Goal: Task Accomplishment & Management: Manage account settings

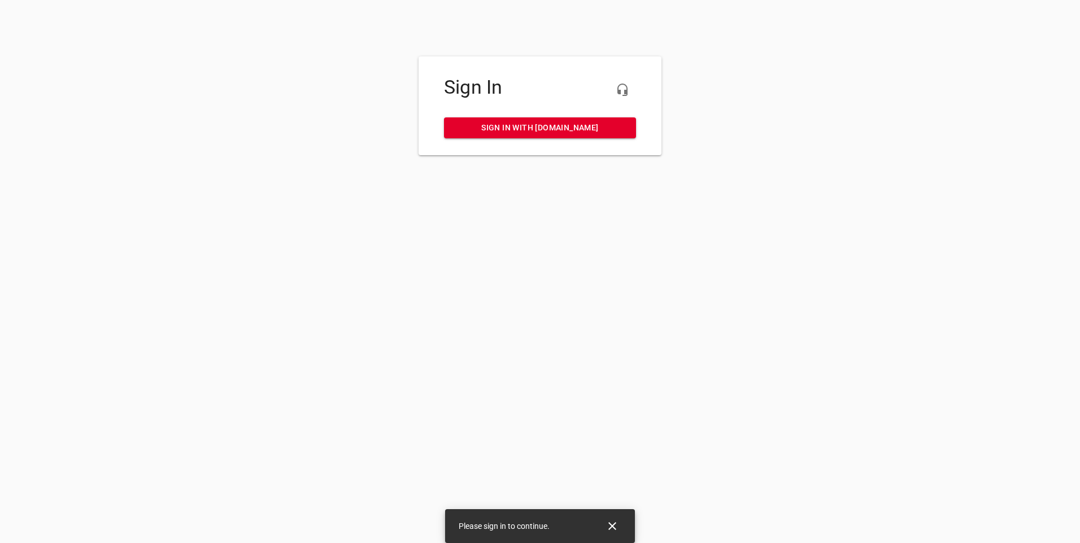
click at [520, 137] on link "Sign in with [DOMAIN_NAME]" at bounding box center [540, 127] width 192 height 21
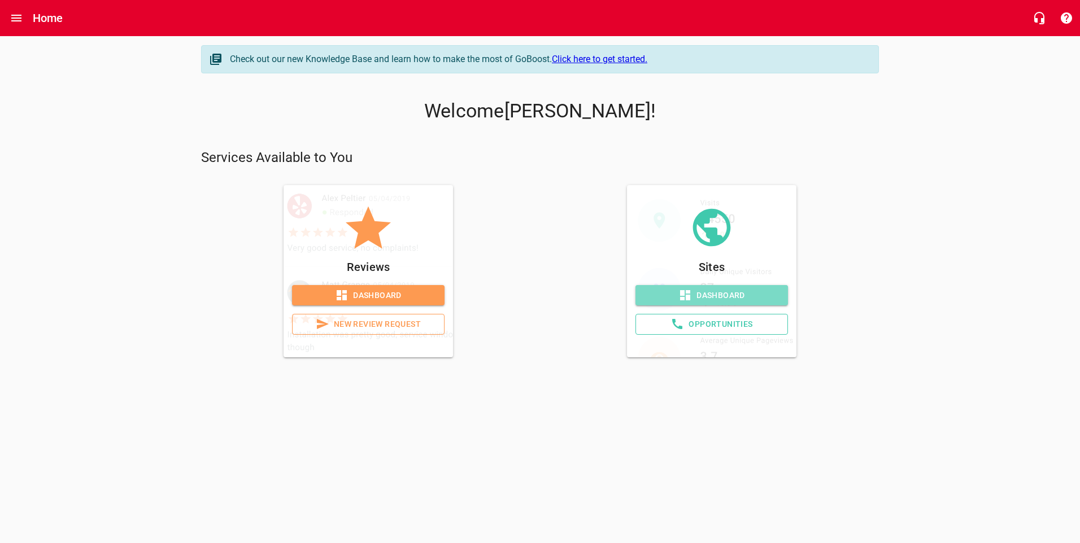
click at [702, 300] on span "Dashboard" at bounding box center [711, 296] width 134 height 14
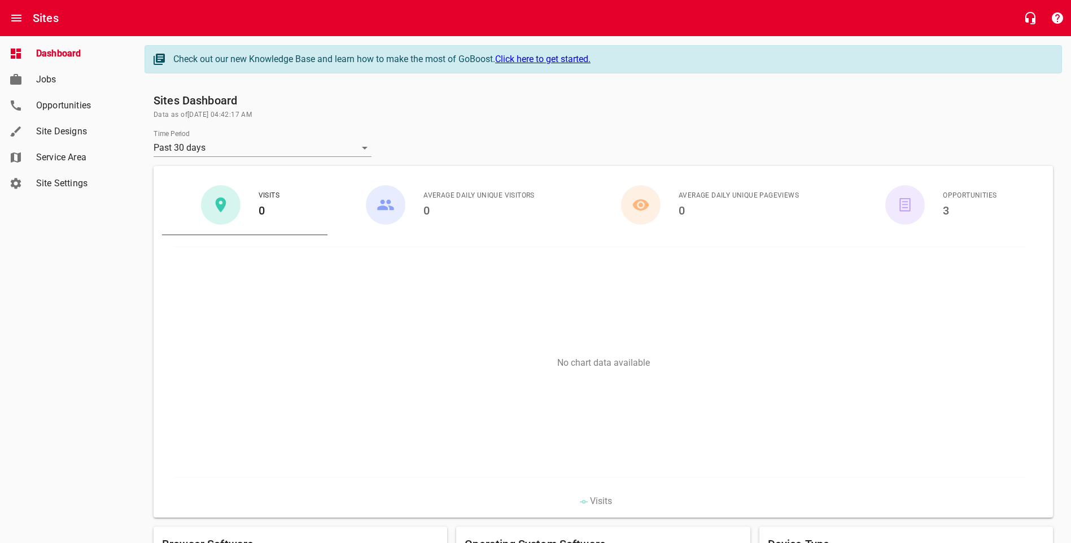
click at [950, 210] on h6 "3" at bounding box center [970, 211] width 54 height 18
click at [947, 208] on h6 "3" at bounding box center [970, 211] width 54 height 18
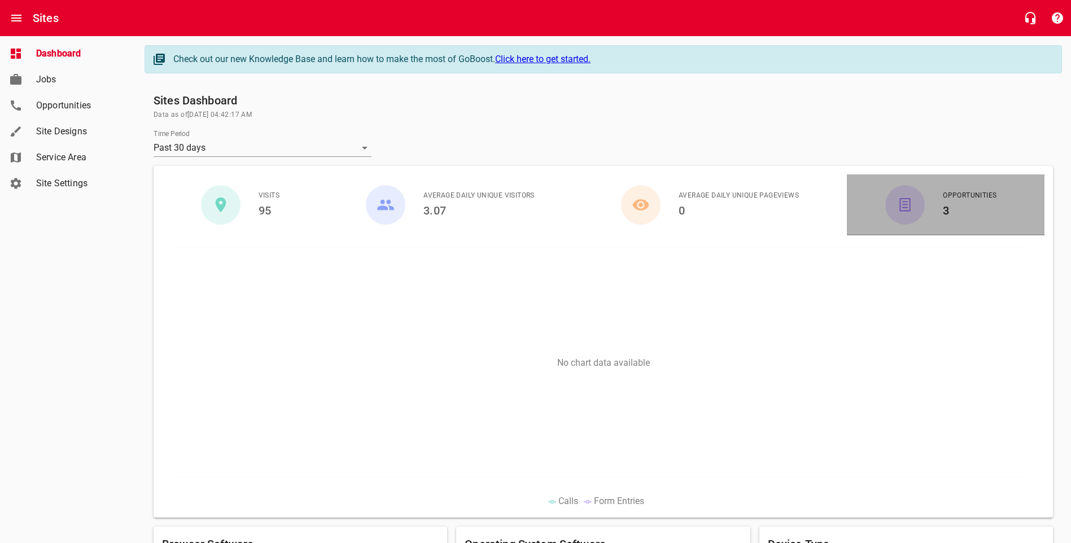
click at [904, 207] on icon "button" at bounding box center [906, 205] width 14 height 14
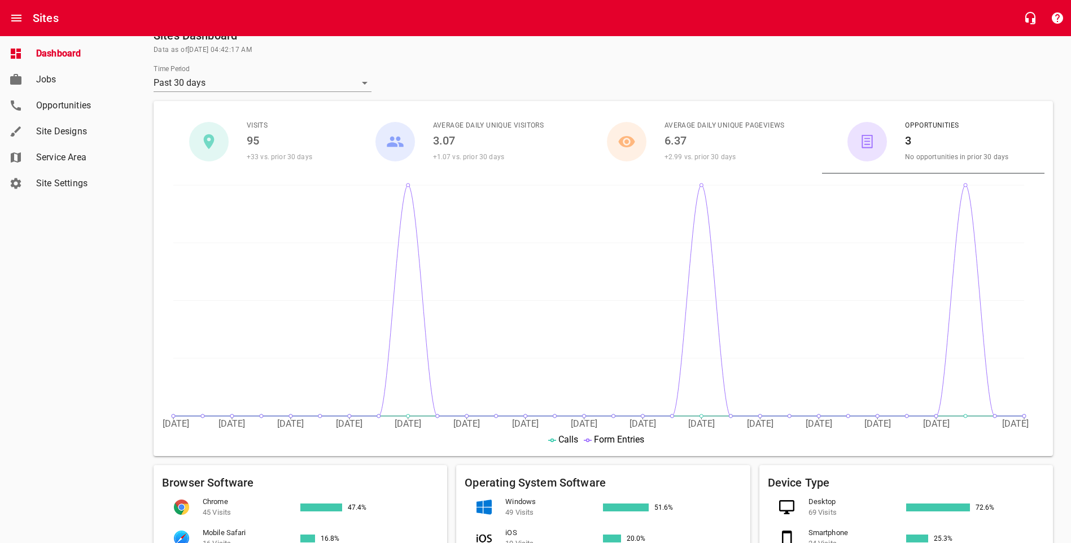
scroll to position [56, 0]
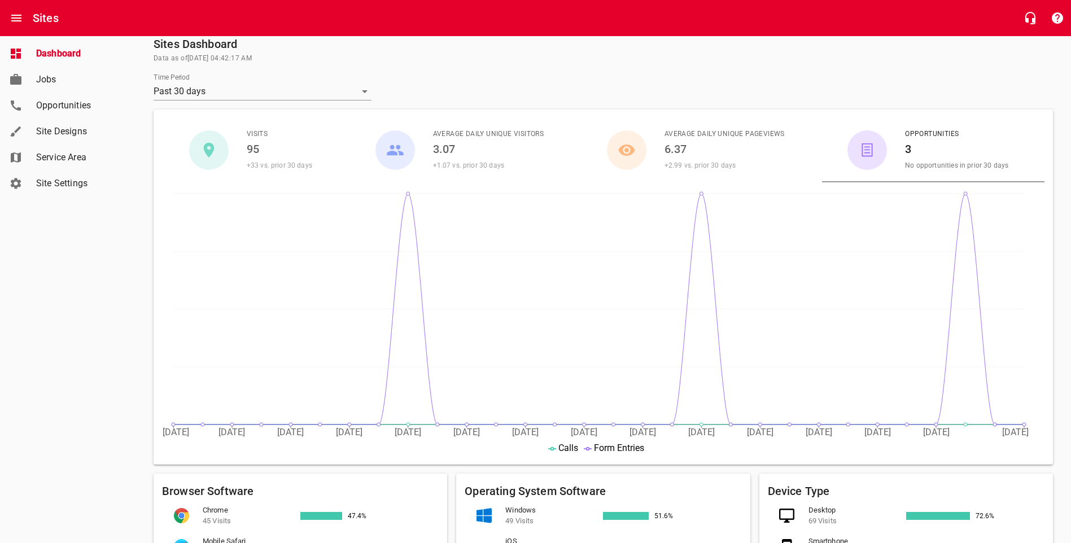
click at [966, 190] on icon "[DATE] July [DATE] [DATE] [DATE] [DATE] [DATE] August [DATE] August [DATE] Augu…" at bounding box center [599, 323] width 874 height 282
click at [966, 197] on circle at bounding box center [965, 193] width 9 height 9
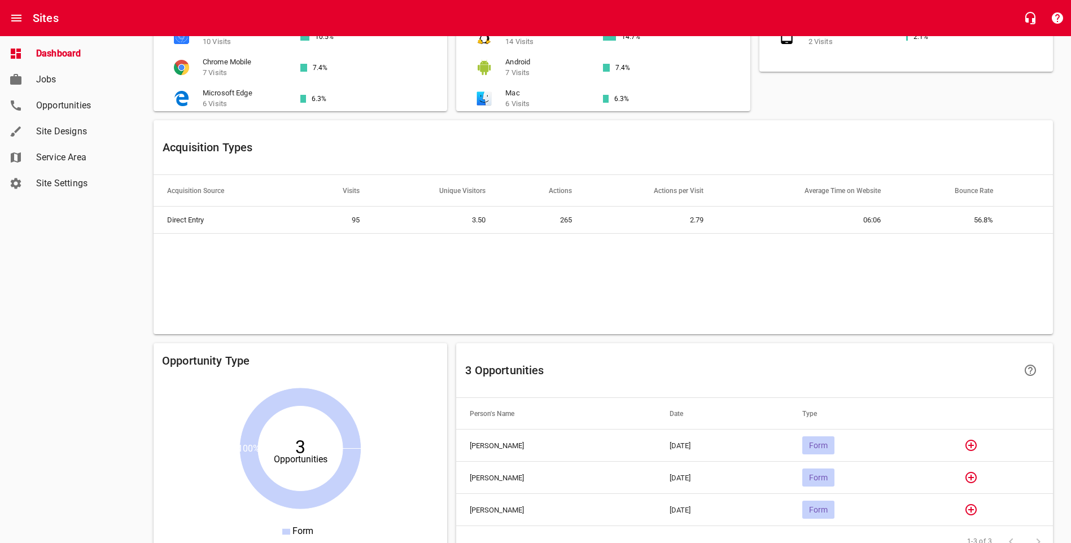
scroll to position [671, 0]
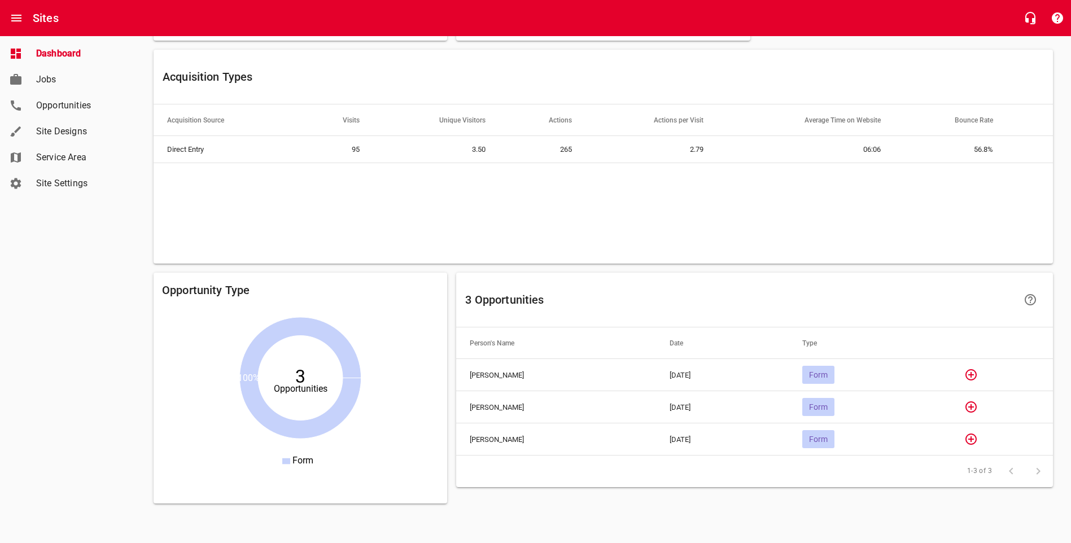
click at [833, 371] on span "Form" at bounding box center [819, 375] width 32 height 9
click at [977, 373] on icon "button" at bounding box center [971, 374] width 11 height 11
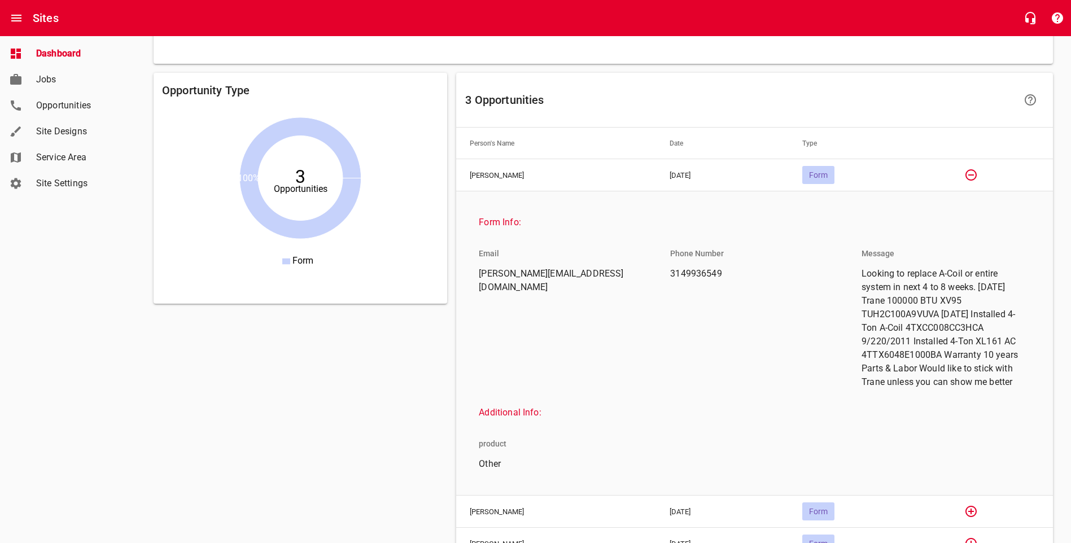
scroll to position [860, 0]
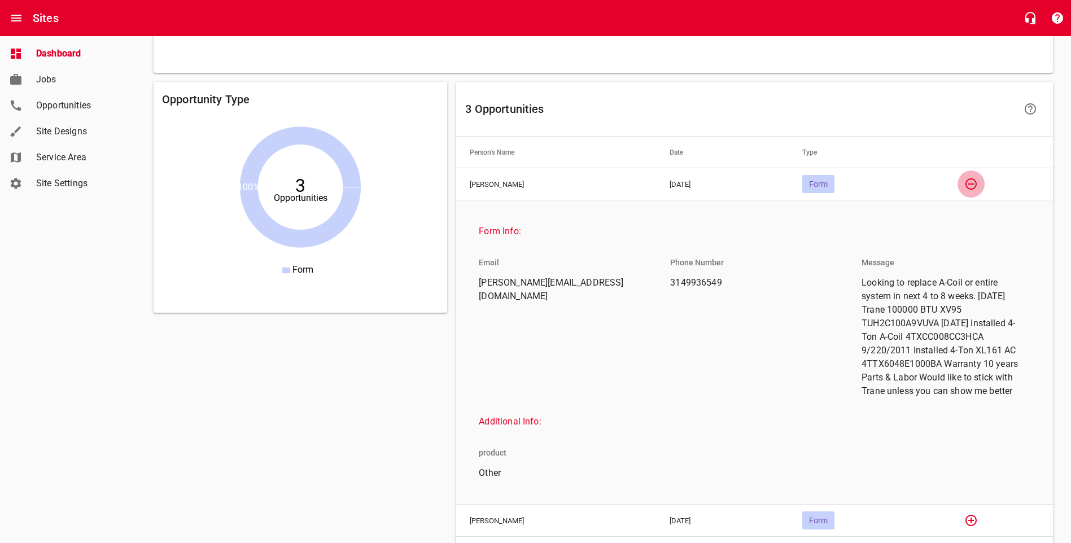
click at [972, 177] on icon "button" at bounding box center [972, 184] width 14 height 14
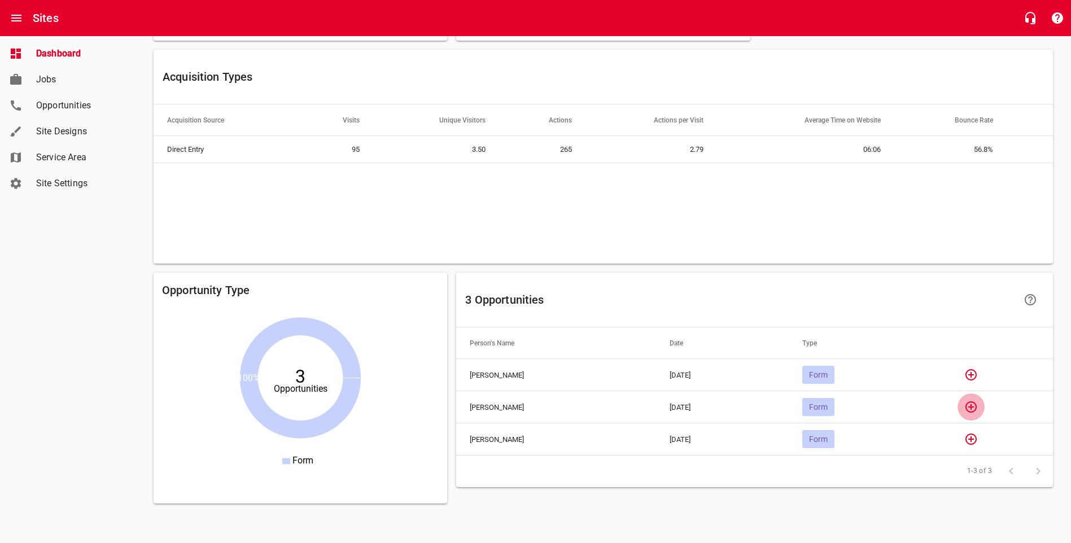
click at [978, 407] on icon "button" at bounding box center [972, 407] width 14 height 14
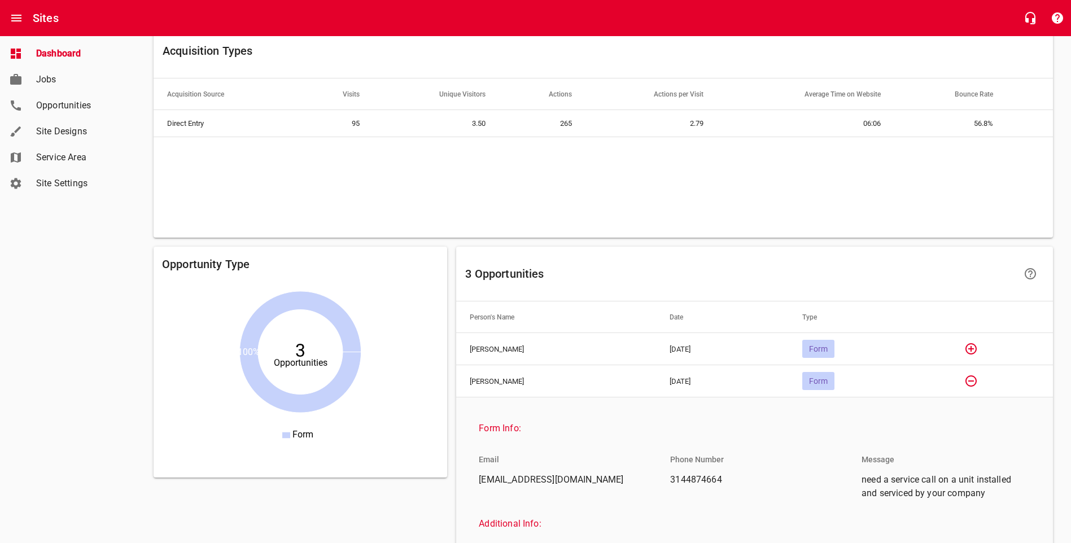
click at [975, 384] on icon "button" at bounding box center [972, 381] width 14 height 14
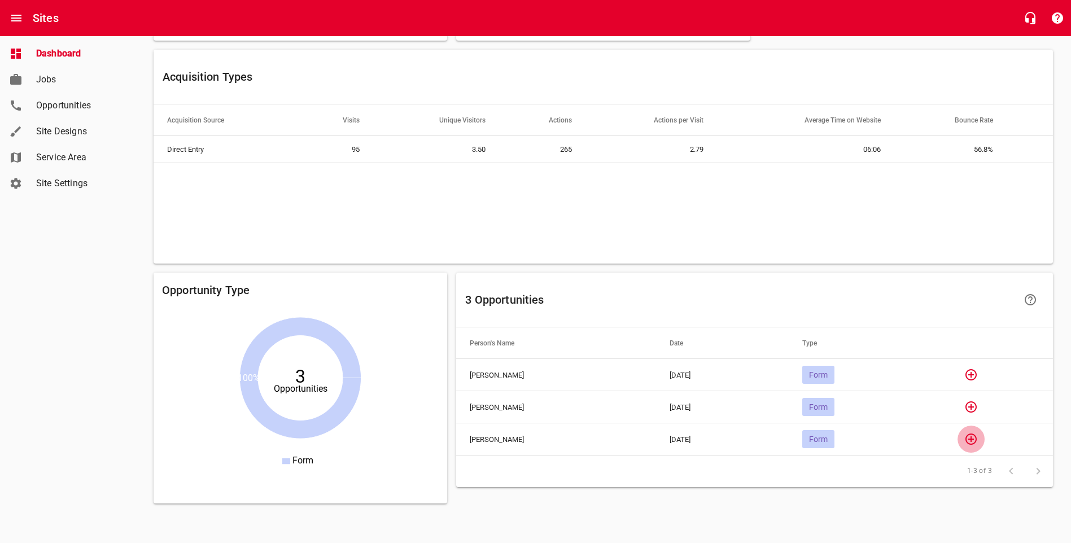
click at [975, 437] on icon "button" at bounding box center [971, 439] width 11 height 11
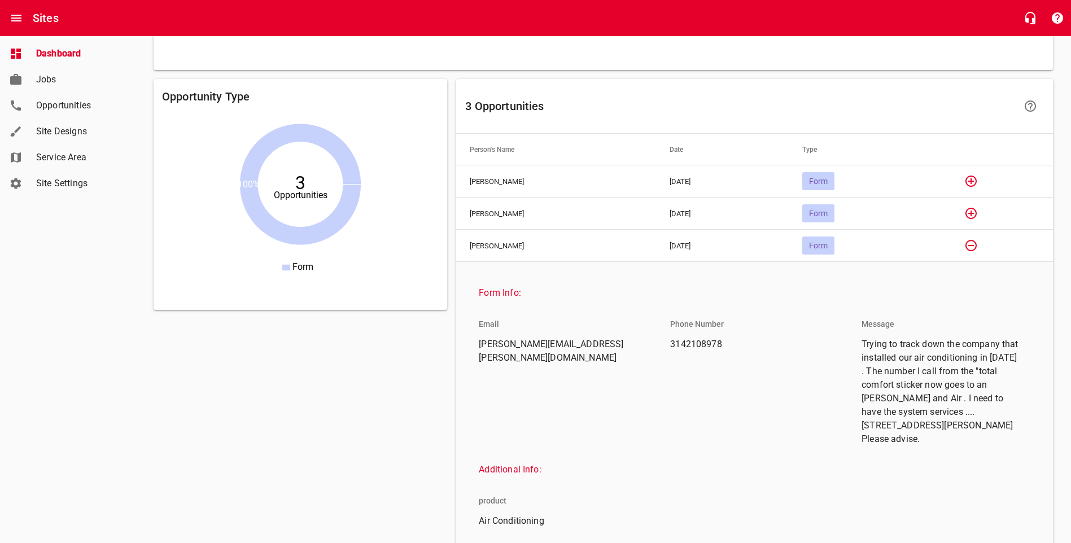
scroll to position [897, 0]
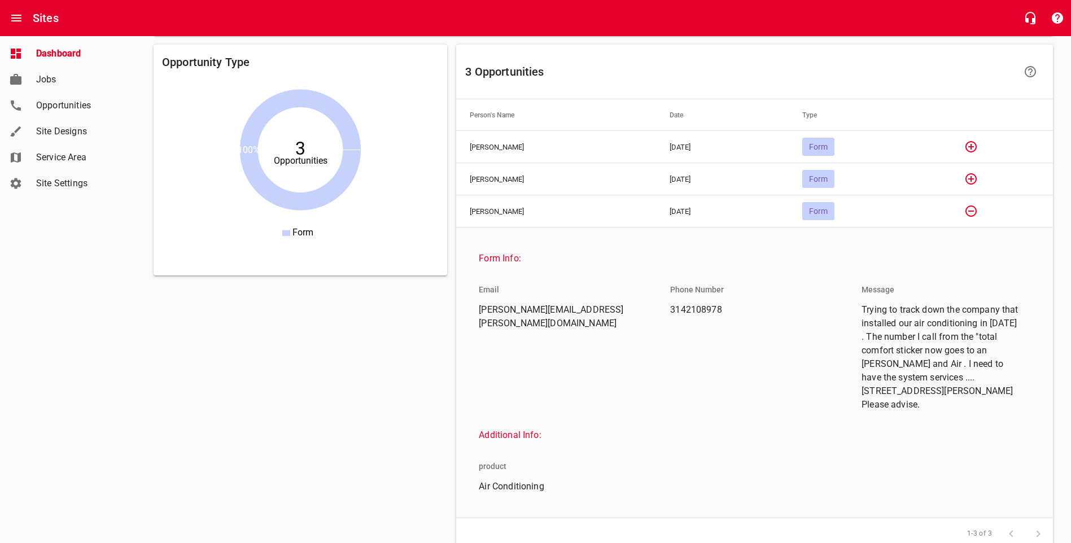
click at [974, 210] on icon "button" at bounding box center [972, 211] width 14 height 14
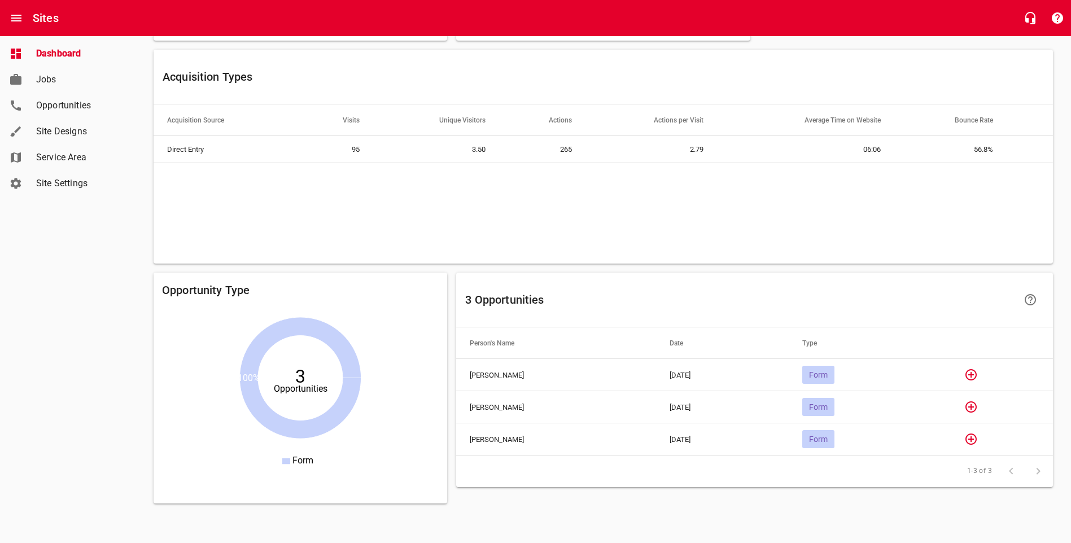
scroll to position [671, 0]
click at [983, 375] on button "button" at bounding box center [971, 374] width 27 height 27
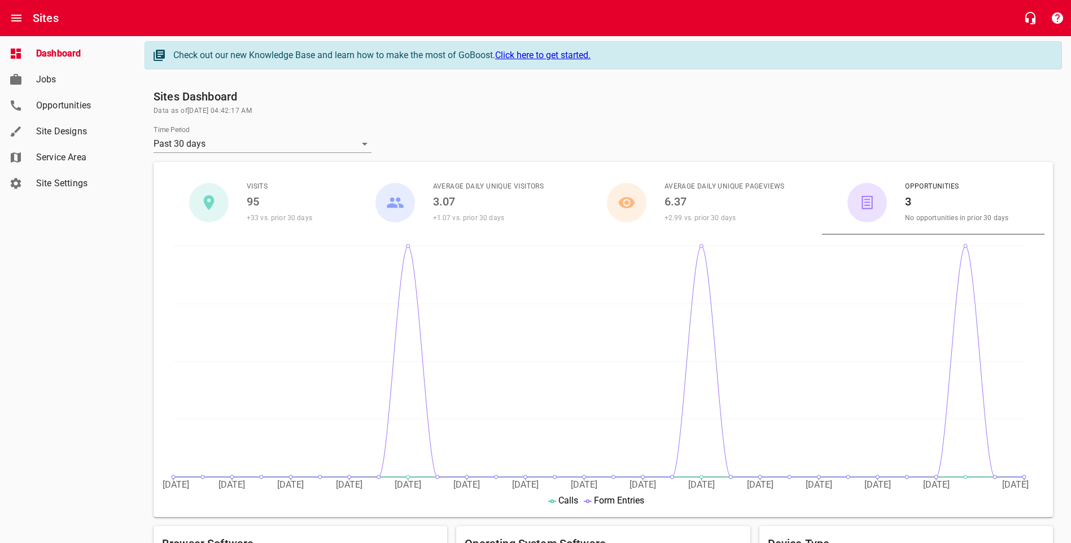
scroll to position [0, 0]
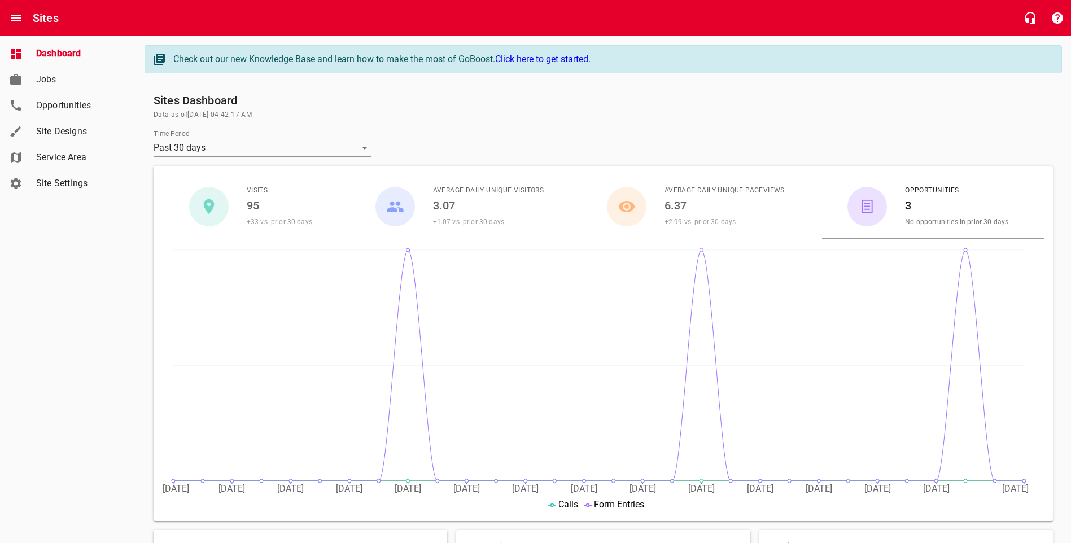
click at [47, 132] on span "Site Designs" at bounding box center [79, 132] width 86 height 14
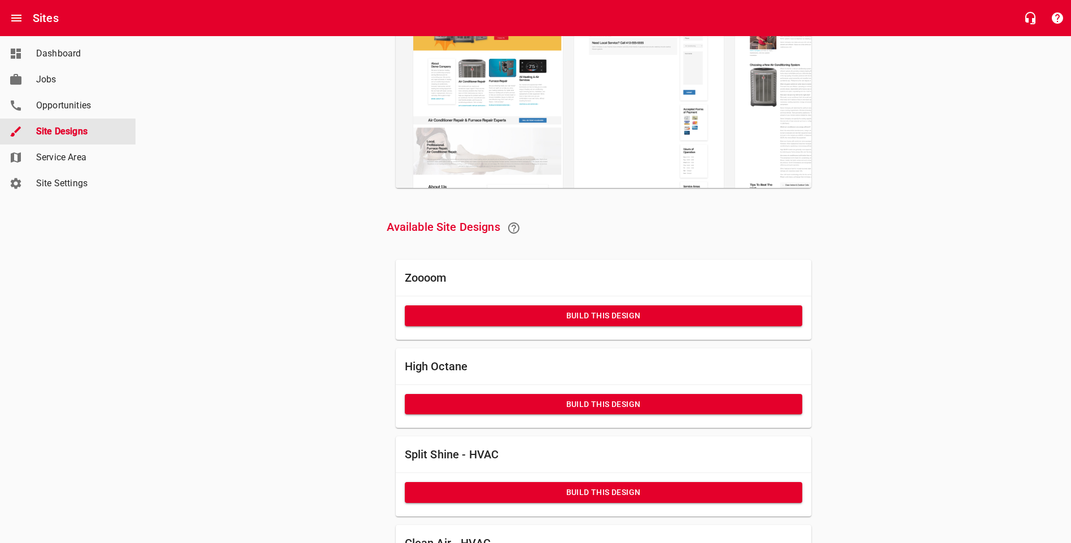
scroll to position [226, 0]
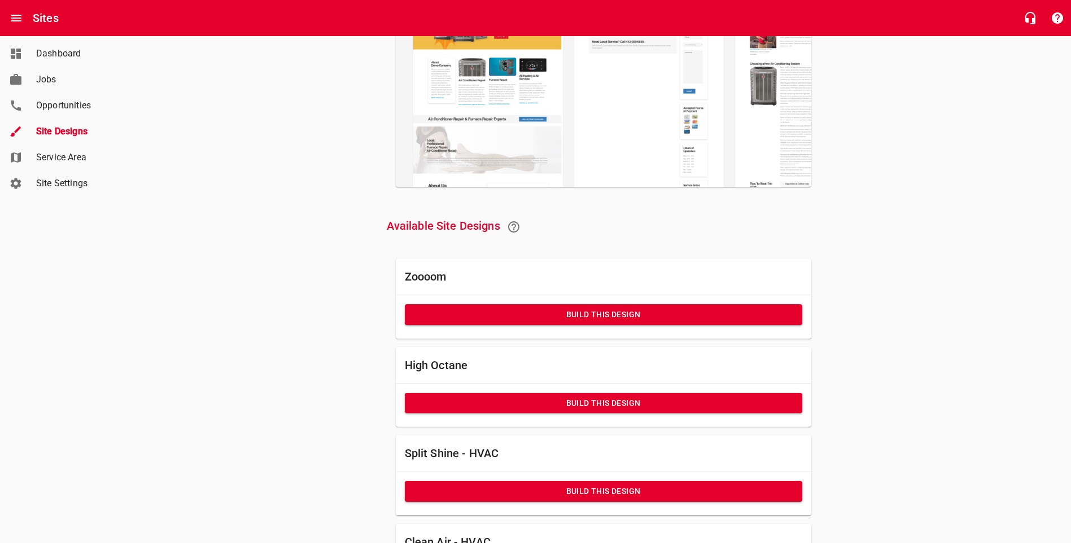
click at [428, 374] on h6 "High Octane" at bounding box center [604, 365] width 398 height 18
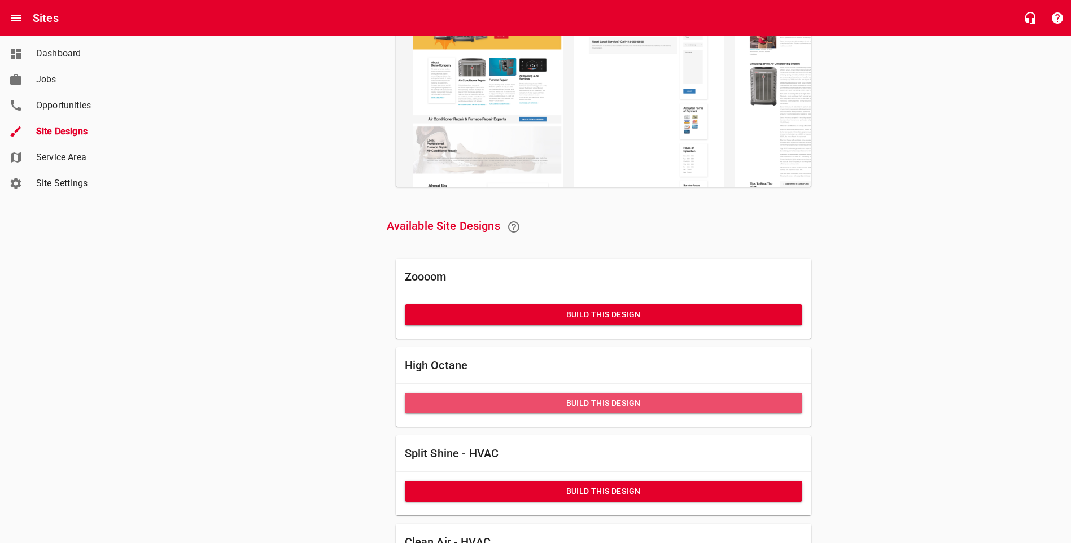
click at [432, 410] on span "Build this Design" at bounding box center [604, 403] width 380 height 14
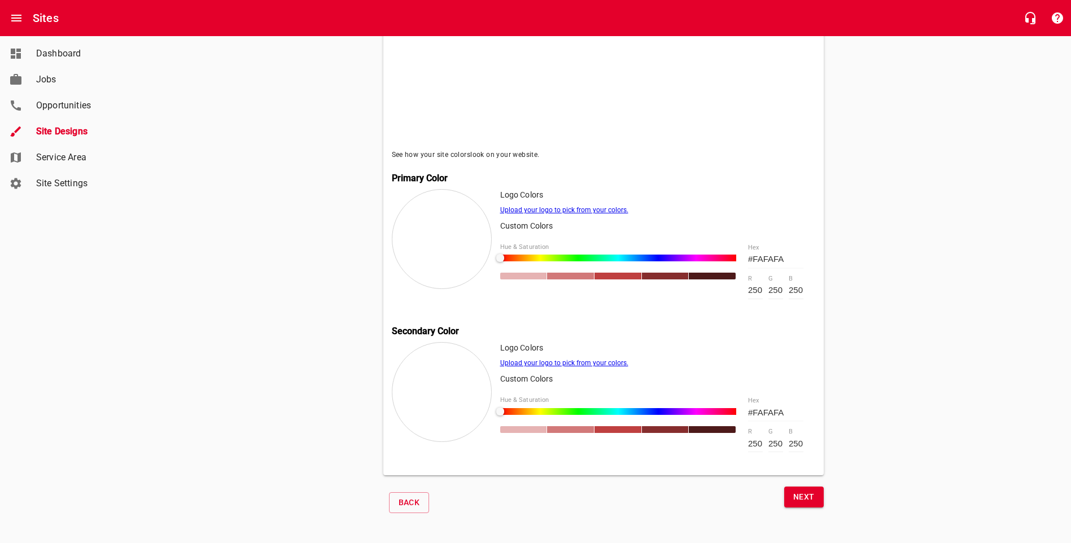
scroll to position [366, 0]
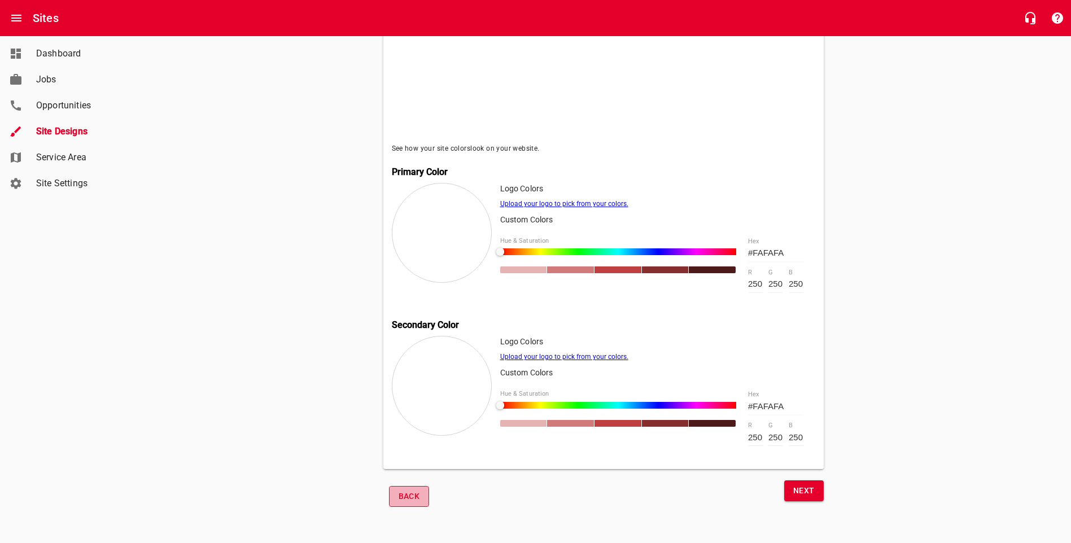
click at [401, 502] on button "Back" at bounding box center [409, 496] width 41 height 21
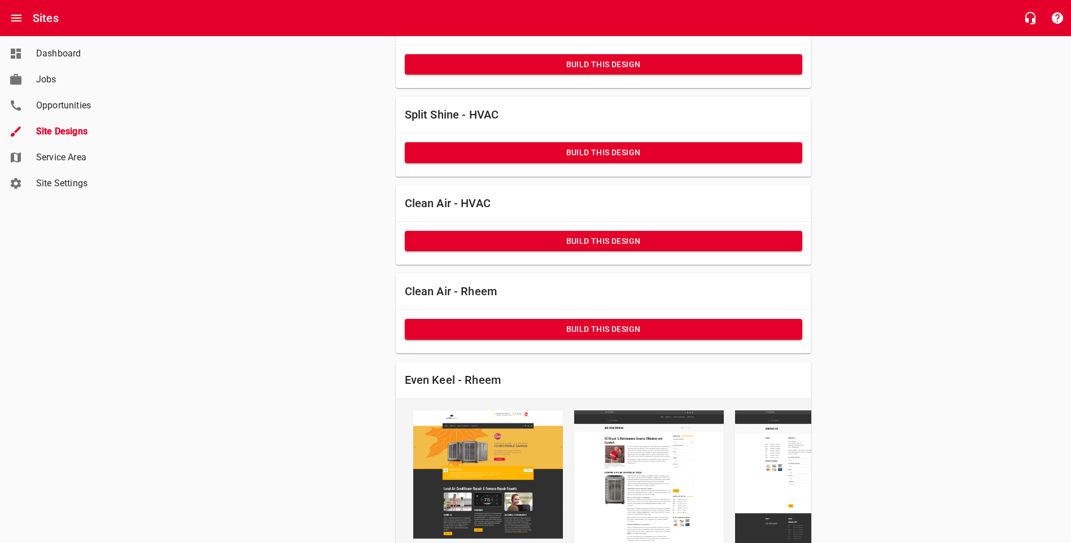
scroll to position [640, 0]
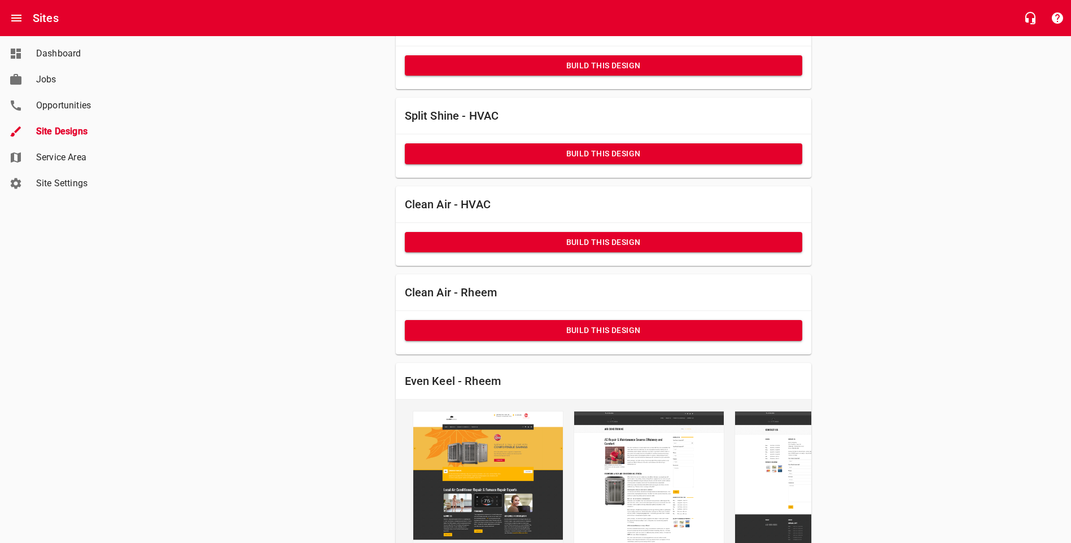
click at [469, 250] on span "Build this Design" at bounding box center [604, 243] width 380 height 14
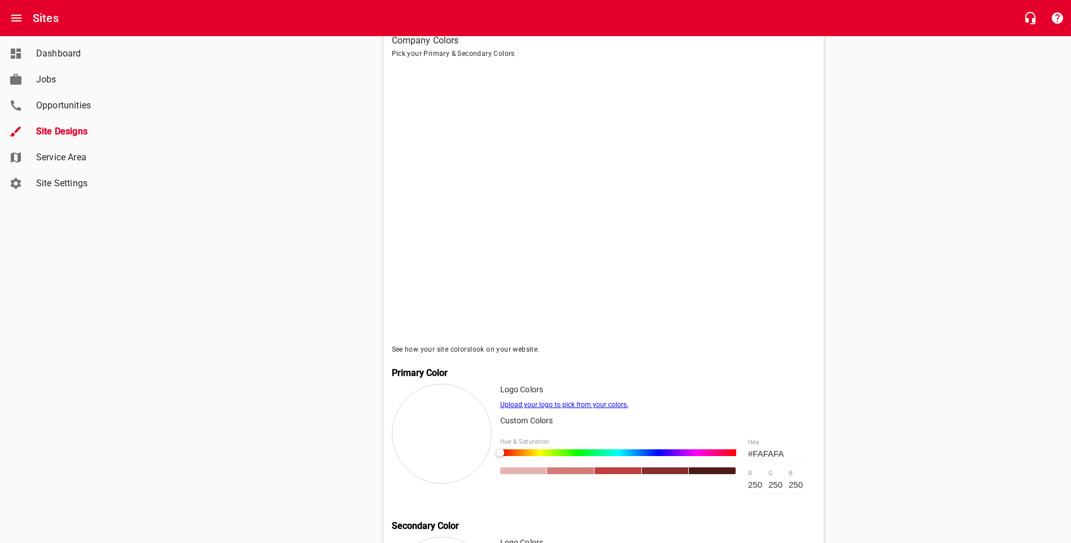
scroll to position [366, 0]
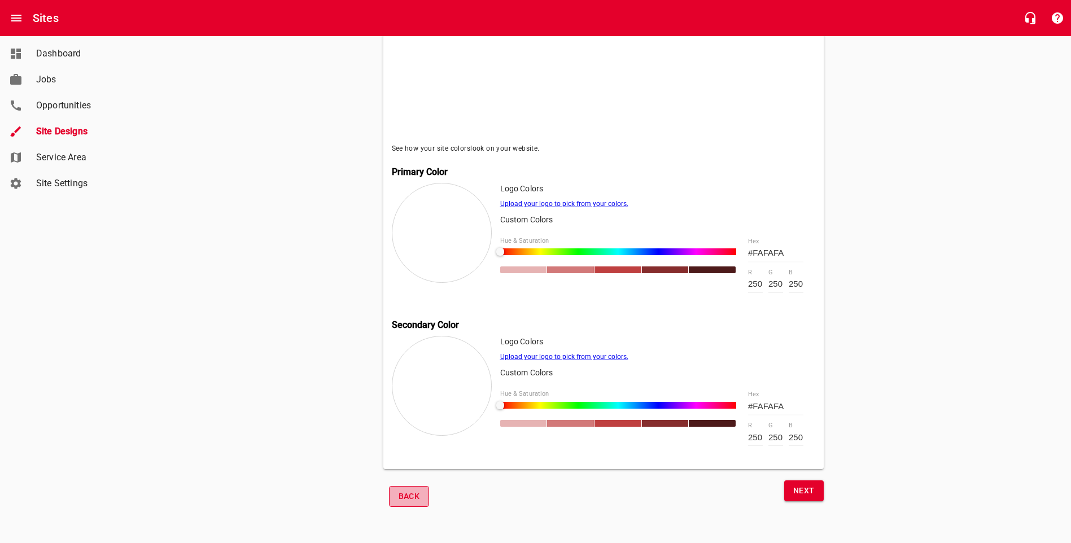
click at [407, 493] on span "Back" at bounding box center [409, 497] width 21 height 14
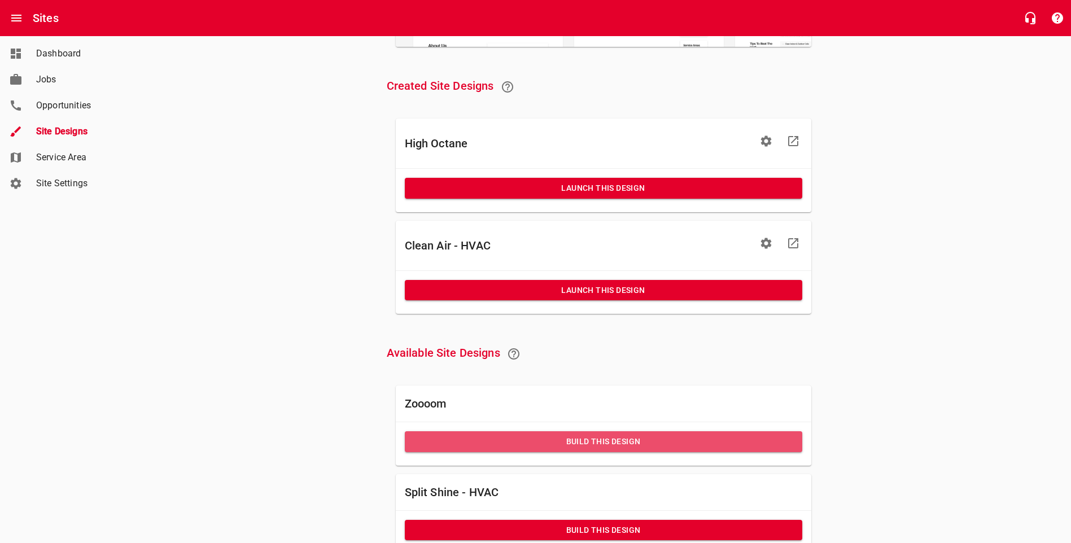
click at [547, 449] on span "Build this Design" at bounding box center [604, 442] width 380 height 14
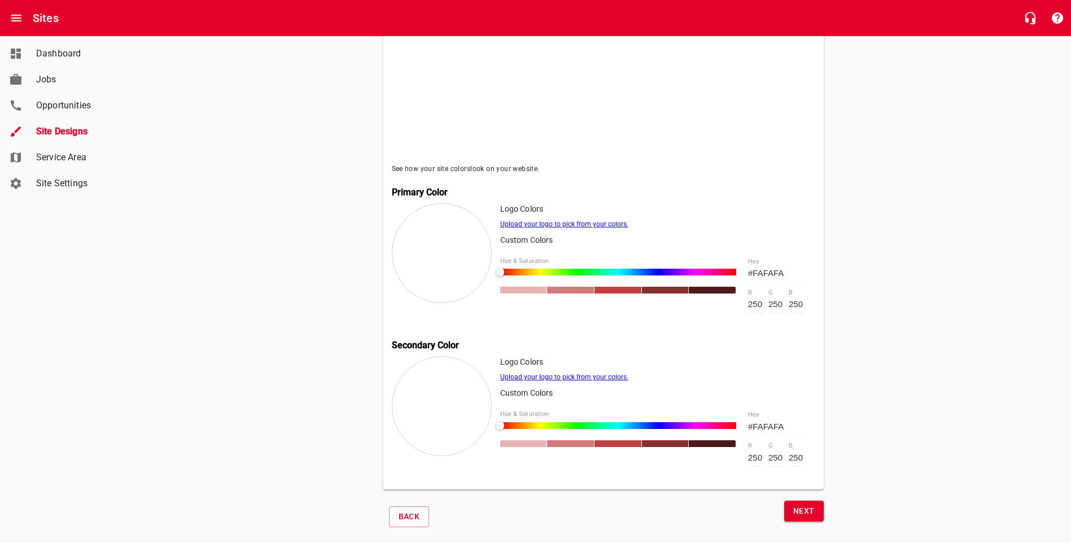
scroll to position [366, 0]
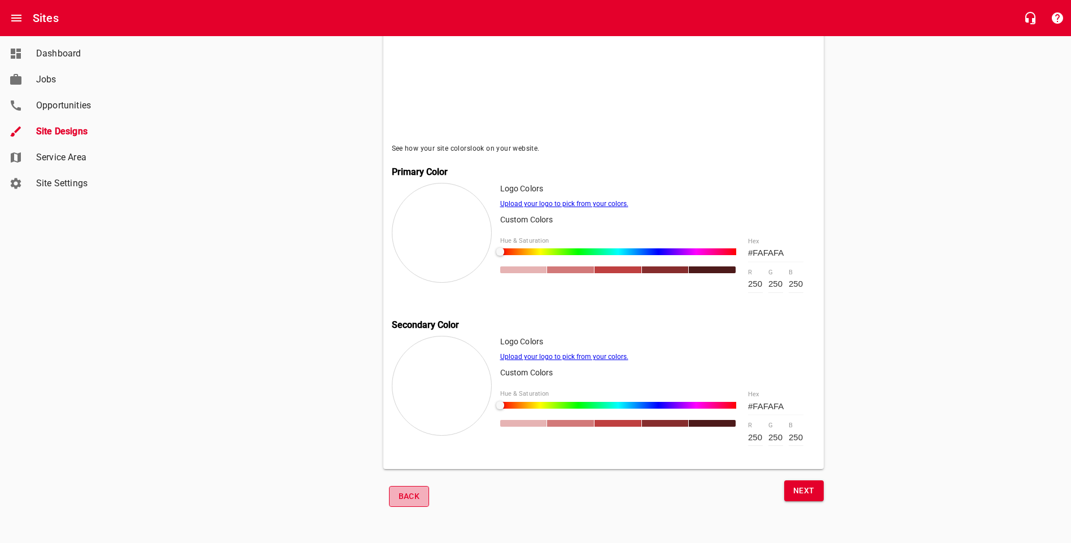
click at [415, 499] on span "Back" at bounding box center [409, 497] width 21 height 14
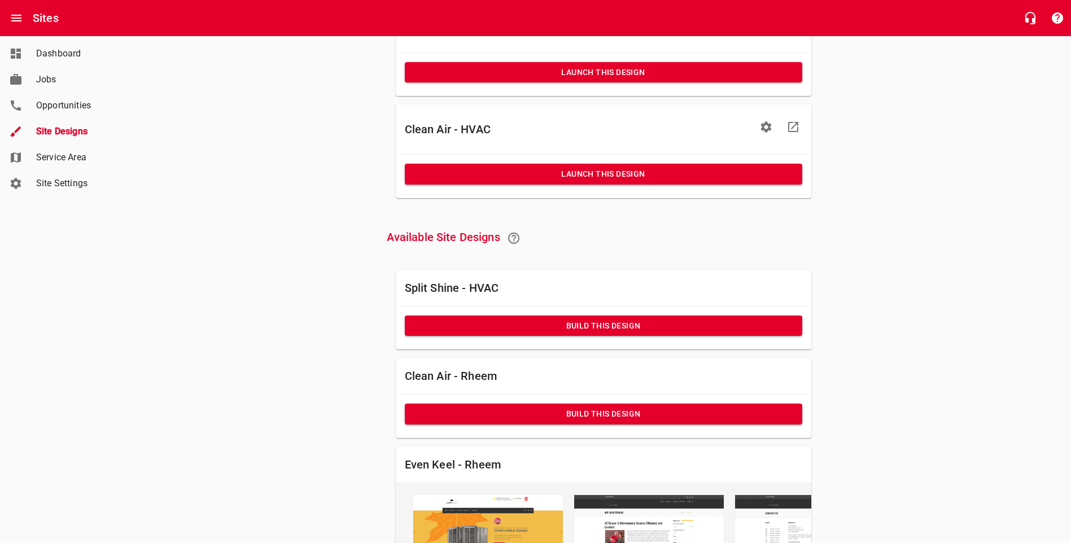
scroll to position [648, 0]
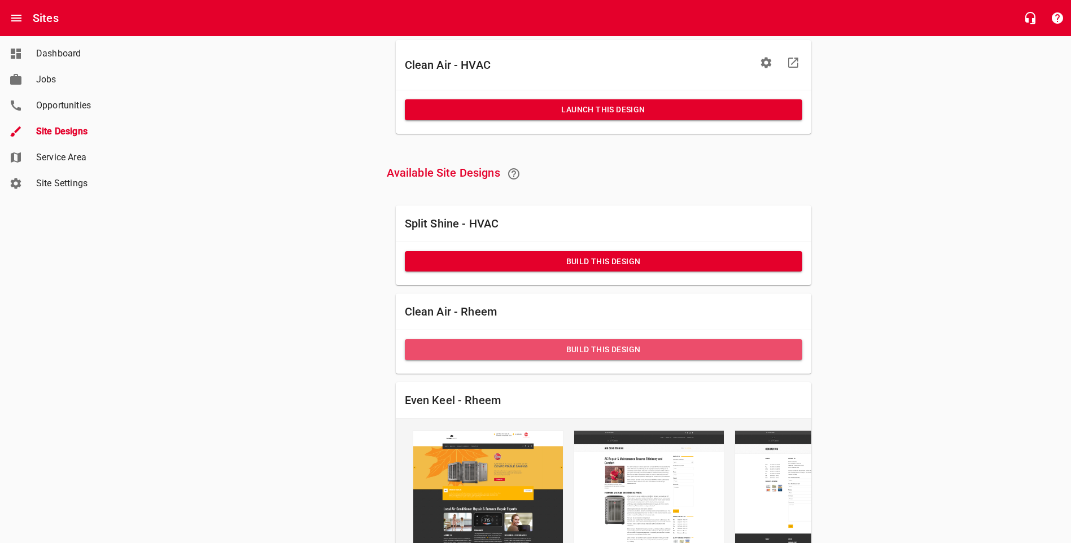
click at [536, 356] on span "Build this Design" at bounding box center [604, 350] width 380 height 14
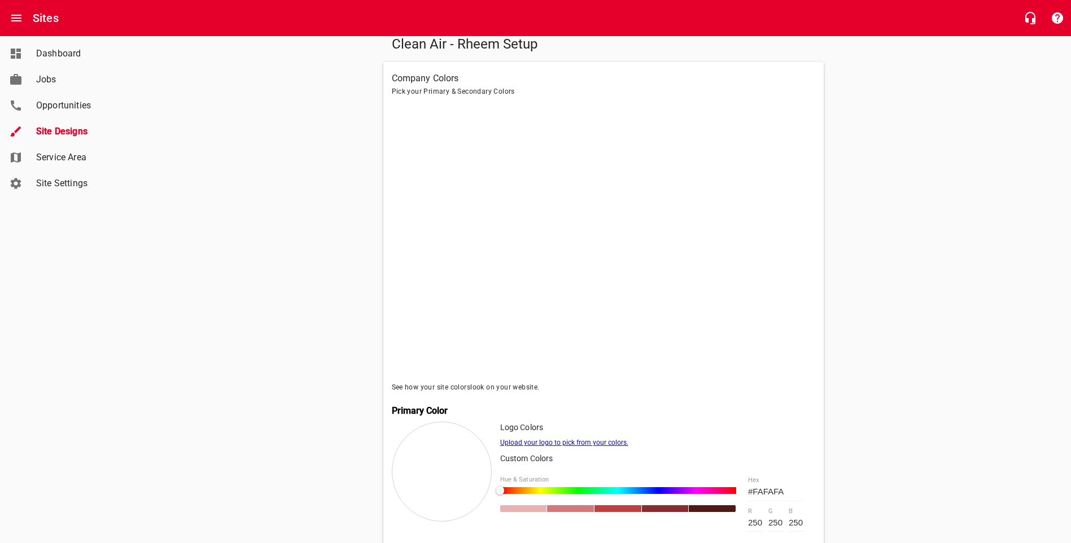
scroll to position [366, 0]
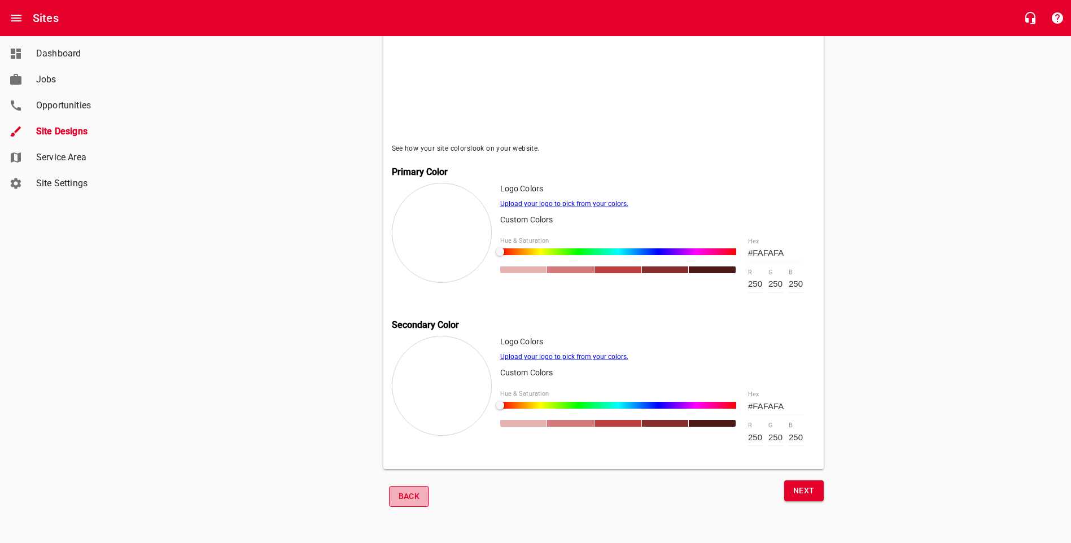
click at [399, 498] on span "Back" at bounding box center [409, 497] width 21 height 14
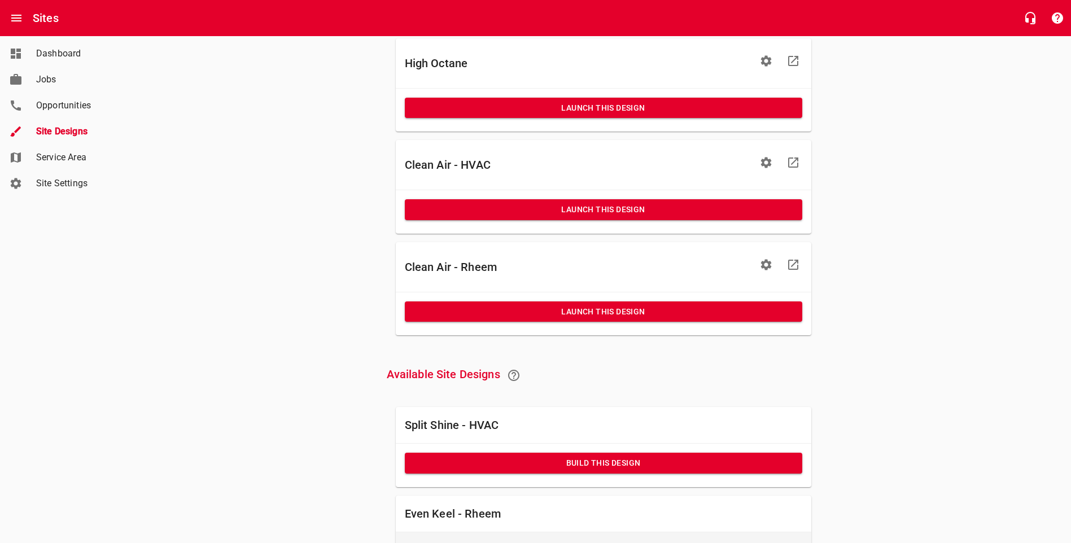
scroll to position [592, 0]
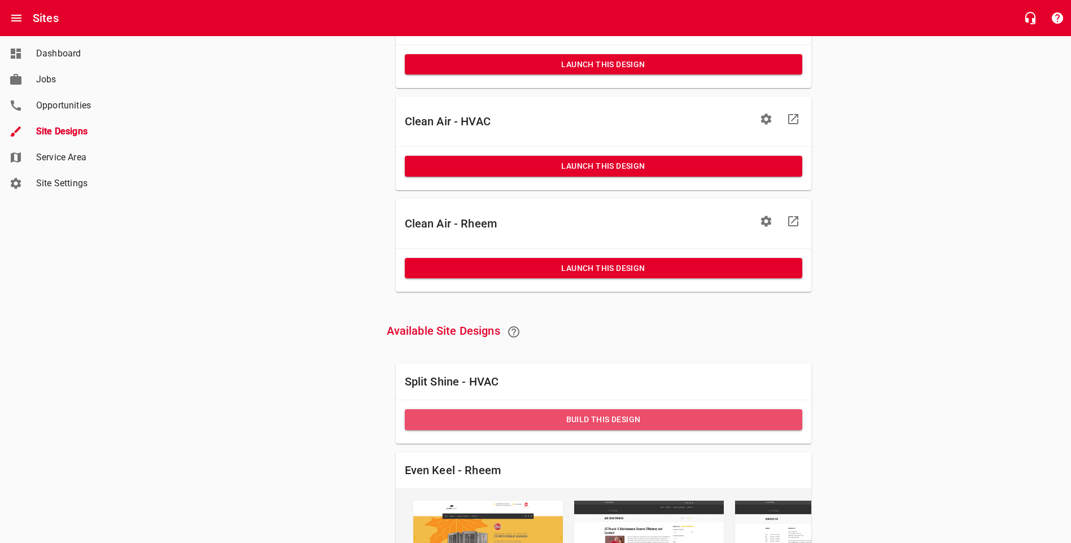
click at [448, 424] on span "Build this Design" at bounding box center [604, 420] width 380 height 14
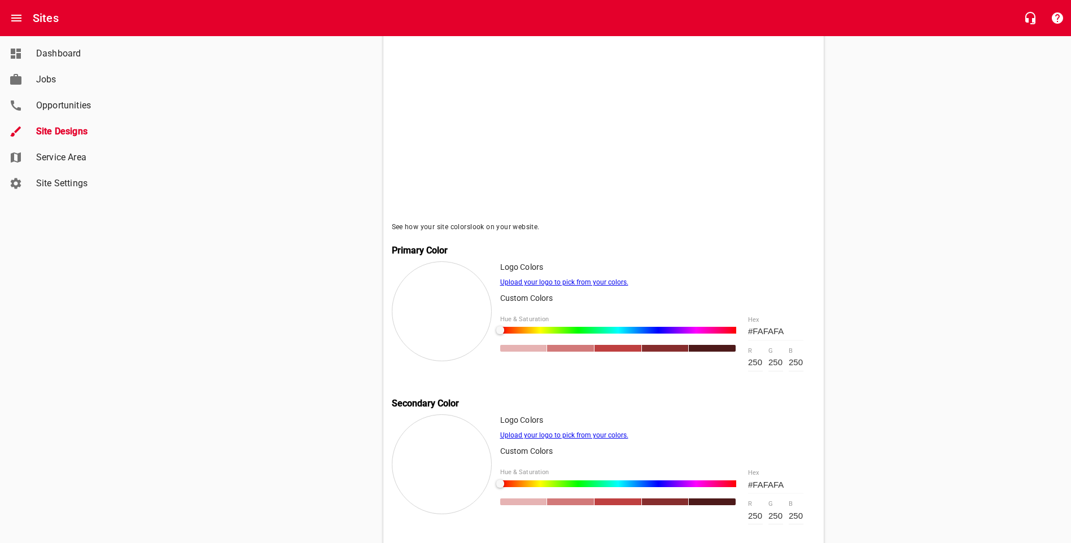
scroll to position [339, 0]
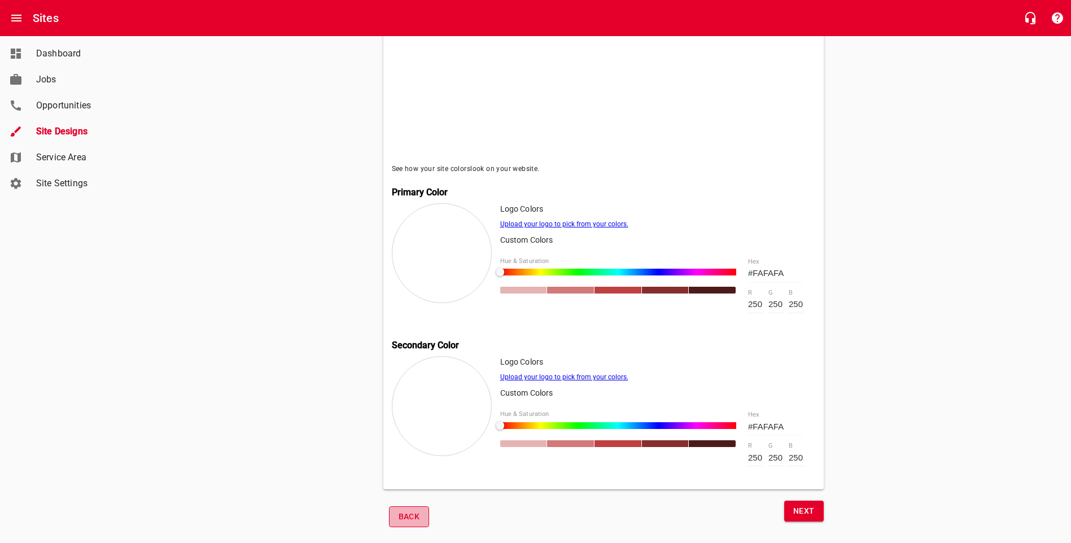
click at [408, 515] on span "Back" at bounding box center [409, 517] width 21 height 14
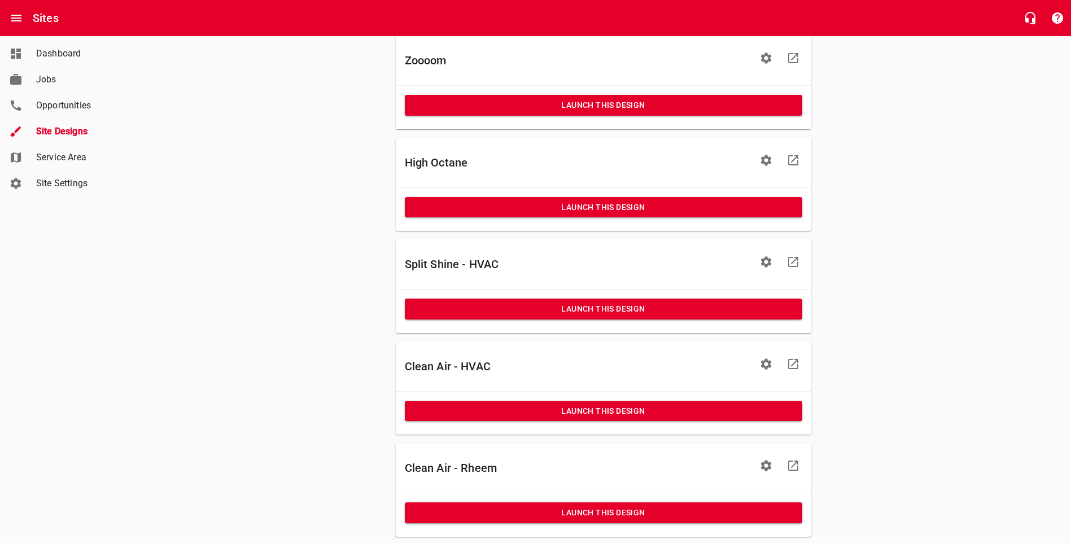
scroll to position [452, 0]
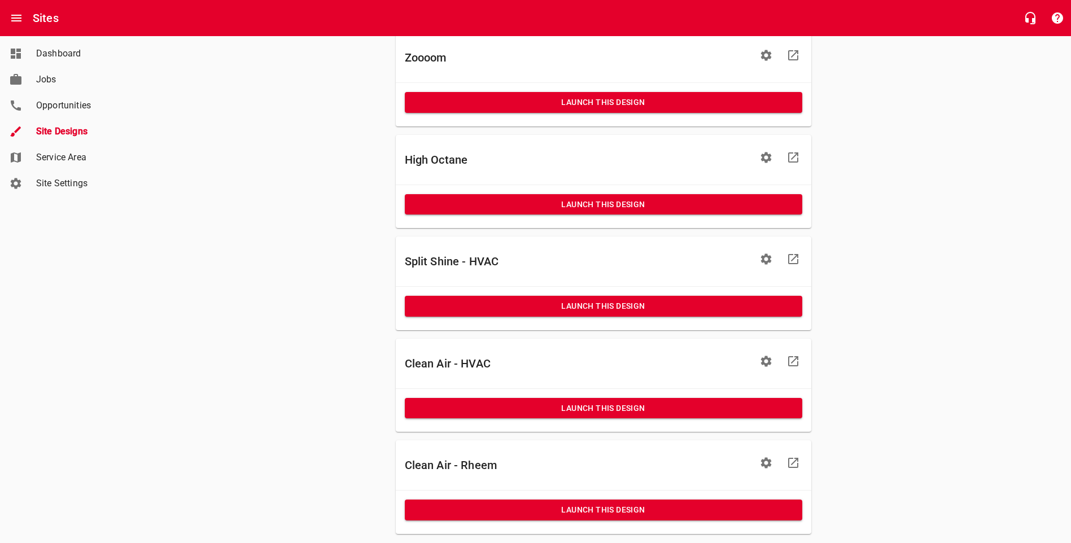
click at [496, 419] on button "Launch This Design" at bounding box center [604, 408] width 398 height 21
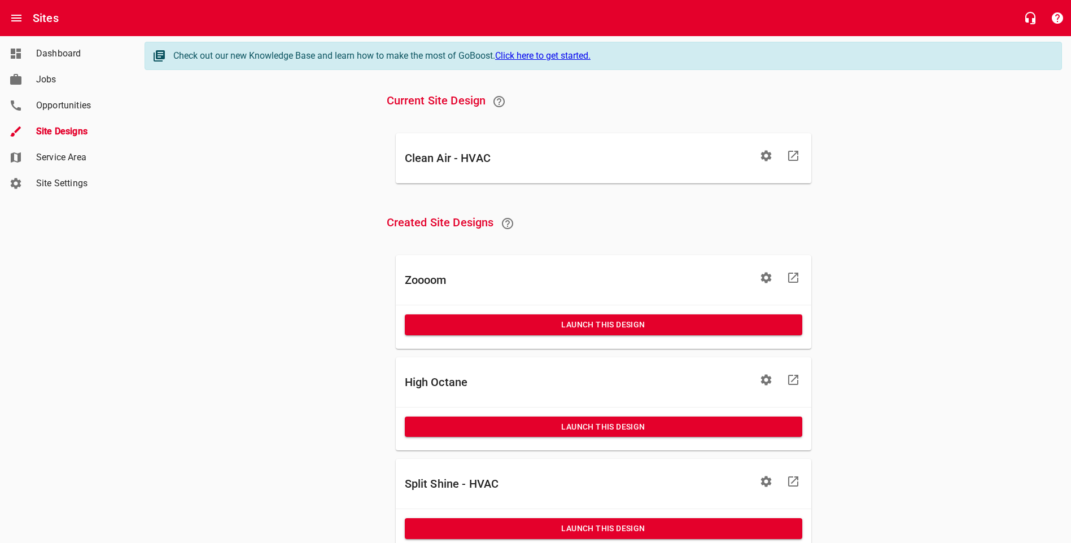
scroll to position [0, 0]
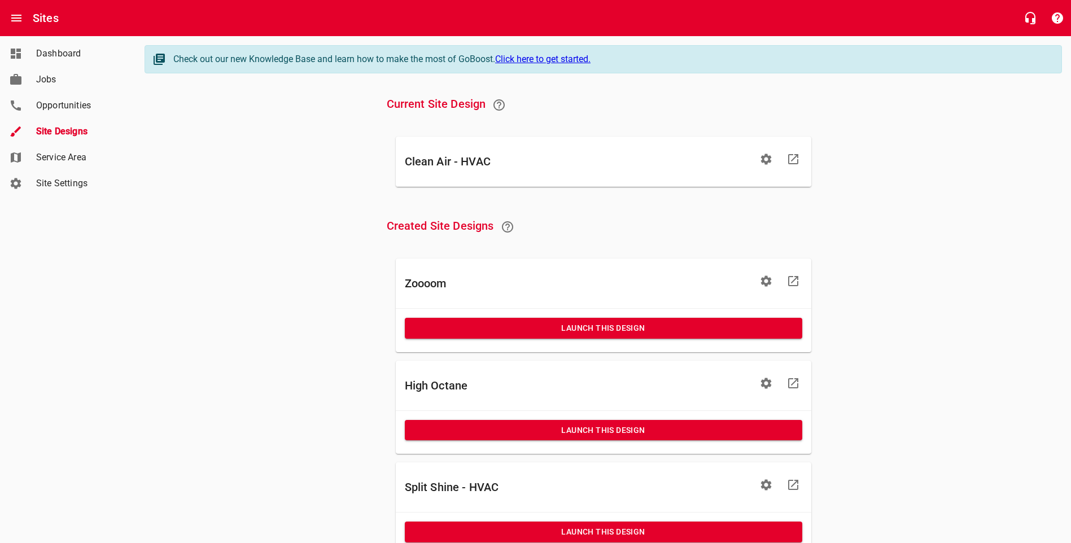
click at [480, 160] on h6 "Clean Air - HVAC" at bounding box center [579, 161] width 348 height 18
click at [765, 158] on icon "button" at bounding box center [767, 159] width 14 height 14
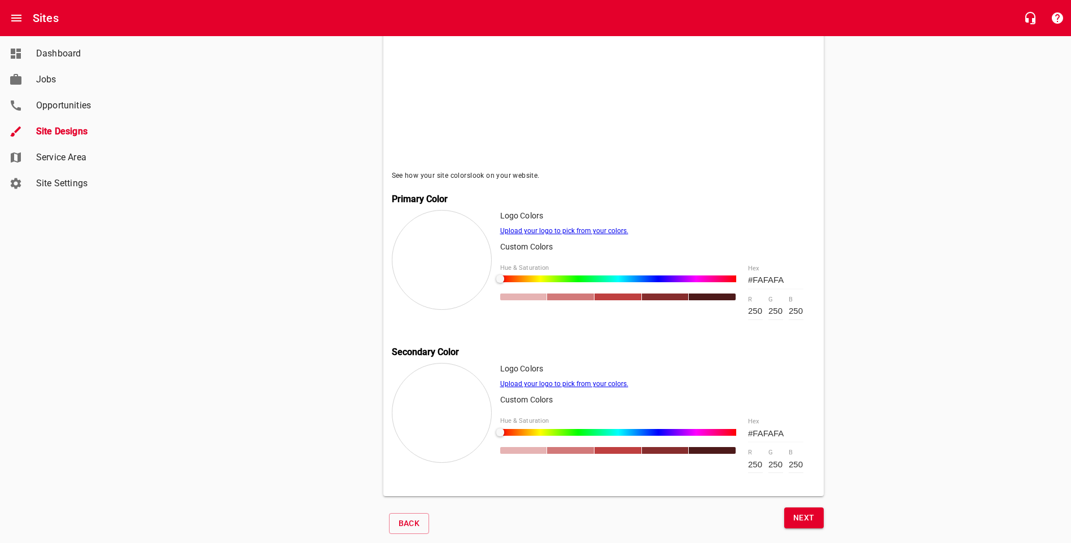
scroll to position [339, 0]
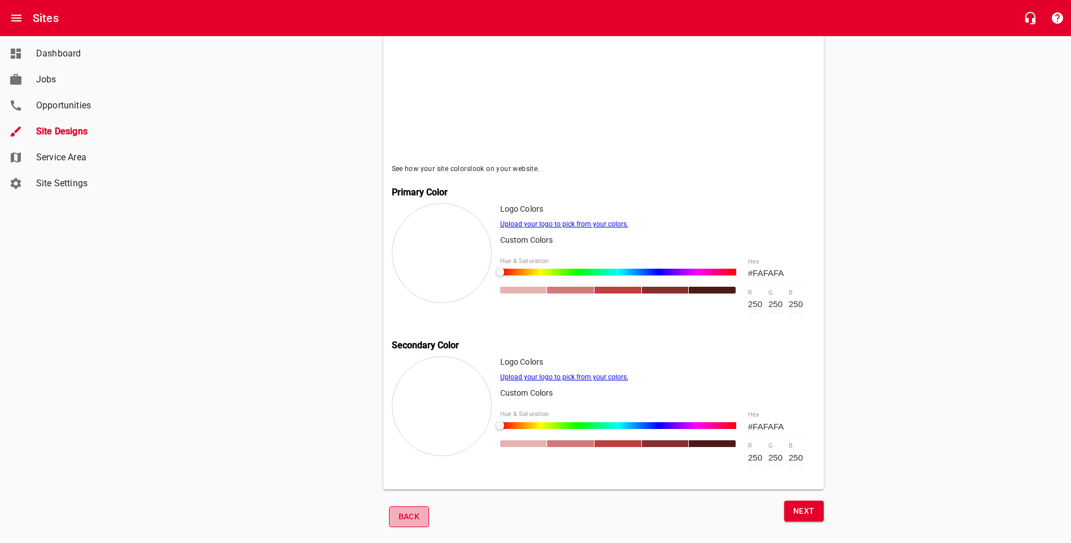
click at [406, 521] on span "Back" at bounding box center [409, 517] width 21 height 14
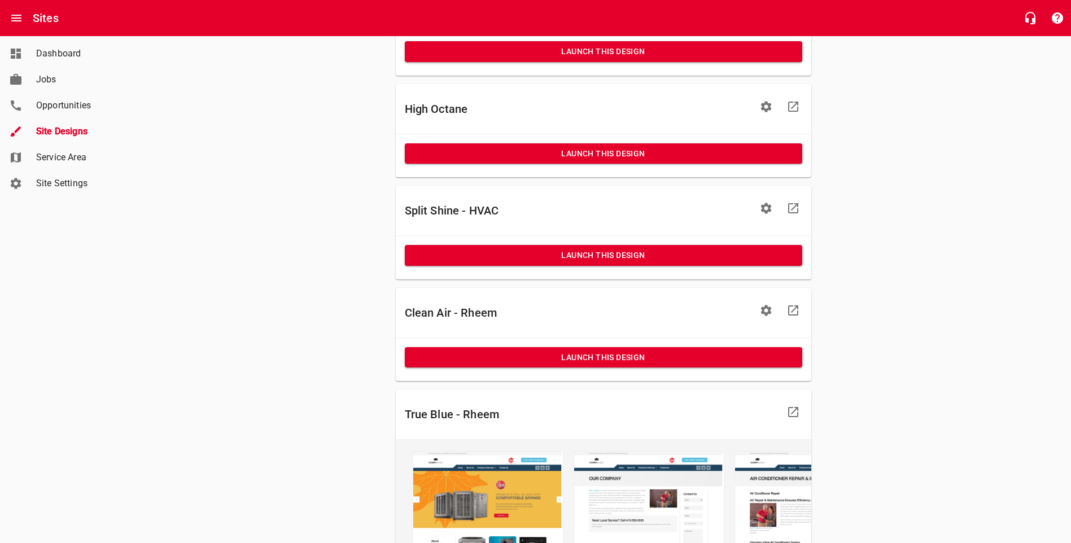
scroll to position [226, 0]
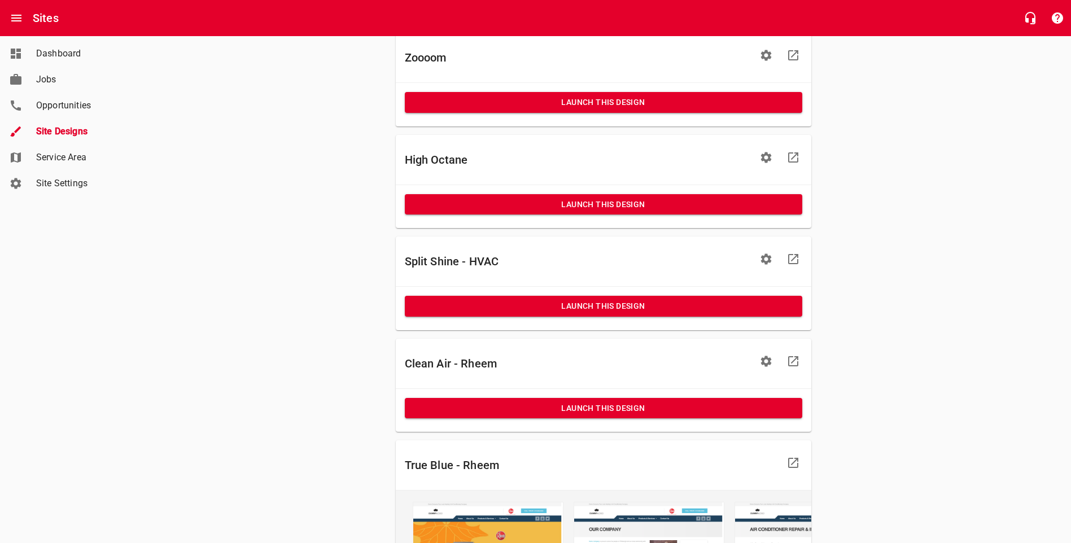
click at [568, 408] on span "Launch This Design" at bounding box center [604, 409] width 380 height 14
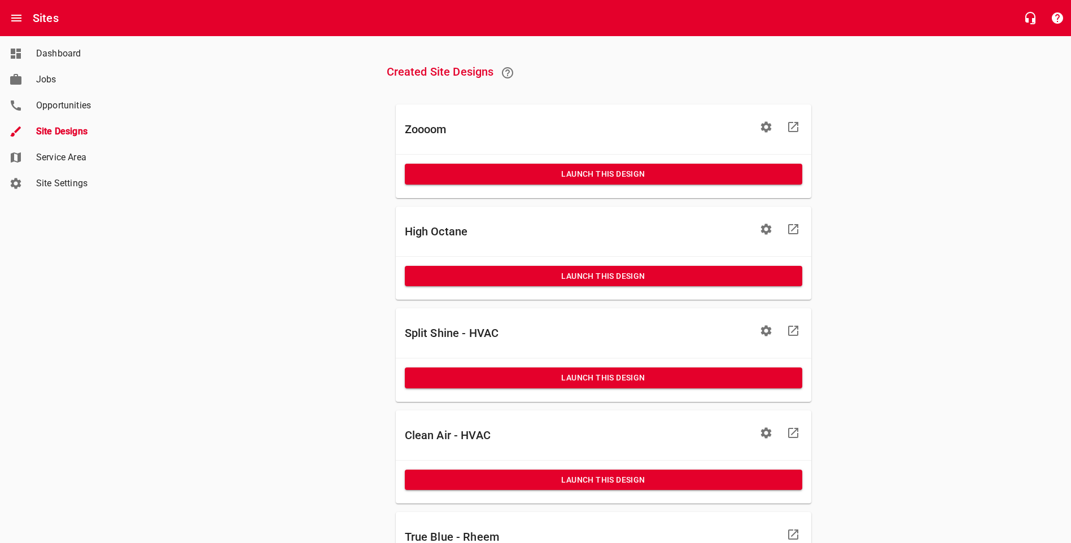
scroll to position [0, 0]
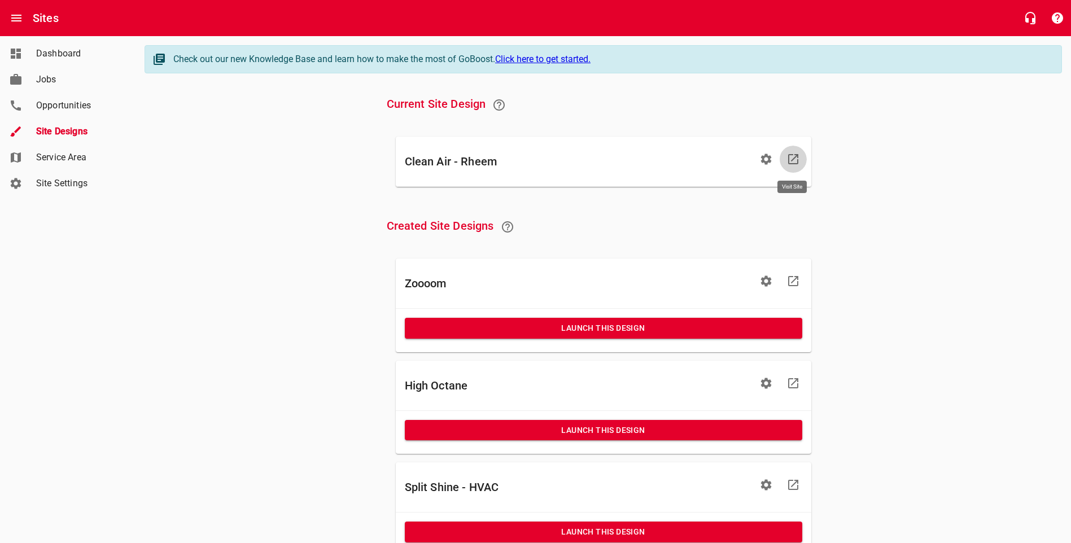
click at [795, 159] on icon at bounding box center [794, 159] width 14 height 14
click at [795, 190] on div "Clean Air - Rheem" at bounding box center [604, 166] width 416 height 59
click at [794, 160] on icon at bounding box center [794, 159] width 14 height 14
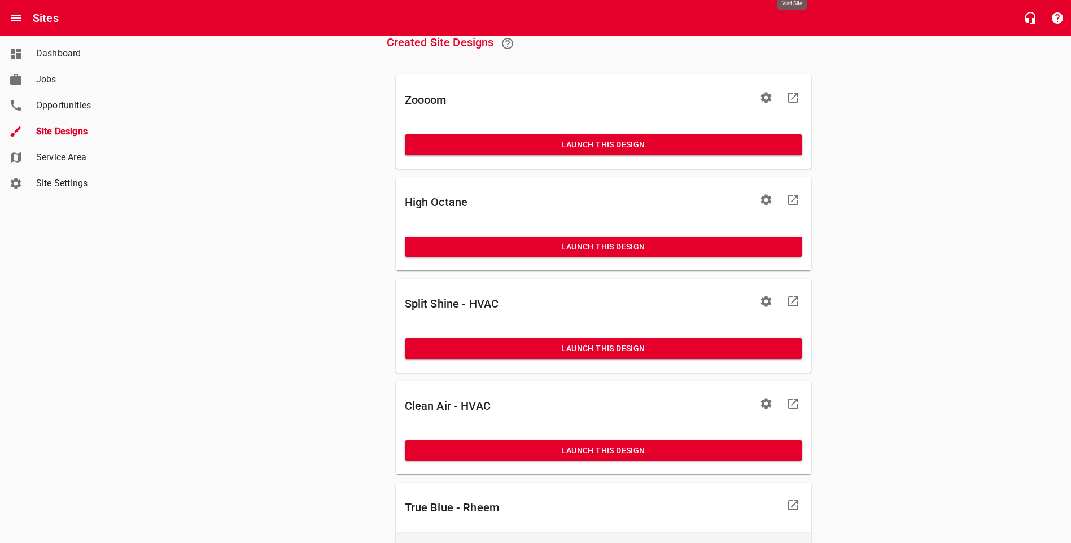
scroll to position [226, 0]
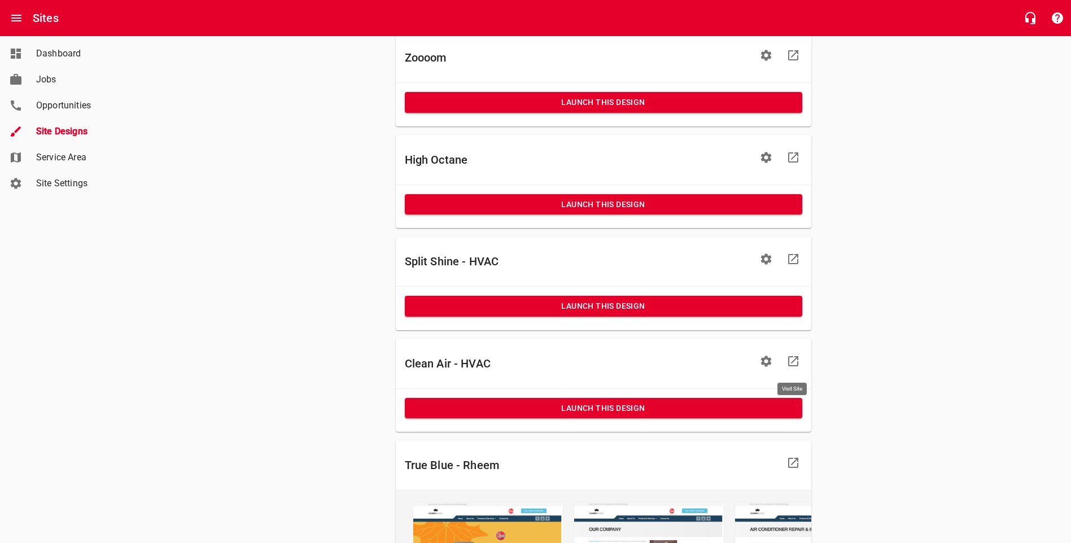
click at [791, 364] on icon at bounding box center [794, 362] width 14 height 14
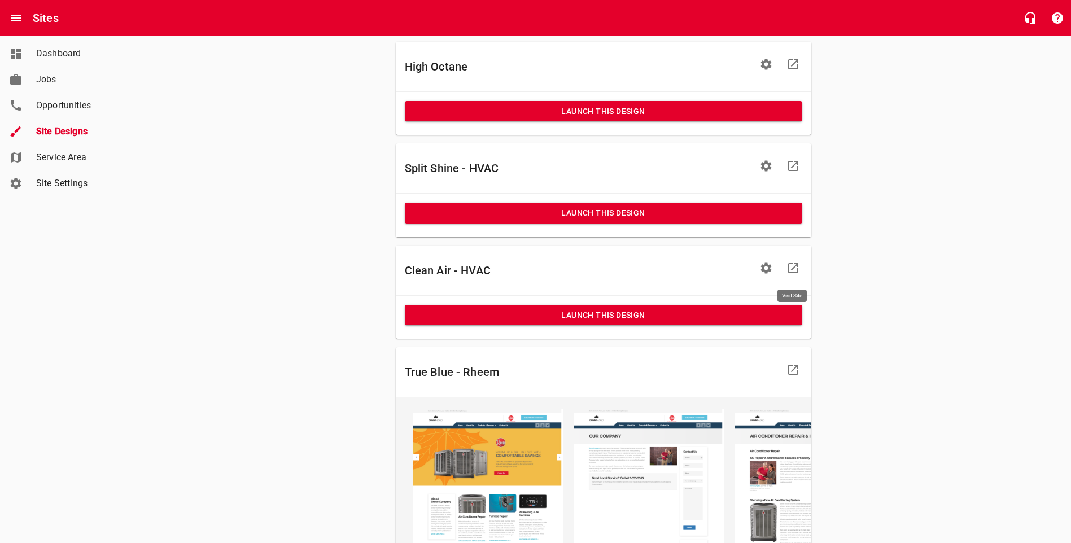
scroll to position [339, 0]
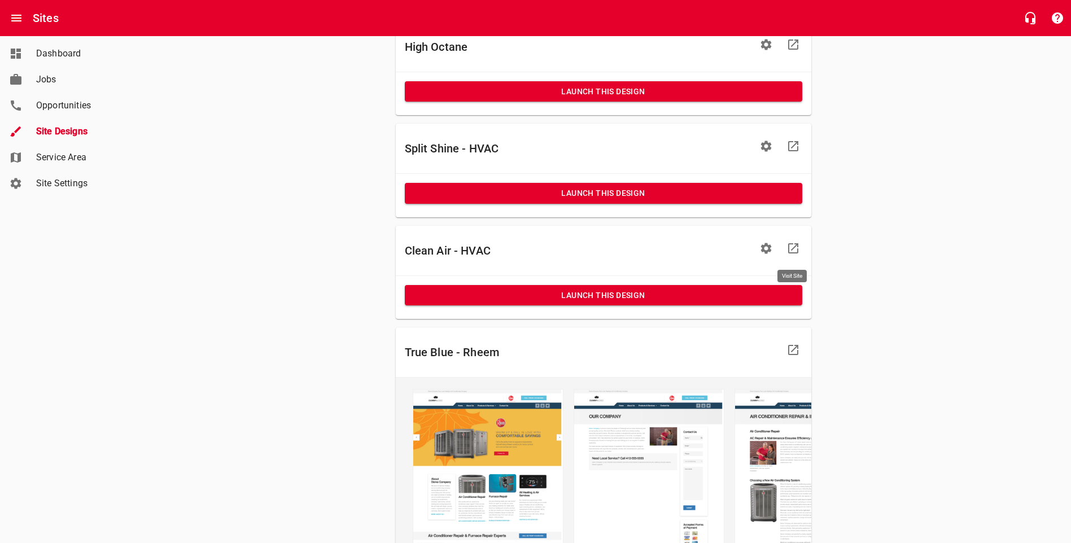
click at [794, 252] on icon at bounding box center [793, 248] width 10 height 10
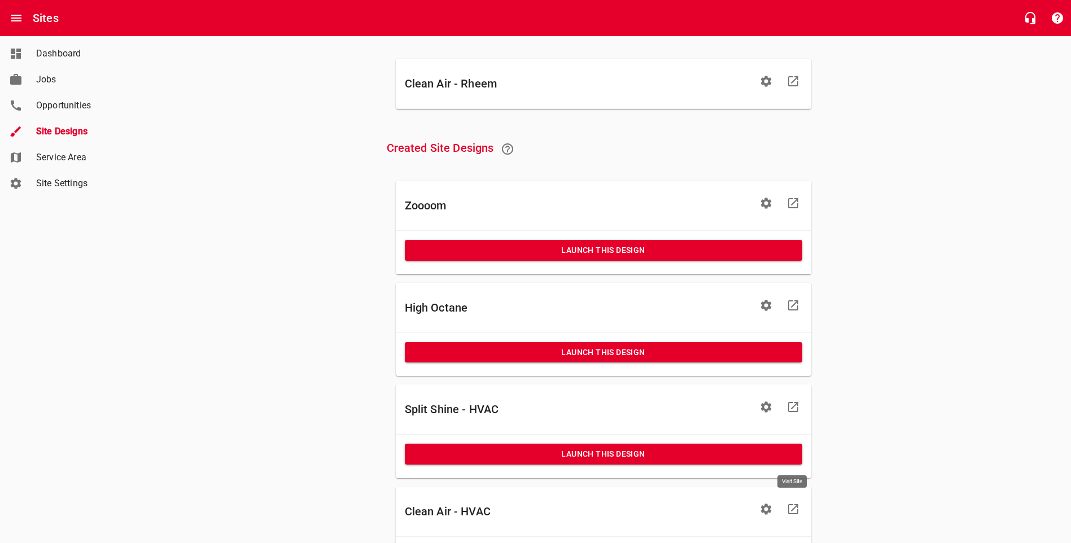
scroll to position [56, 0]
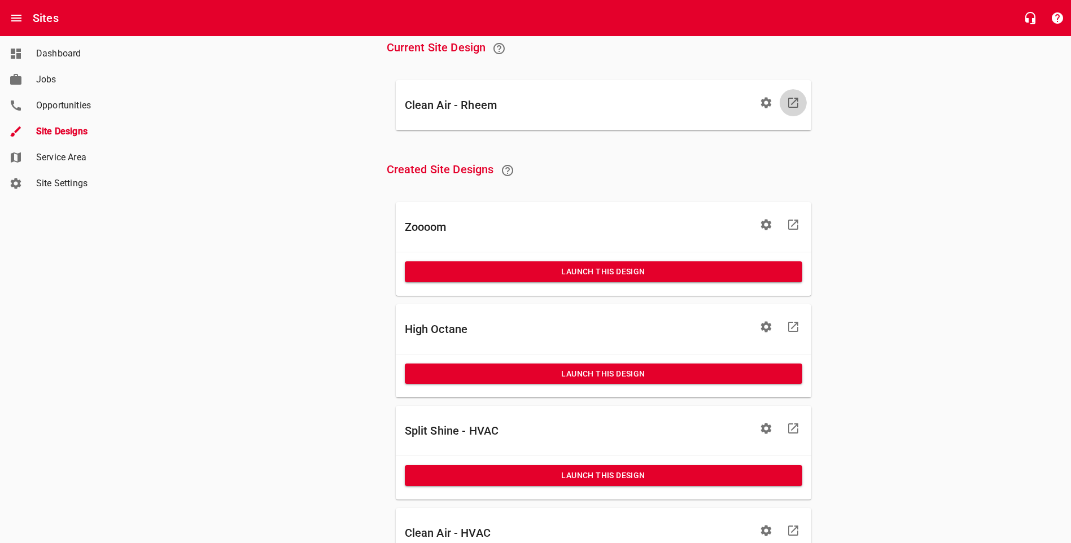
click at [788, 101] on icon at bounding box center [793, 103] width 10 height 10
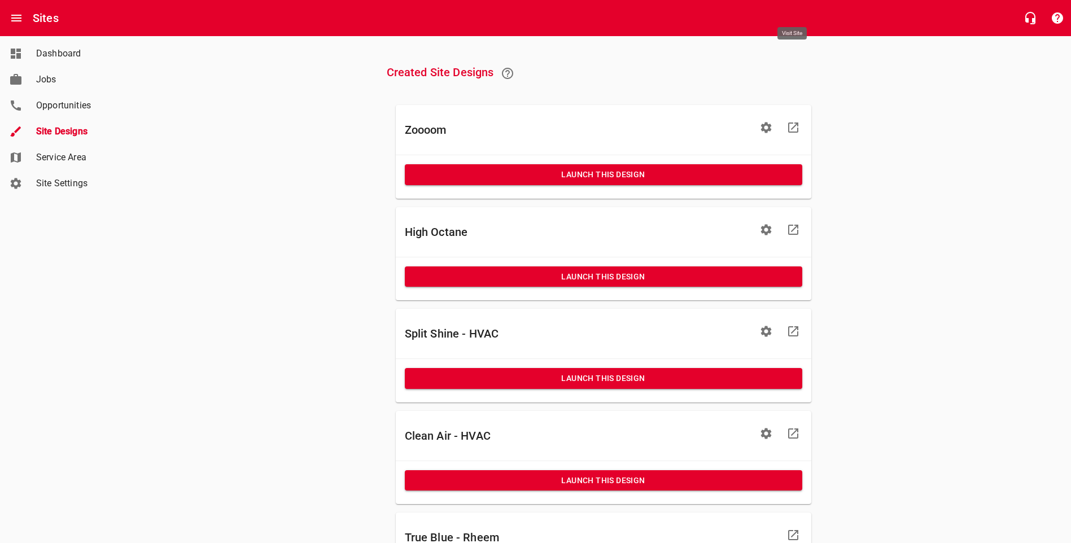
scroll to position [169, 0]
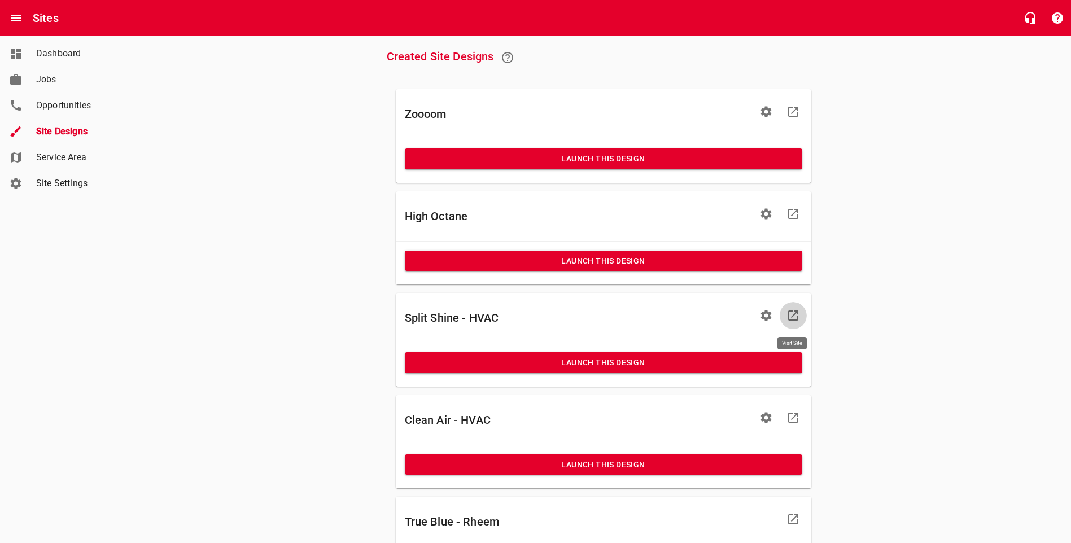
click at [796, 315] on icon at bounding box center [794, 316] width 14 height 14
click at [794, 414] on icon at bounding box center [794, 418] width 14 height 14
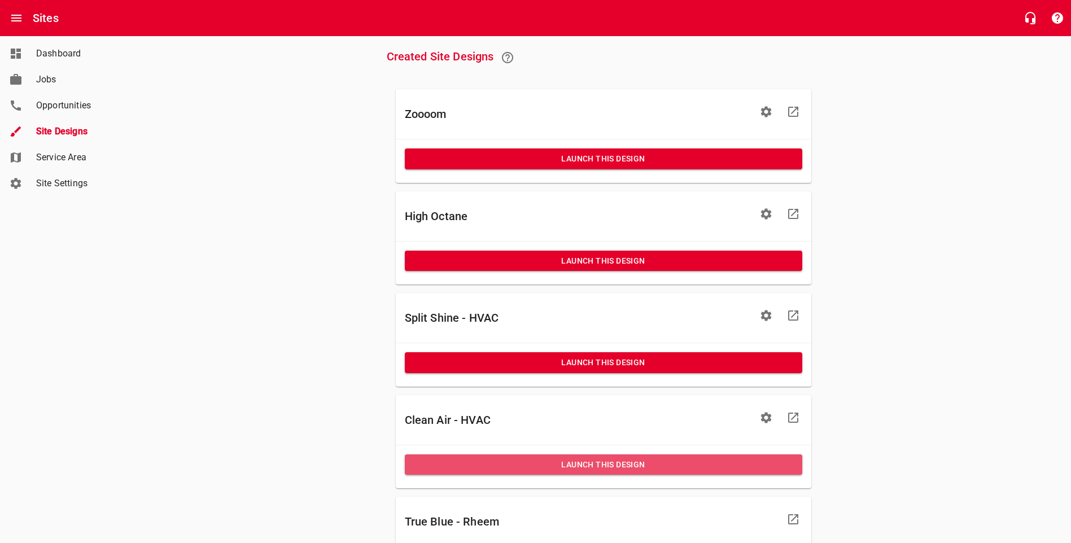
click at [657, 468] on span "Launch This Design" at bounding box center [604, 465] width 380 height 14
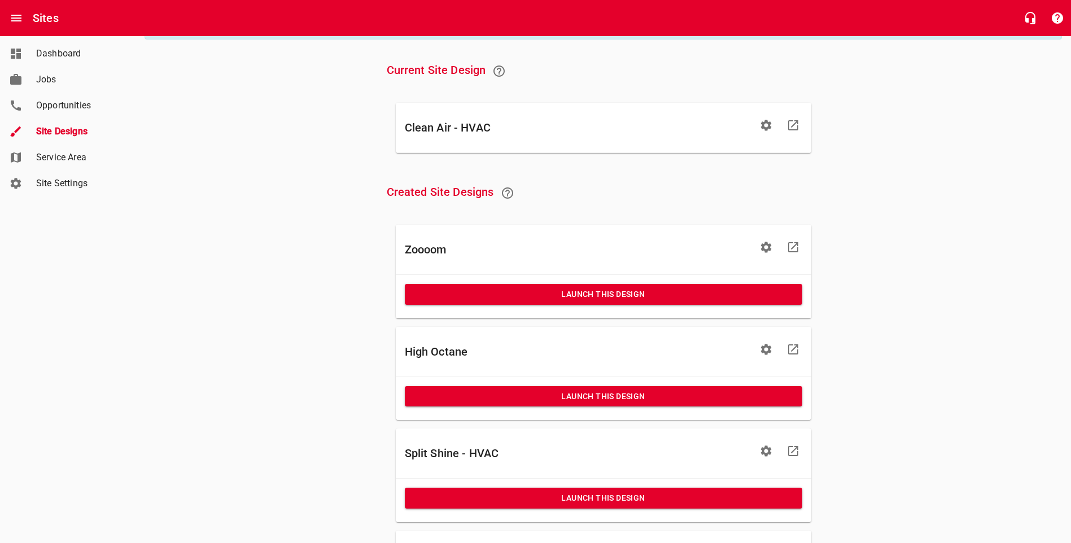
scroll to position [0, 0]
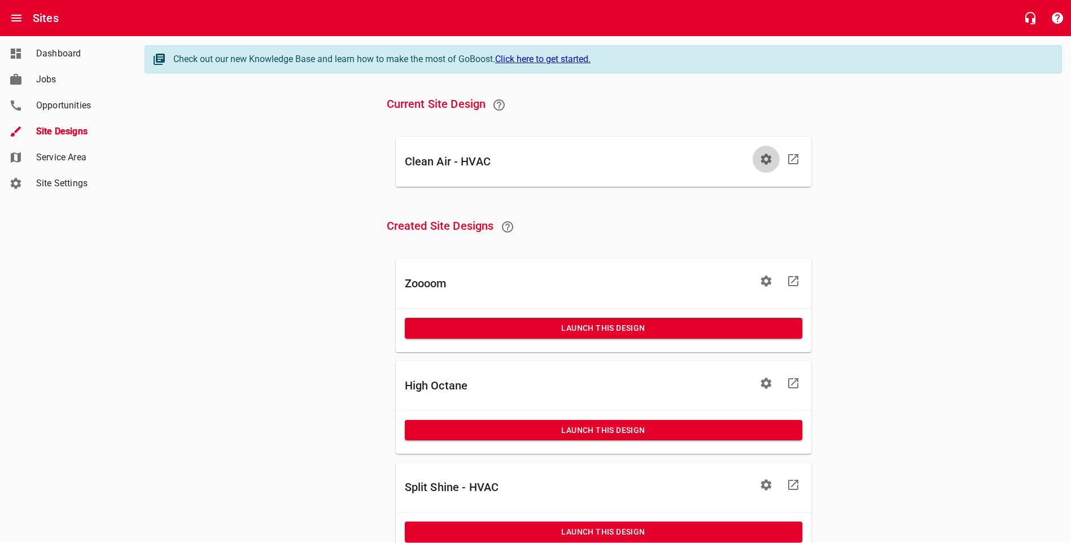
click at [762, 154] on icon "button" at bounding box center [767, 159] width 14 height 14
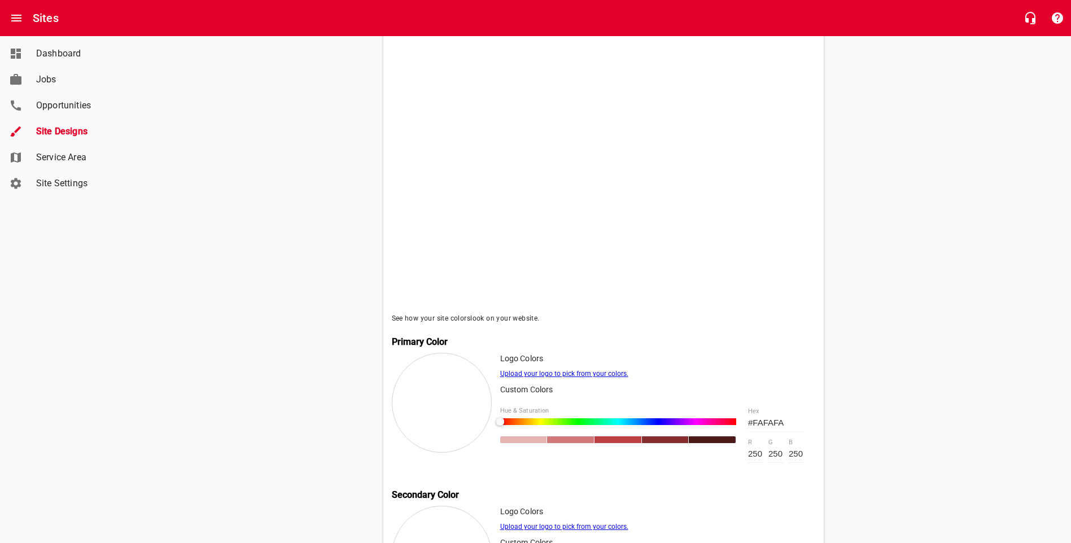
scroll to position [169, 0]
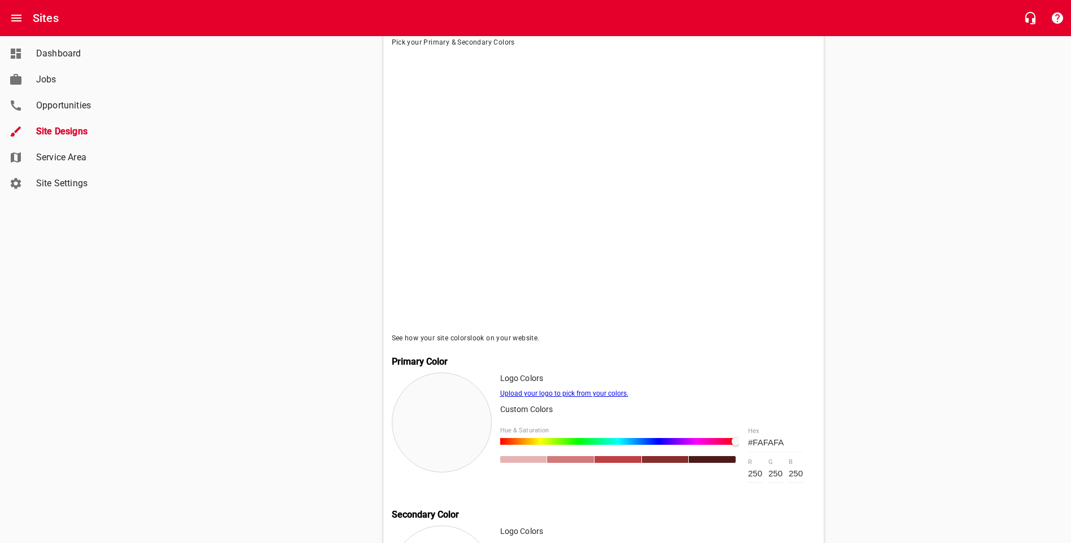
drag, startPoint x: 504, startPoint y: 443, endPoint x: 740, endPoint y: 451, distance: 236.2
click at [740, 451] on div "Hue & Saturation #FAFAFA hex 250 r 250 g 250 b" at bounding box center [657, 455] width 315 height 73
click at [716, 445] on div at bounding box center [618, 441] width 237 height 7
click at [688, 443] on div at bounding box center [618, 441] width 237 height 7
click at [646, 445] on div at bounding box center [618, 441] width 237 height 7
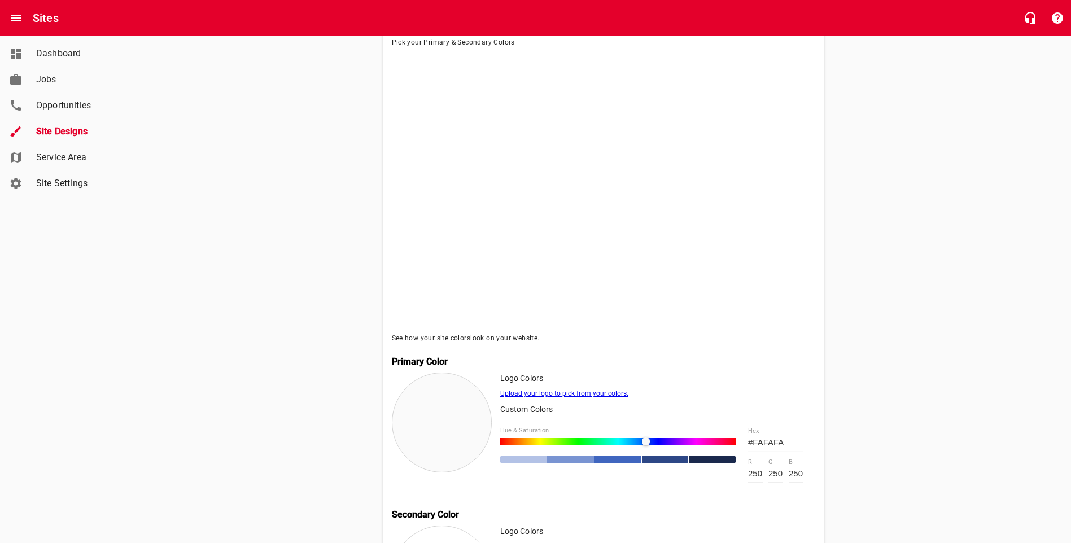
click at [615, 445] on div at bounding box center [618, 441] width 237 height 7
click at [568, 445] on div at bounding box center [618, 441] width 237 height 7
click at [544, 444] on div at bounding box center [618, 441] width 237 height 7
click at [507, 444] on div at bounding box center [618, 441] width 237 height 7
click at [555, 443] on div at bounding box center [618, 441] width 237 height 7
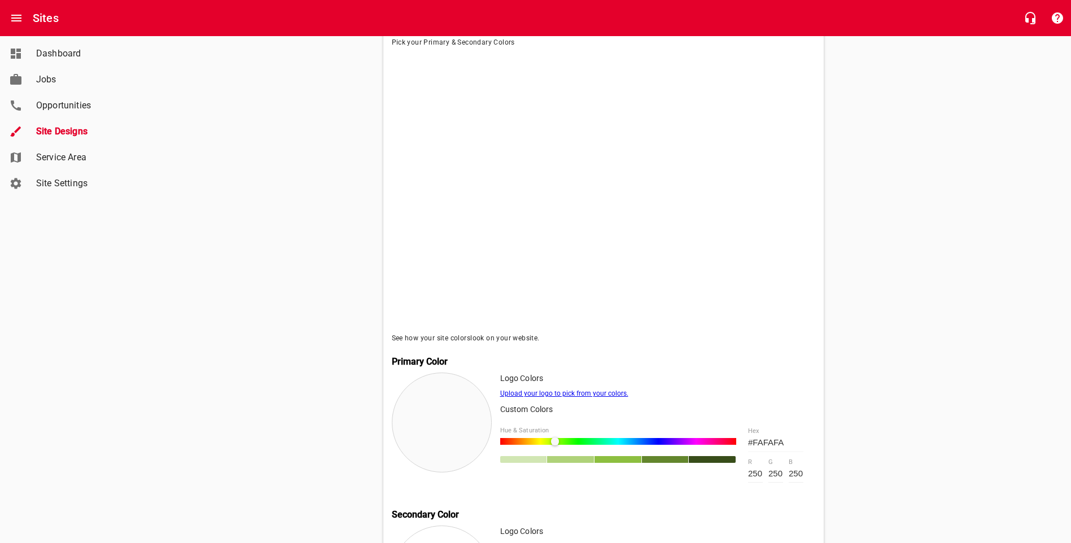
click at [568, 444] on div at bounding box center [618, 441] width 237 height 7
click at [577, 444] on div at bounding box center [618, 441] width 237 height 7
click at [584, 444] on div at bounding box center [581, 442] width 8 height 8
drag, startPoint x: 584, startPoint y: 444, endPoint x: 592, endPoint y: 444, distance: 8.5
click at [592, 444] on div at bounding box center [590, 442] width 8 height 8
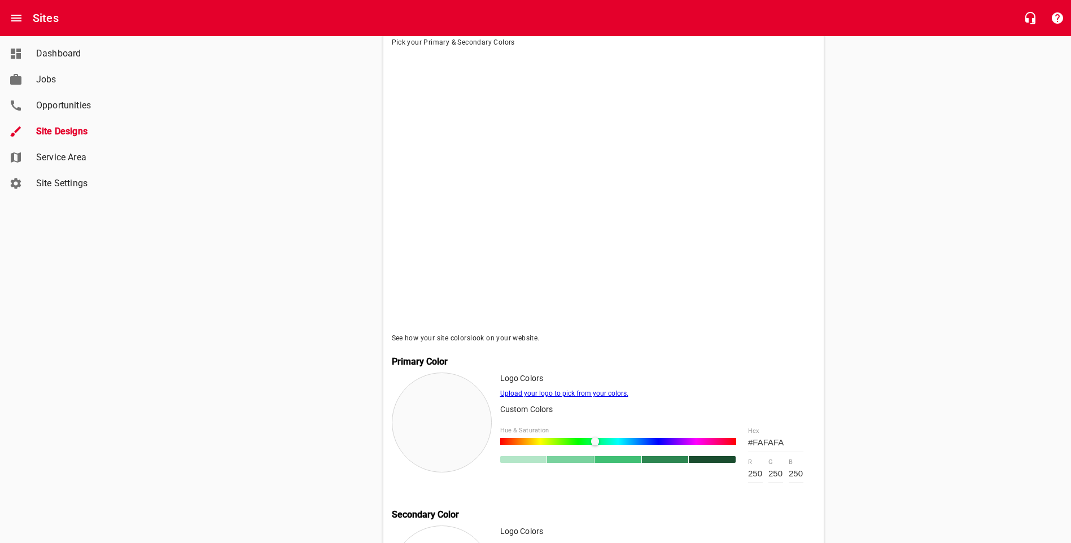
click at [595, 444] on div at bounding box center [595, 442] width 8 height 8
click at [602, 444] on div at bounding box center [606, 442] width 8 height 8
click at [604, 444] on div at bounding box center [602, 442] width 8 height 8
click at [612, 444] on div at bounding box center [608, 442] width 8 height 8
click at [614, 444] on div at bounding box center [614, 442] width 8 height 8
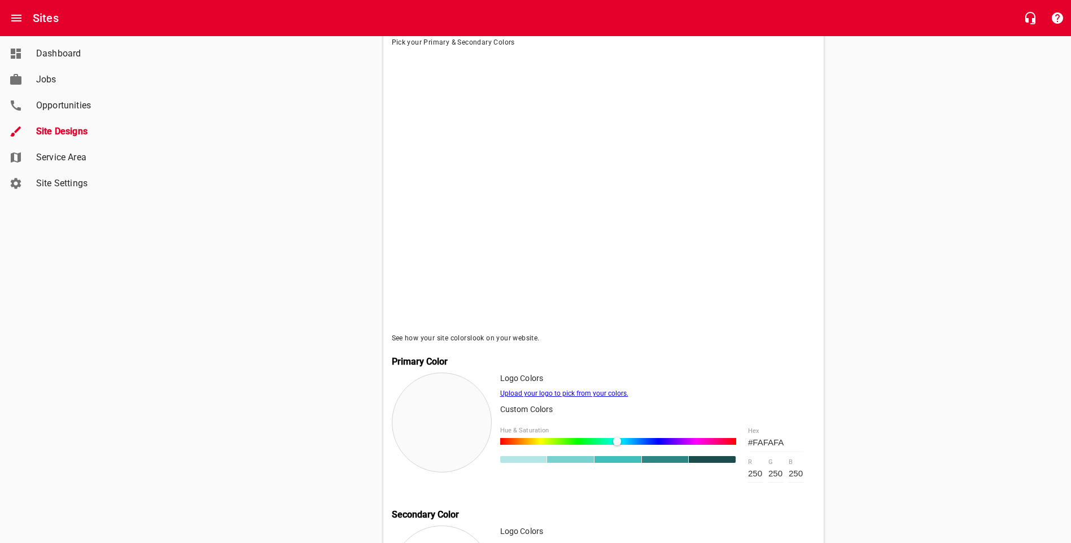
click at [617, 444] on div at bounding box center [617, 442] width 8 height 8
click at [624, 444] on div at bounding box center [628, 442] width 8 height 8
click at [630, 444] on div at bounding box center [634, 442] width 8 height 8
click at [640, 444] on div at bounding box center [618, 441] width 237 height 7
click at [645, 444] on div at bounding box center [644, 442] width 8 height 8
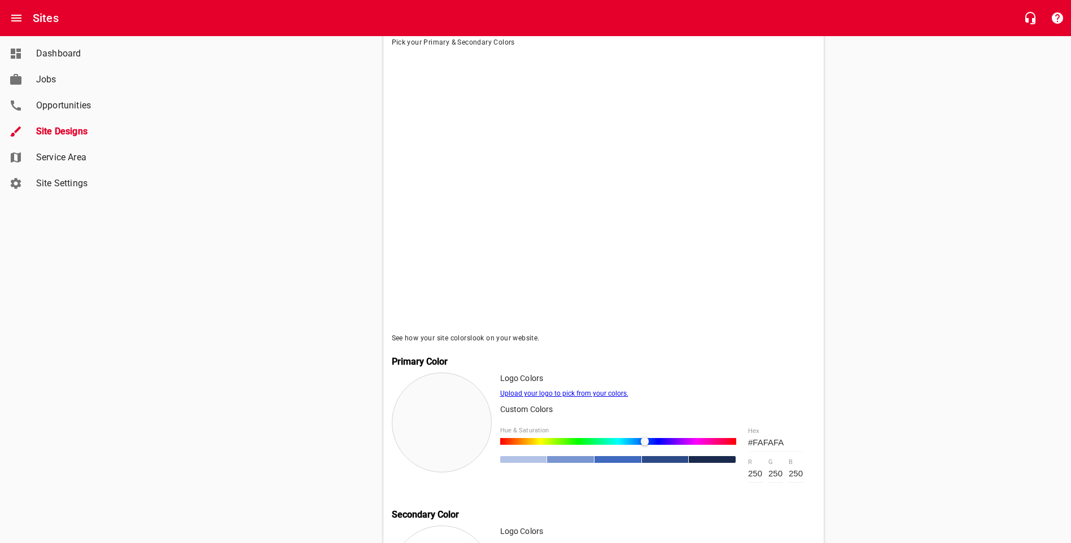
click at [653, 444] on div at bounding box center [618, 441] width 237 height 7
click at [657, 443] on div at bounding box center [657, 442] width 8 height 8
click at [663, 443] on div at bounding box center [661, 442] width 8 height 8
click at [666, 443] on div at bounding box center [666, 442] width 8 height 8
click at [671, 443] on div at bounding box center [670, 442] width 8 height 8
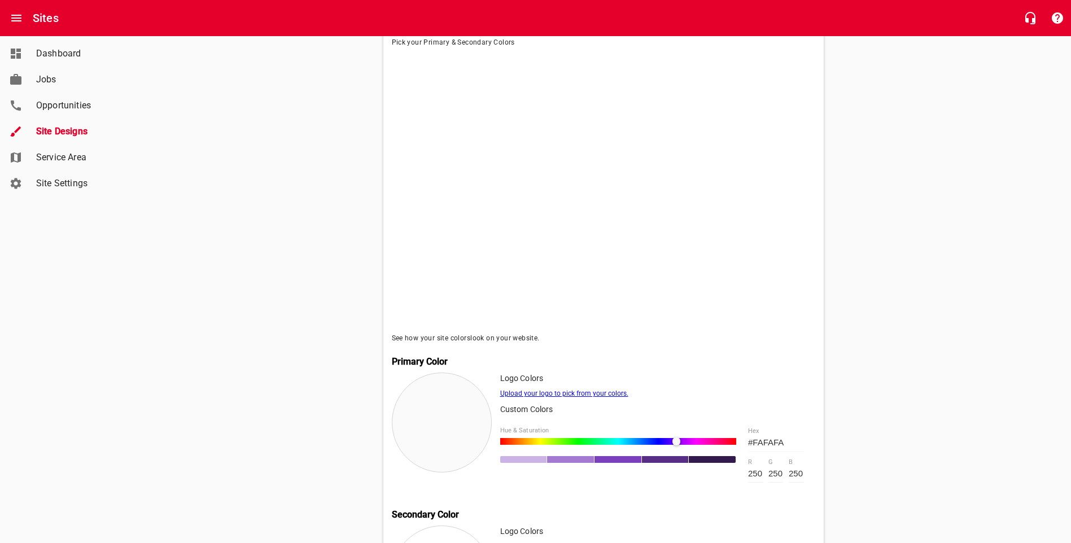
click at [677, 443] on div at bounding box center [681, 442] width 8 height 8
click at [691, 443] on div at bounding box center [618, 441] width 237 height 7
click at [707, 443] on div at bounding box center [618, 441] width 237 height 7
click at [729, 442] on div at bounding box center [618, 441] width 237 height 7
click at [739, 442] on div "Hue & Saturation #FAFAFA hex 250 r 250 g 250 b" at bounding box center [657, 455] width 315 height 73
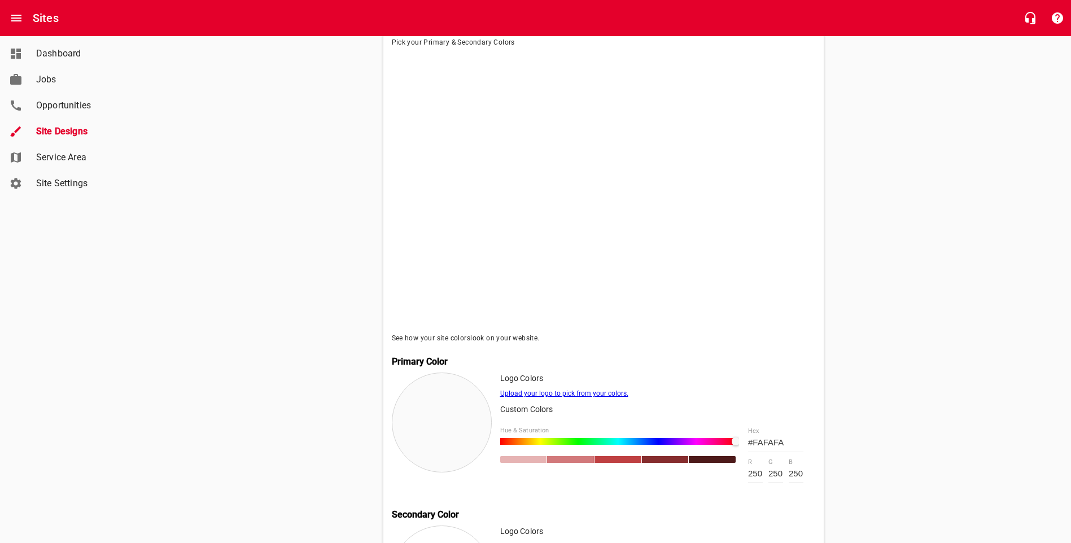
drag, startPoint x: 729, startPoint y: 443, endPoint x: 739, endPoint y: 444, distance: 10.7
click at [739, 444] on div "Hue & Saturation #FAFAFA hex 250 r 250 g 250 b" at bounding box center [657, 455] width 315 height 73
click at [504, 444] on div at bounding box center [618, 441] width 237 height 7
drag, startPoint x: 503, startPoint y: 444, endPoint x: 524, endPoint y: 445, distance: 20.3
click at [524, 445] on div at bounding box center [524, 442] width 8 height 8
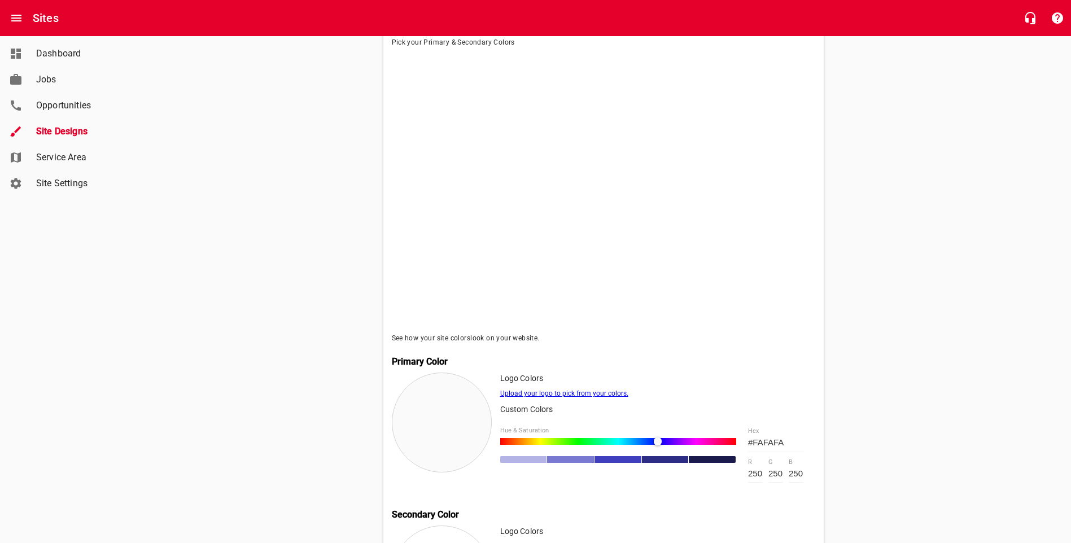
drag, startPoint x: 524, startPoint y: 445, endPoint x: 658, endPoint y: 447, distance: 134.4
click at [658, 446] on div at bounding box center [658, 442] width 8 height 8
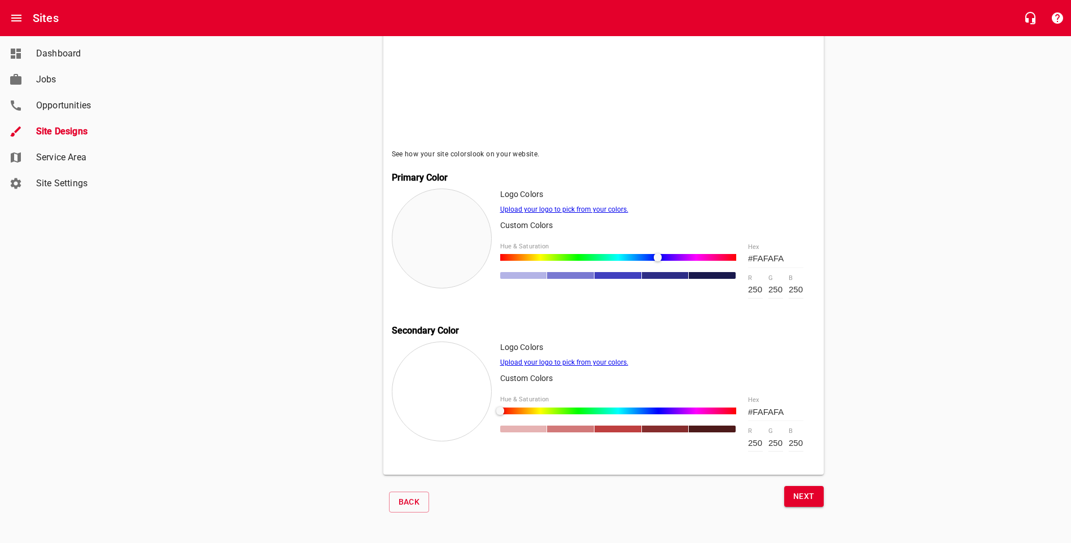
scroll to position [366, 0]
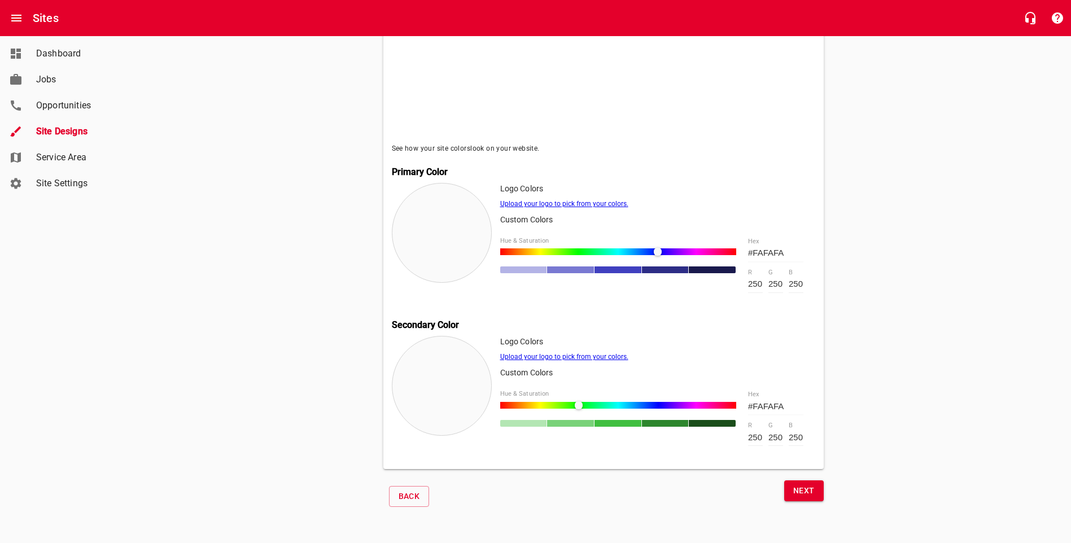
click at [579, 403] on div at bounding box center [618, 405] width 237 height 7
click at [813, 487] on span "Next" at bounding box center [804, 491] width 21 height 14
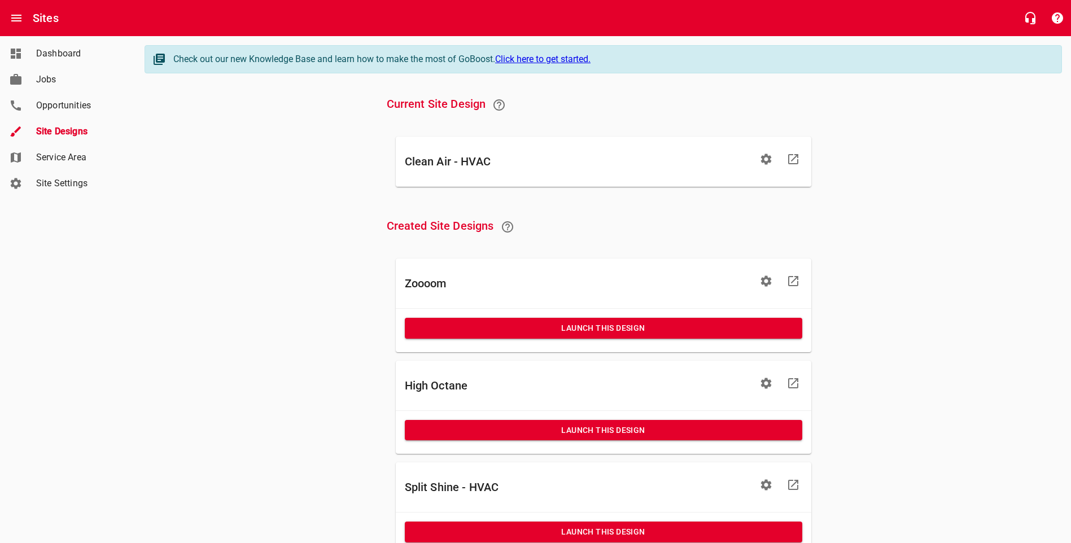
click at [792, 159] on icon at bounding box center [794, 159] width 14 height 14
click at [477, 161] on h6 "Clean Air - HVAC" at bounding box center [579, 161] width 348 height 18
click at [796, 160] on icon at bounding box center [794, 159] width 14 height 14
click at [795, 158] on icon at bounding box center [794, 159] width 14 height 14
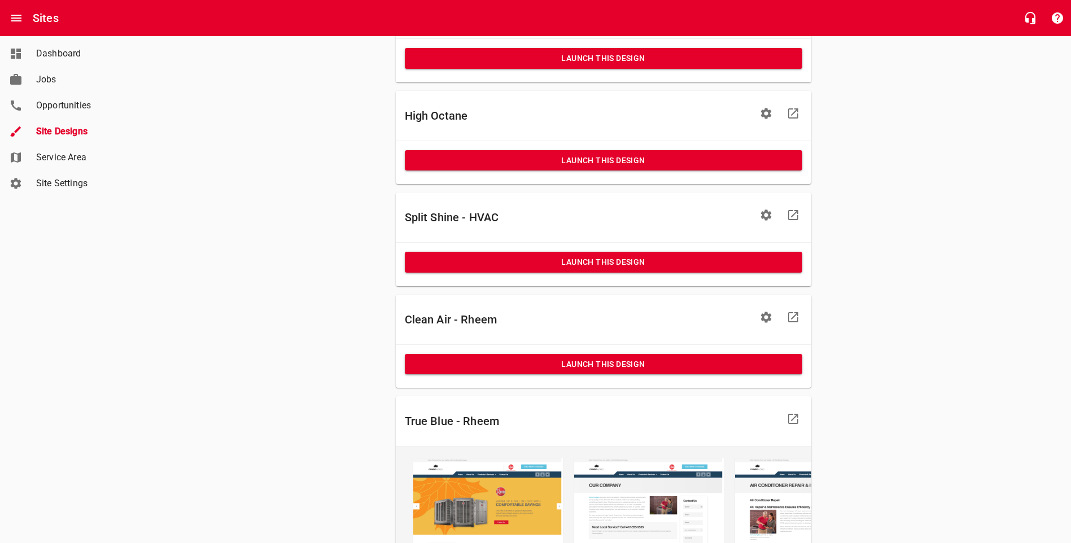
scroll to position [282, 0]
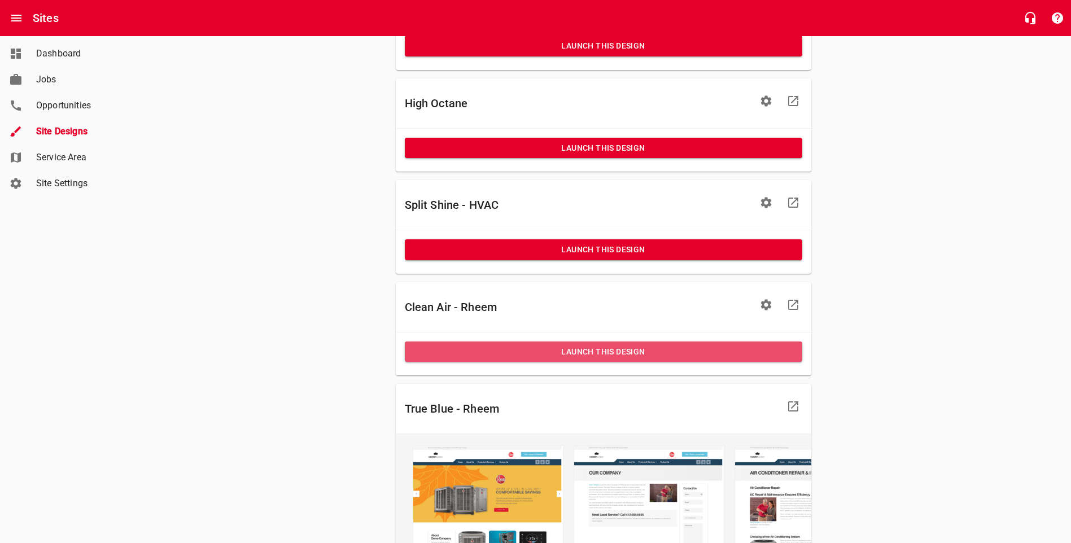
click at [609, 355] on span "Launch This Design" at bounding box center [604, 352] width 380 height 14
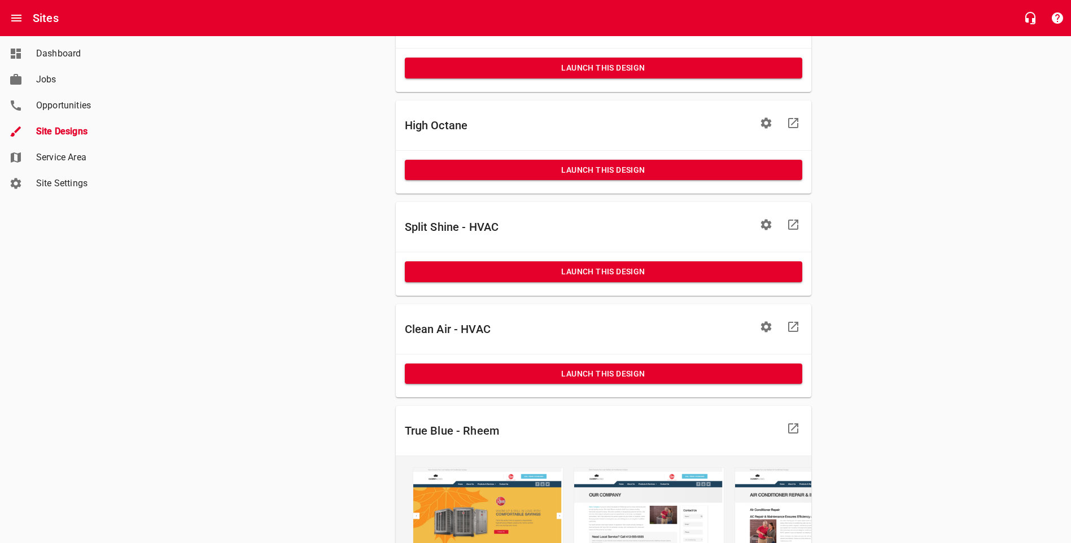
scroll to position [0, 0]
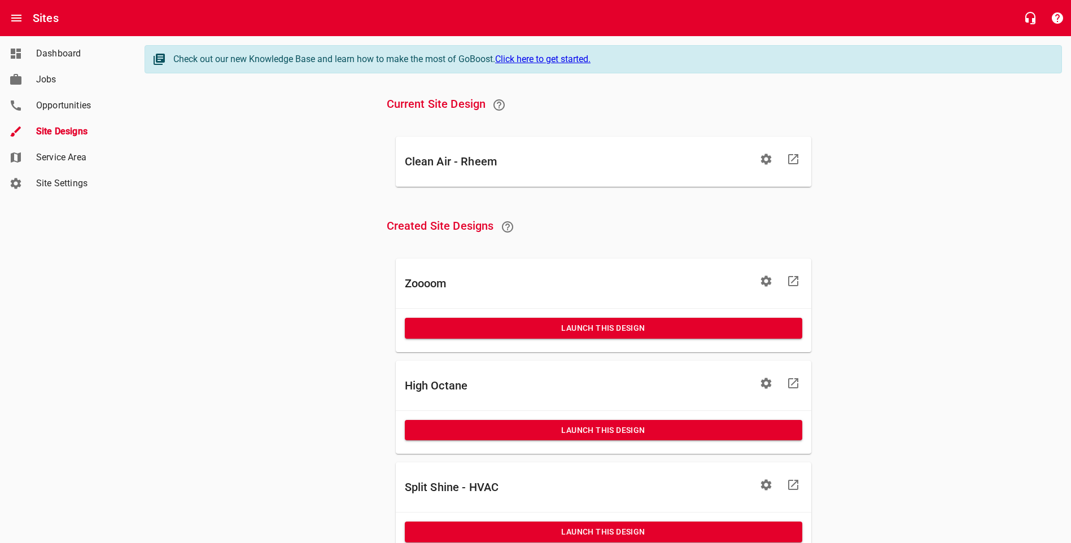
click at [793, 158] on icon at bounding box center [794, 159] width 14 height 14
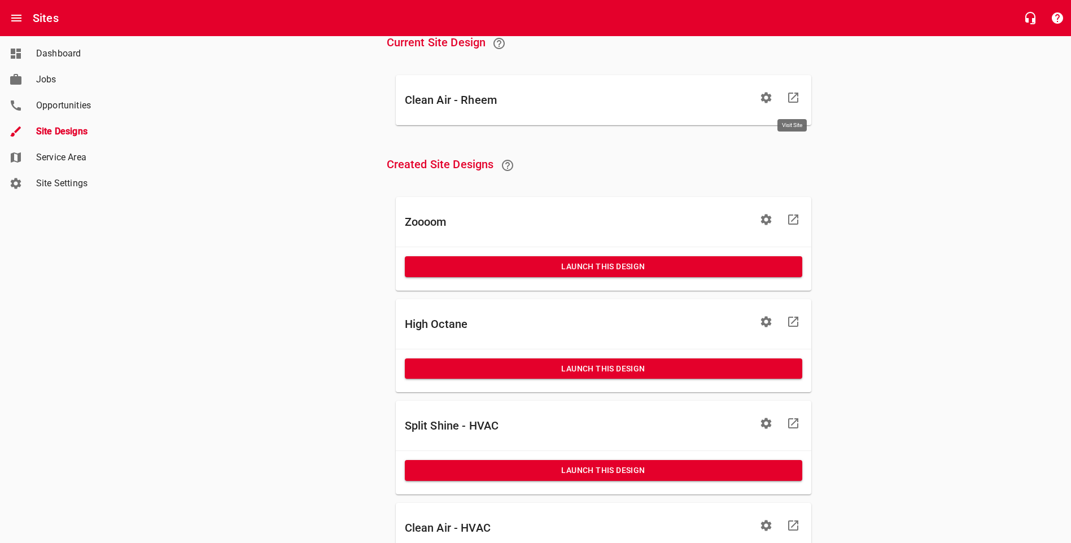
scroll to position [282, 0]
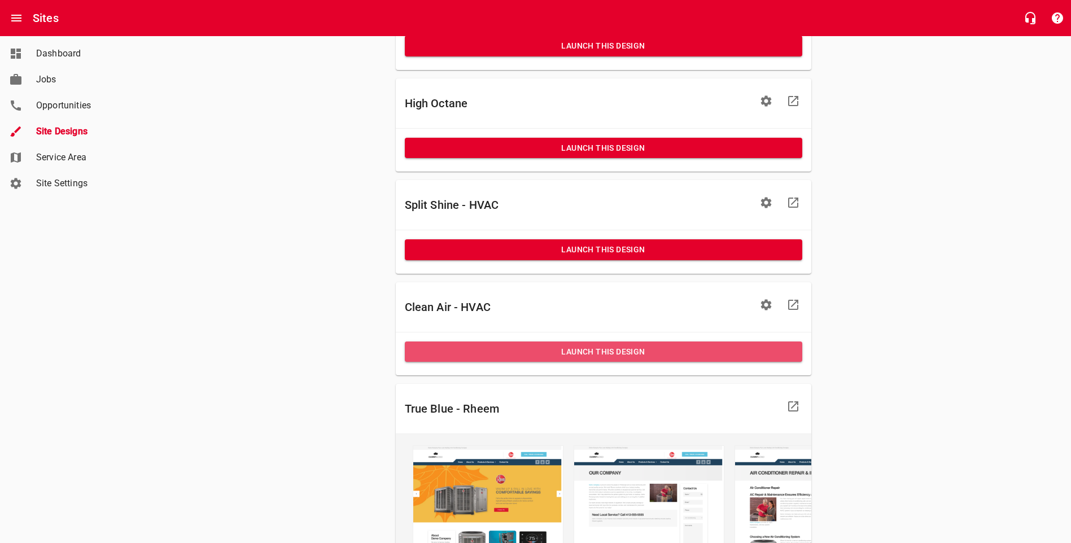
click at [674, 351] on span "Launch This Design" at bounding box center [604, 352] width 380 height 14
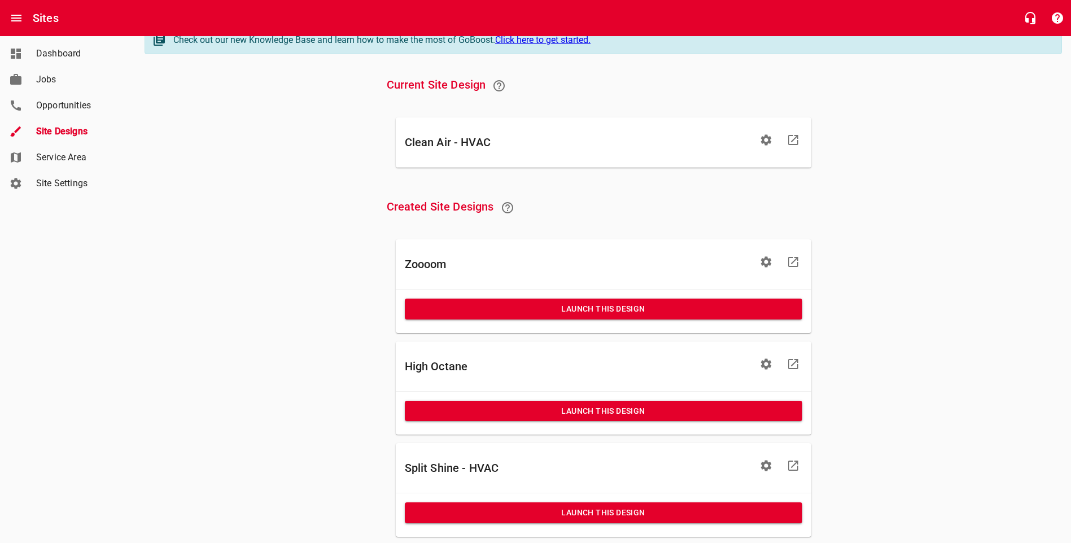
scroll to position [0, 0]
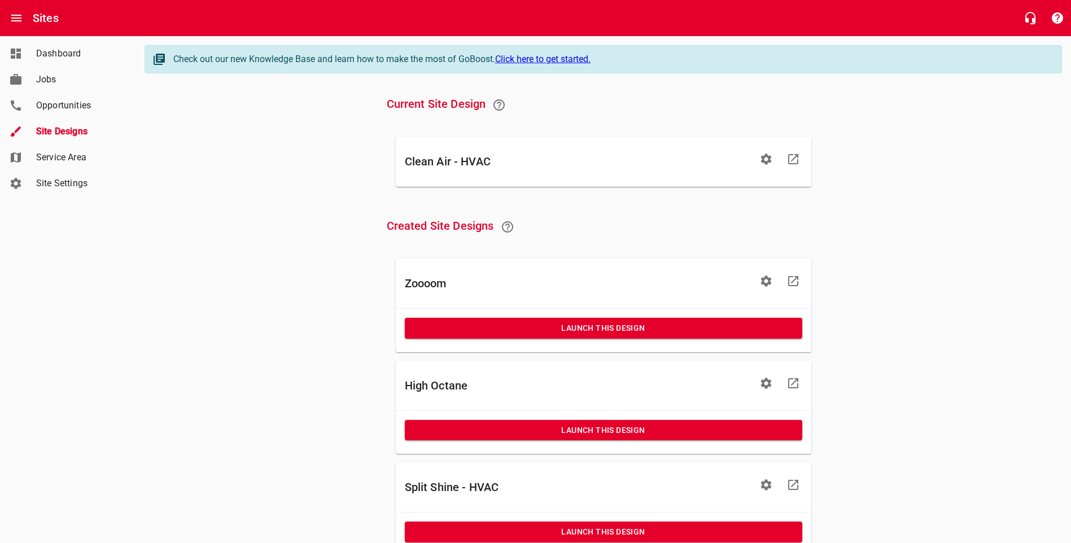
click at [794, 155] on icon at bounding box center [794, 159] width 14 height 14
click at [768, 163] on icon "button" at bounding box center [766, 159] width 11 height 11
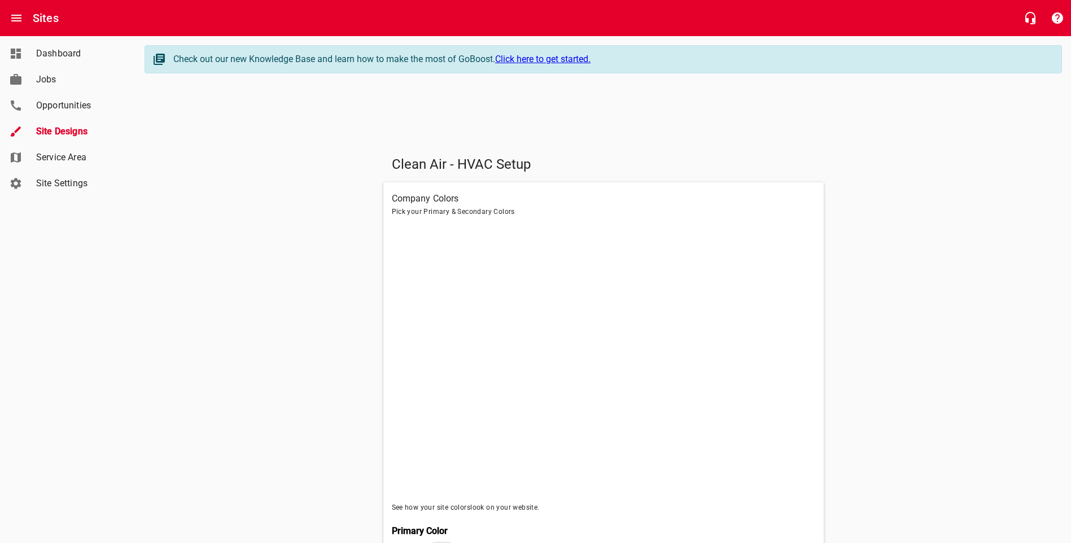
click at [262, 301] on div "Clean Air - HVAC Setup Company Colors Pick your Primary & Secondary Colors See …" at bounding box center [604, 509] width 734 height 725
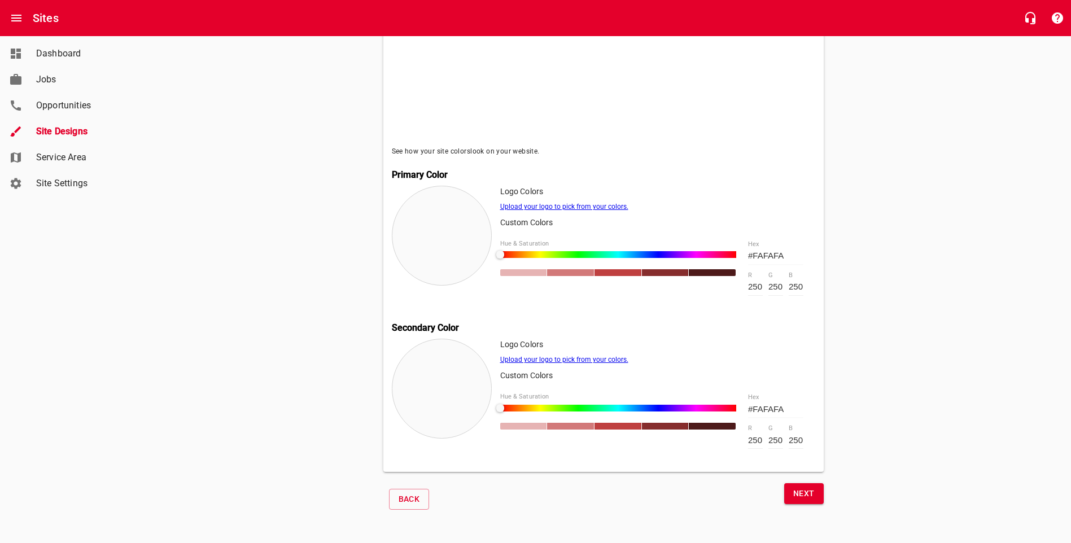
scroll to position [366, 0]
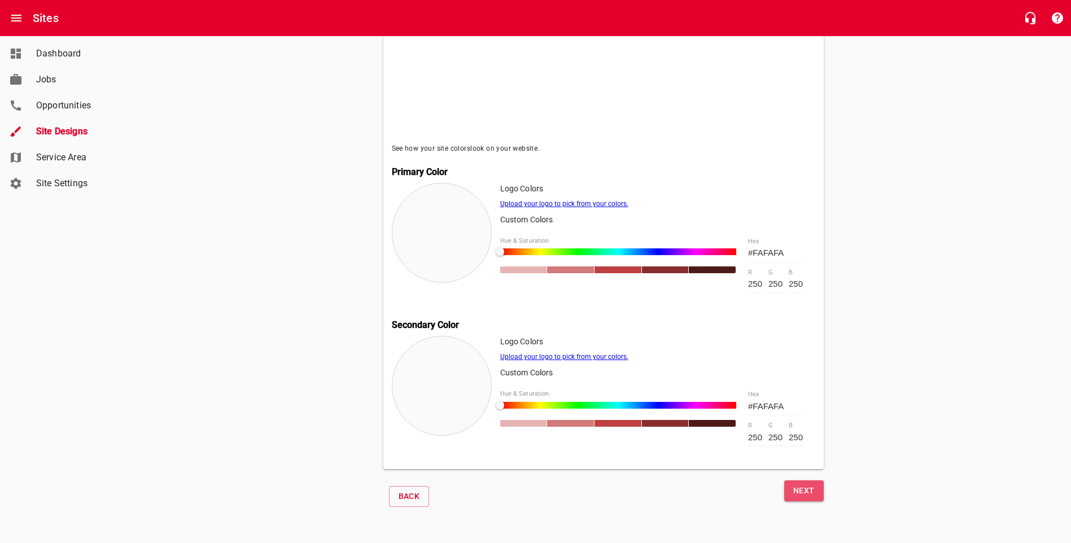
click at [801, 489] on span "Next" at bounding box center [804, 491] width 21 height 14
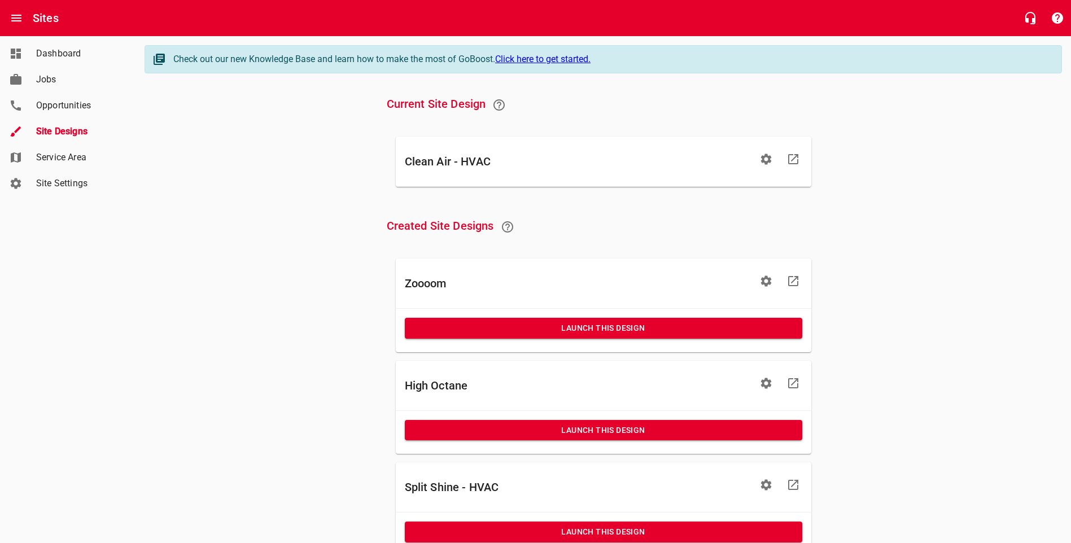
click at [795, 158] on icon at bounding box center [793, 159] width 10 height 10
click at [58, 155] on span "Service Area" at bounding box center [79, 158] width 86 height 14
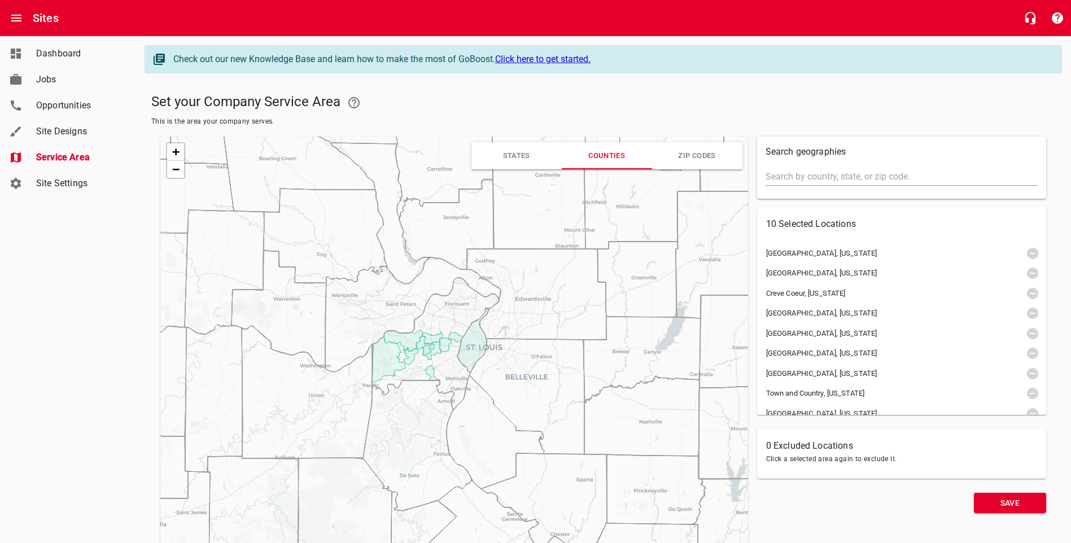
click at [448, 373] on icon at bounding box center [435, 344] width 127 height 132
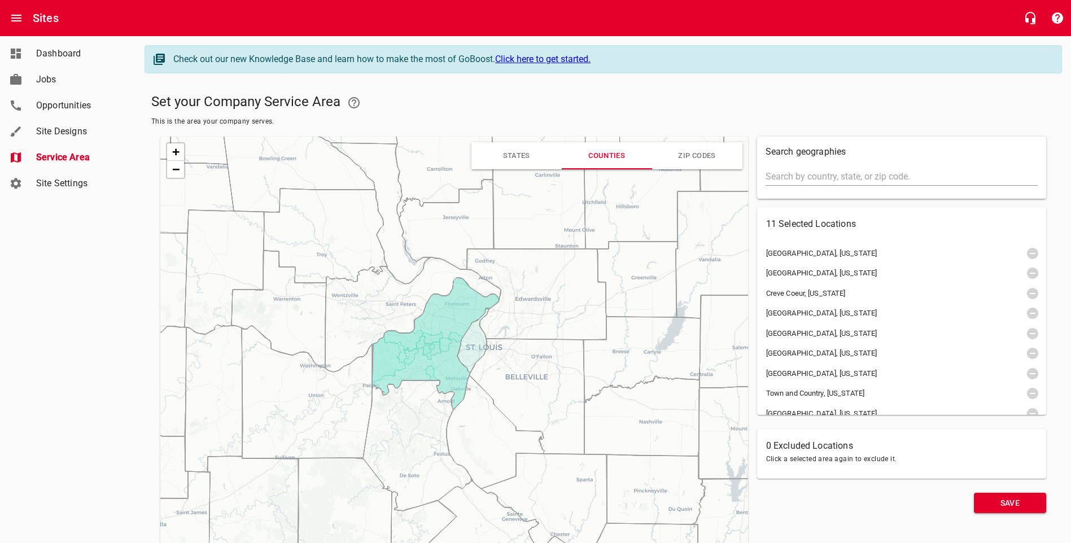
click at [458, 367] on icon at bounding box center [435, 344] width 127 height 132
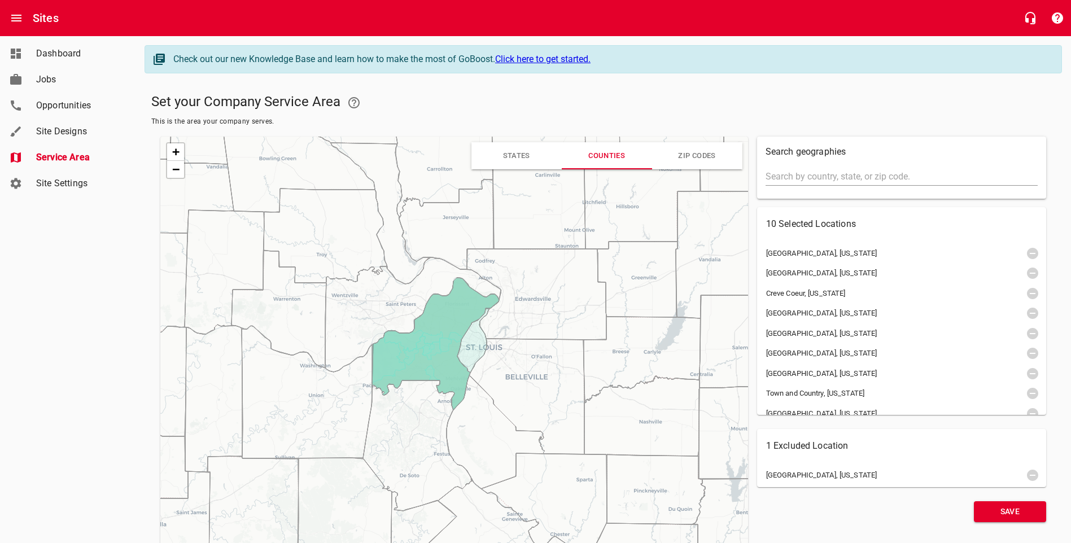
click at [451, 363] on icon at bounding box center [435, 344] width 127 height 132
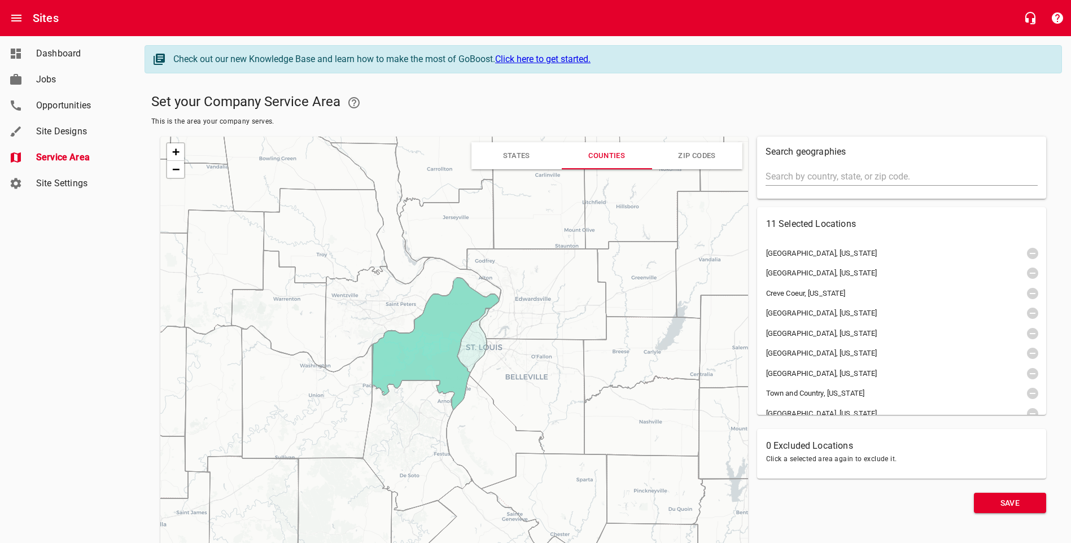
click at [451, 363] on icon at bounding box center [435, 344] width 127 height 132
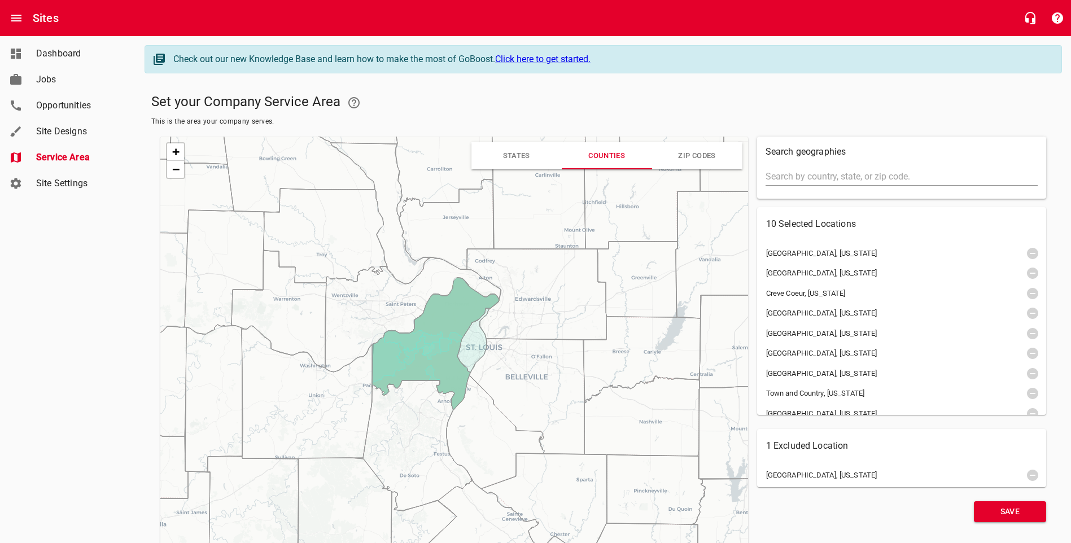
click at [451, 363] on icon at bounding box center [435, 344] width 127 height 132
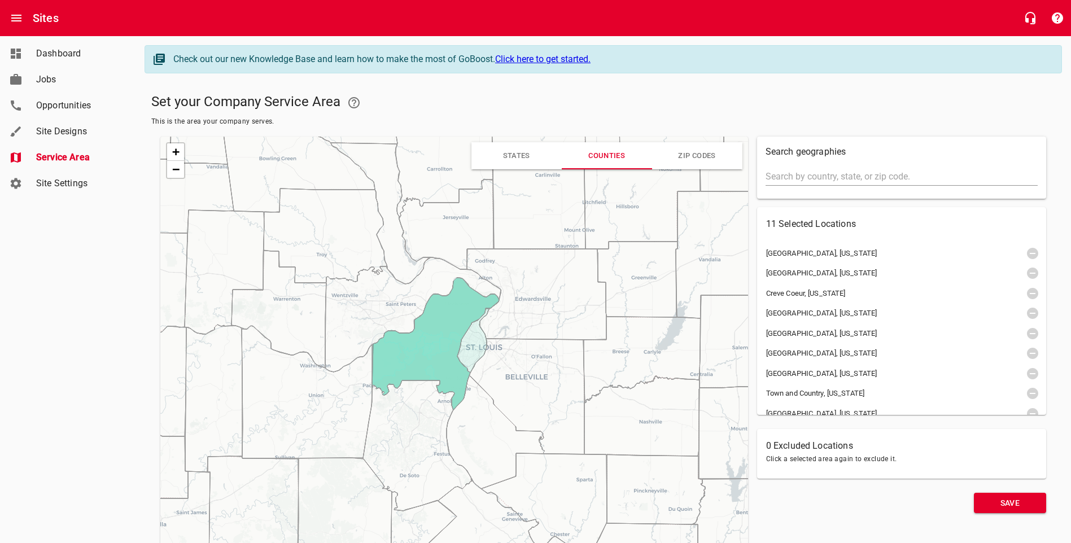
click at [451, 363] on icon at bounding box center [435, 344] width 127 height 132
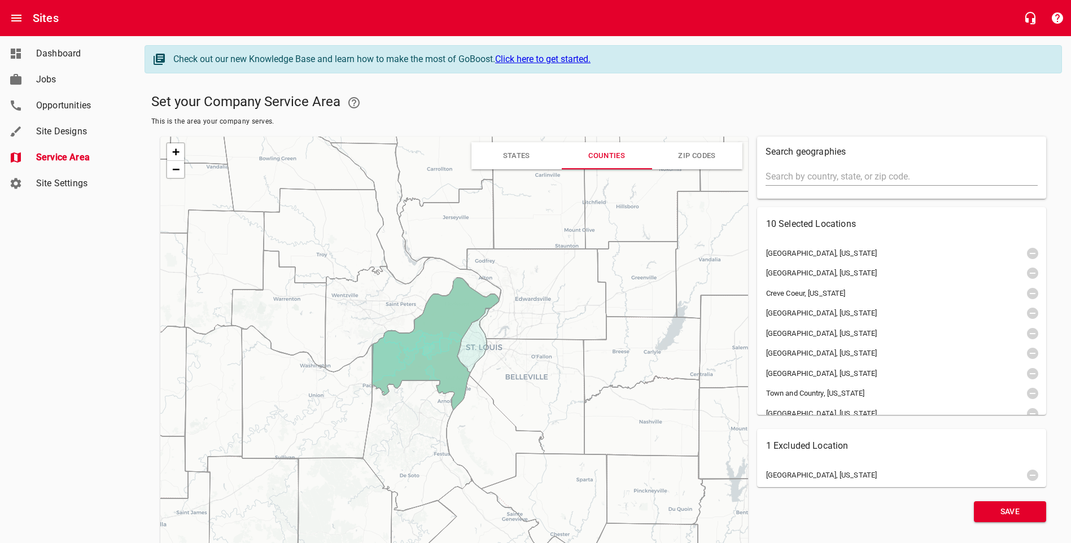
click at [22, 347] on div "Dashboard Jobs Opportunities Site Designs Service Area Site Settings" at bounding box center [68, 271] width 136 height 543
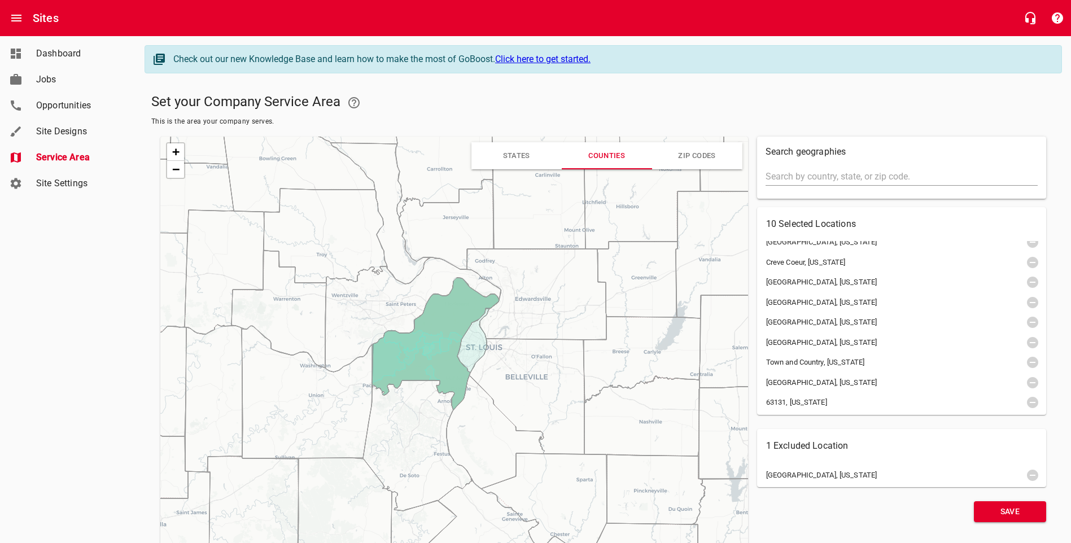
click at [477, 347] on icon at bounding box center [473, 341] width 32 height 64
click at [402, 308] on icon at bounding box center [413, 315] width 176 height 115
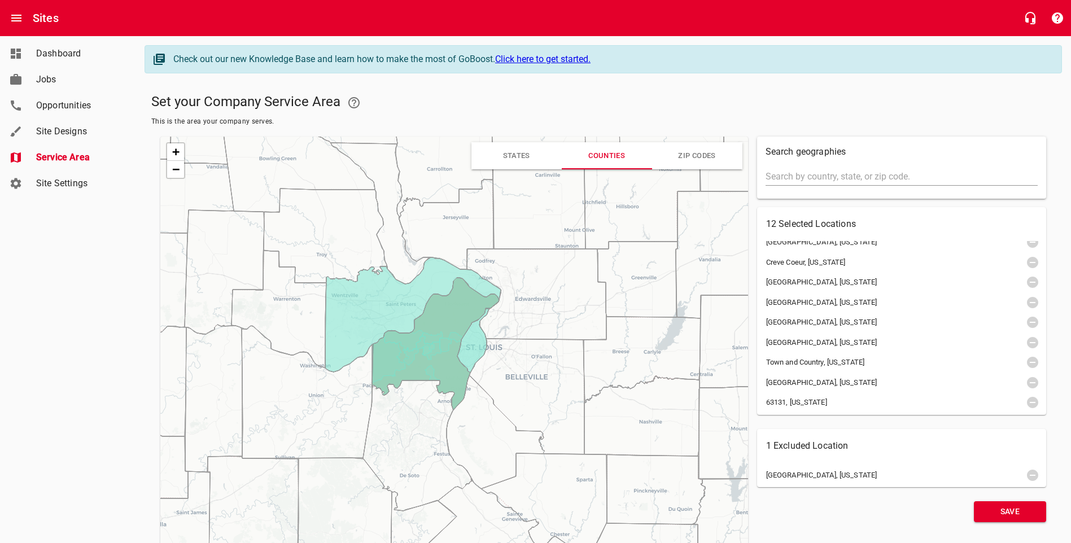
click at [352, 383] on icon at bounding box center [307, 392] width 130 height 133
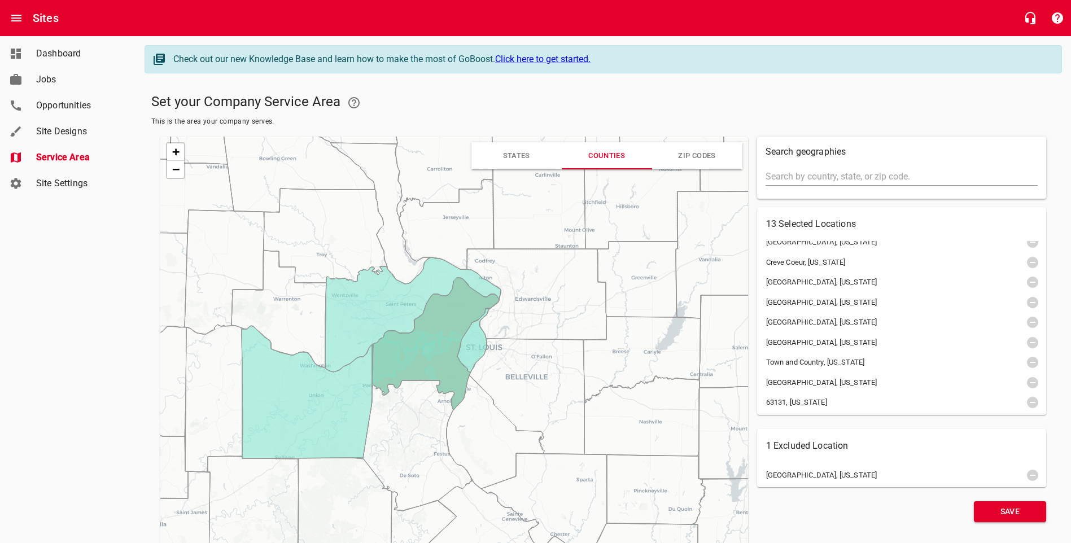
click at [410, 410] on icon at bounding box center [417, 446] width 109 height 130
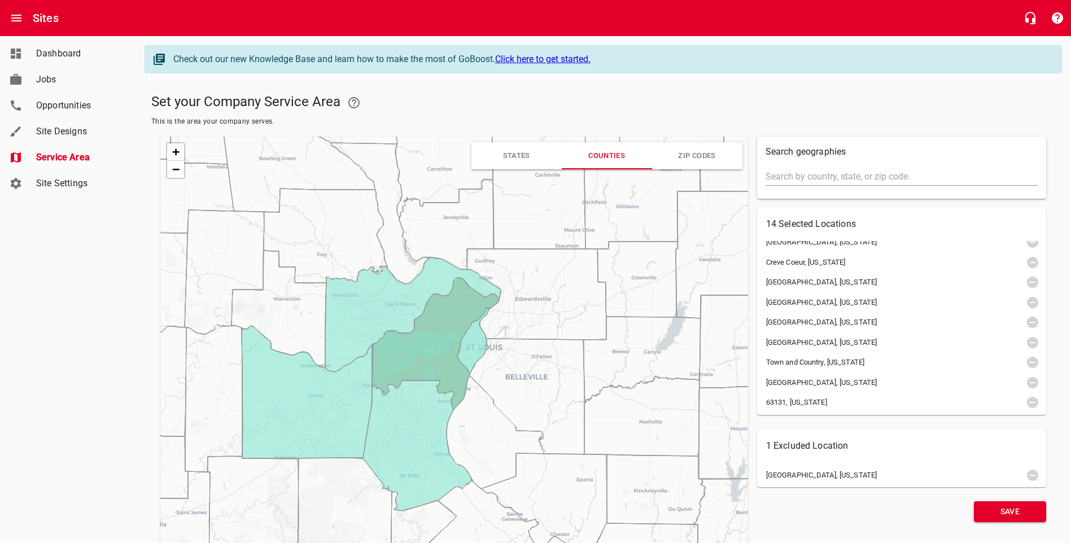
click at [328, 402] on icon at bounding box center [307, 392] width 130 height 133
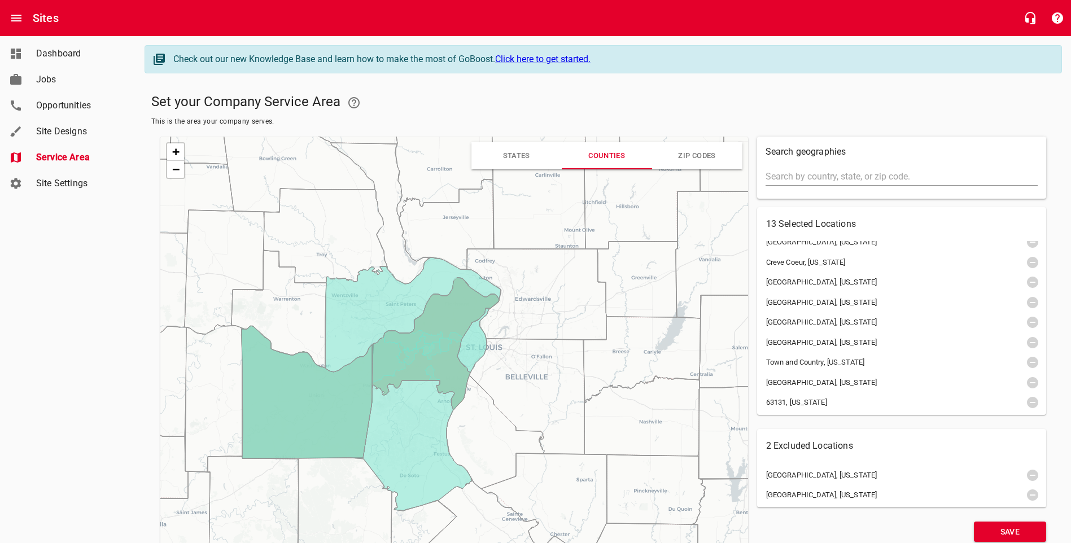
click at [328, 402] on icon at bounding box center [307, 392] width 130 height 133
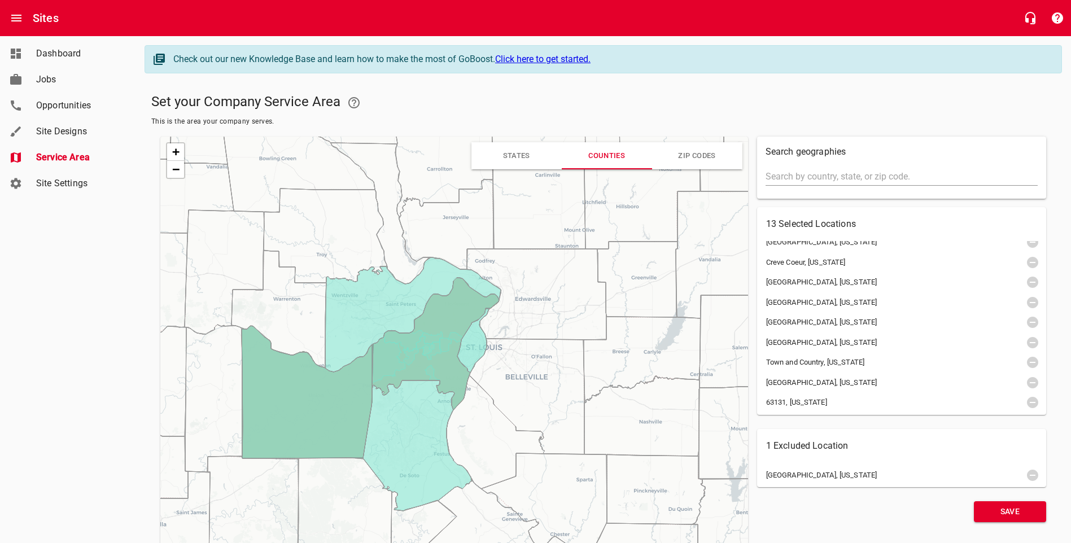
click at [328, 402] on icon at bounding box center [307, 392] width 130 height 133
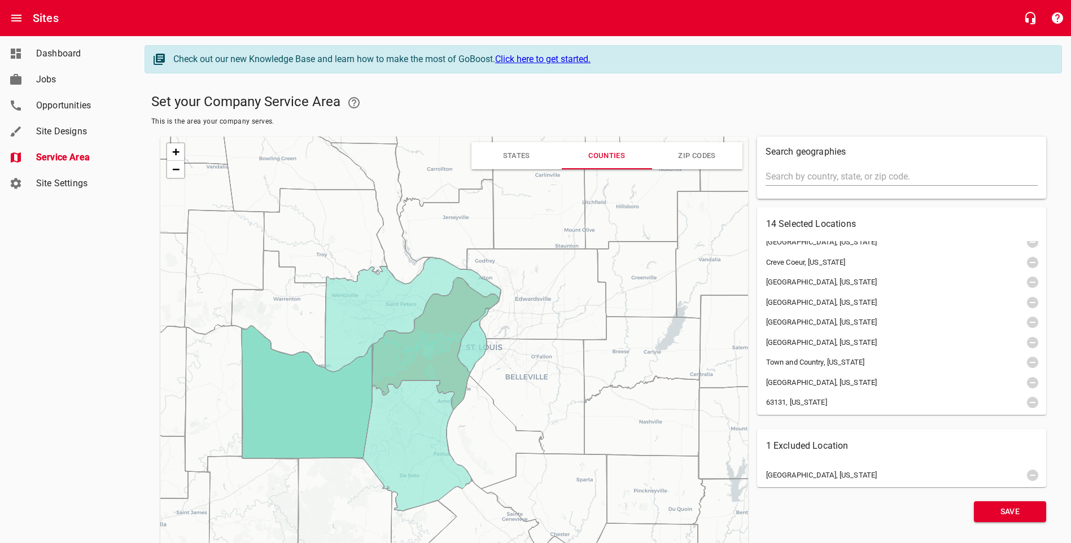
click at [328, 402] on icon at bounding box center [307, 392] width 130 height 133
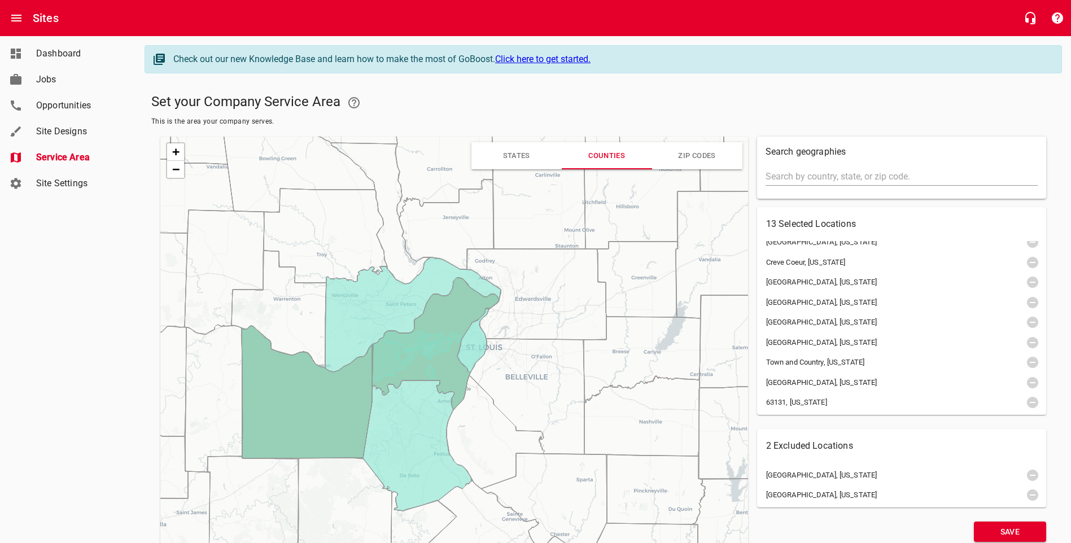
click at [328, 402] on icon at bounding box center [307, 392] width 130 height 133
click at [1027, 384] on icon "button" at bounding box center [1032, 382] width 11 height 11
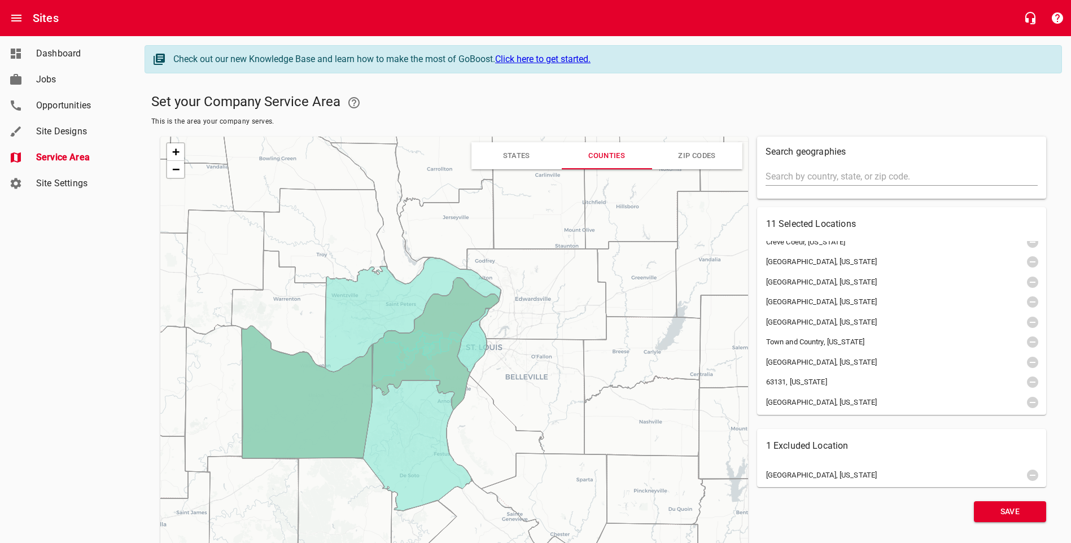
scroll to position [51, 0]
click at [1026, 402] on icon "button" at bounding box center [1033, 403] width 14 height 14
click at [63, 127] on span "Site Designs" at bounding box center [79, 132] width 86 height 14
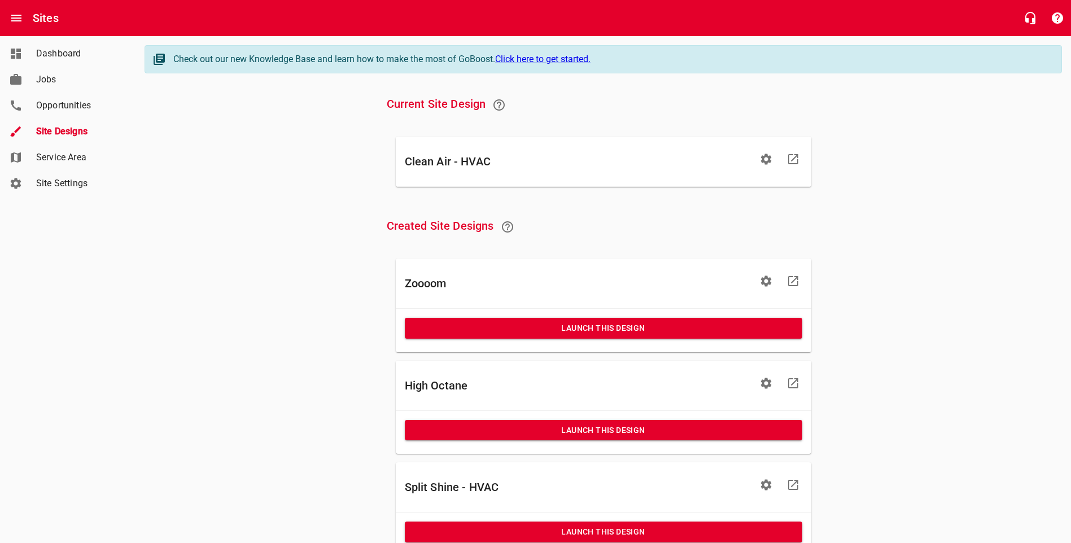
click at [68, 155] on span "Service Area" at bounding box center [79, 158] width 86 height 14
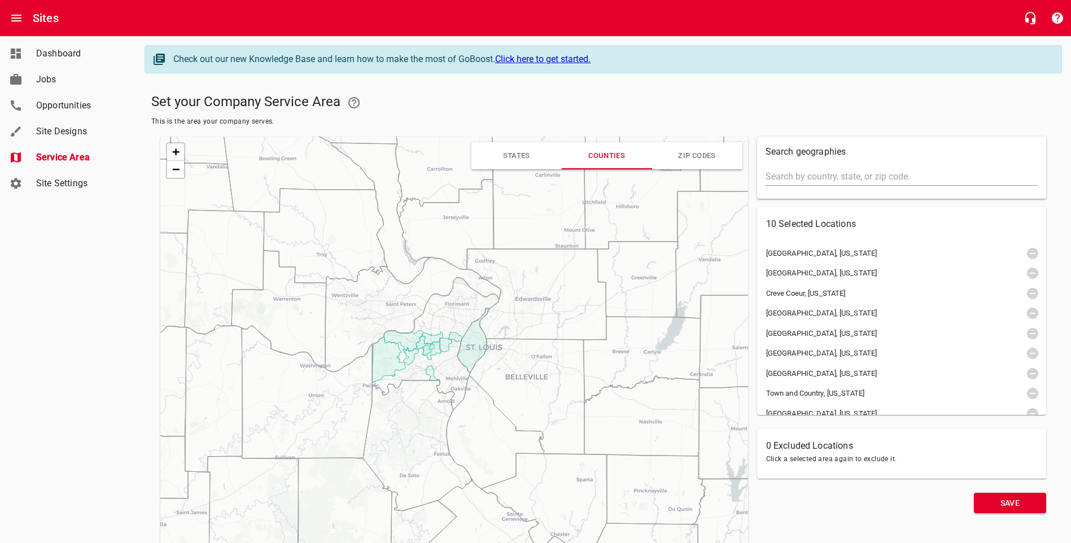
click at [827, 178] on input "text" at bounding box center [902, 177] width 272 height 18
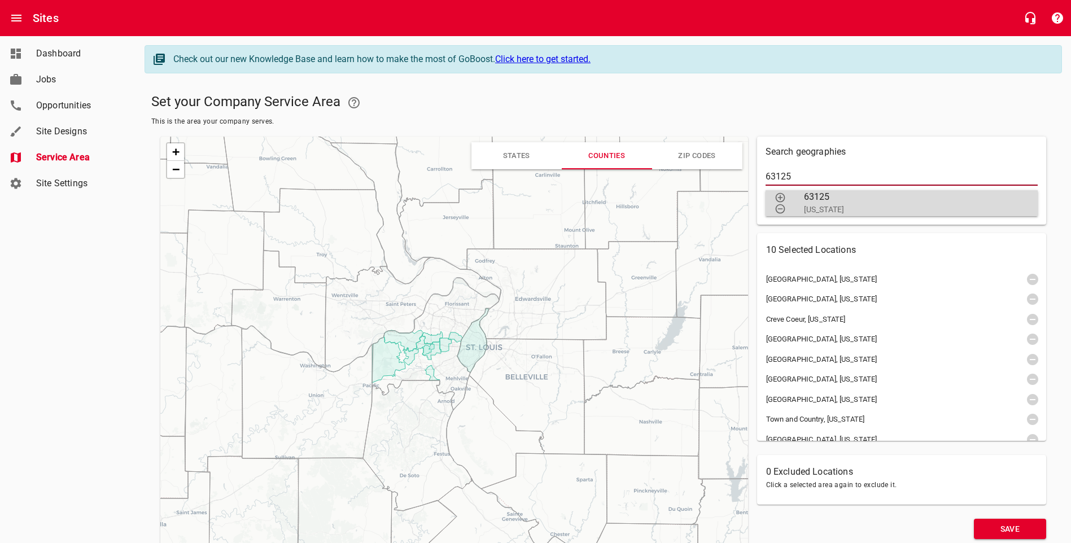
type input "63125"
click at [782, 201] on icon "button" at bounding box center [780, 197] width 11 height 11
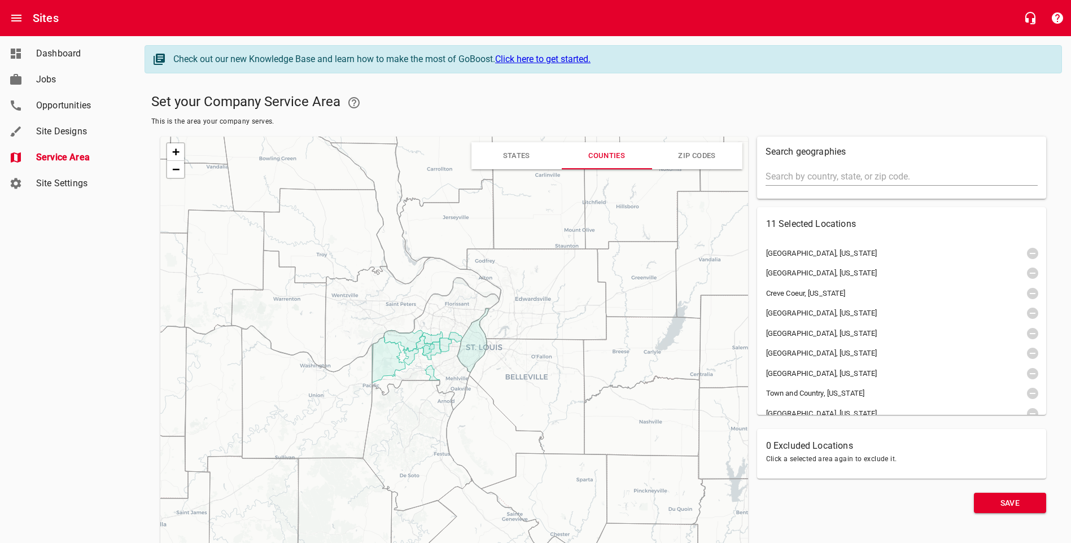
click at [790, 177] on input "text" at bounding box center [902, 177] width 272 height 18
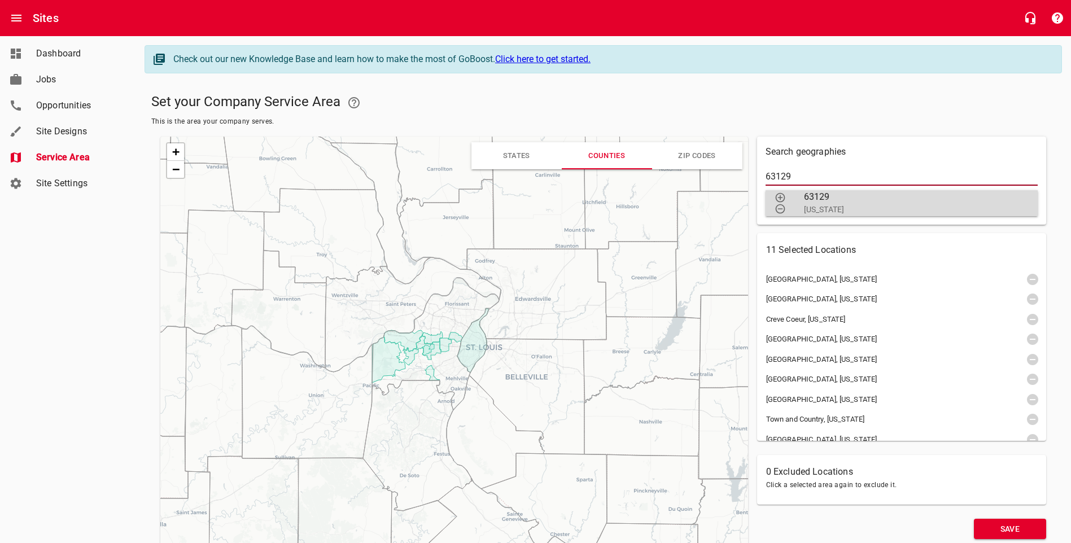
type input "63129"
click at [783, 200] on icon "button" at bounding box center [780, 198] width 10 height 10
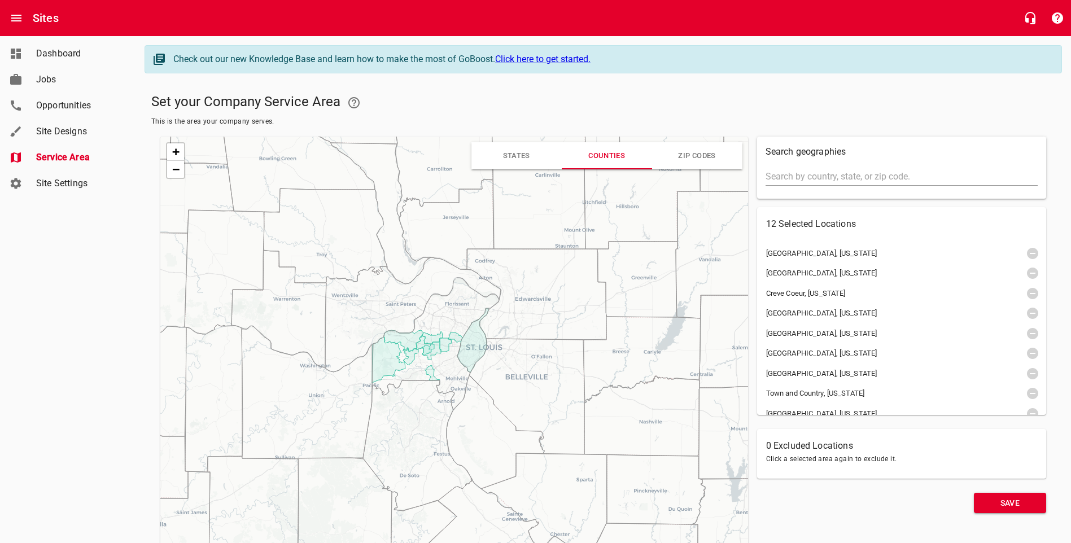
click at [786, 181] on input "text" at bounding box center [902, 177] width 272 height 18
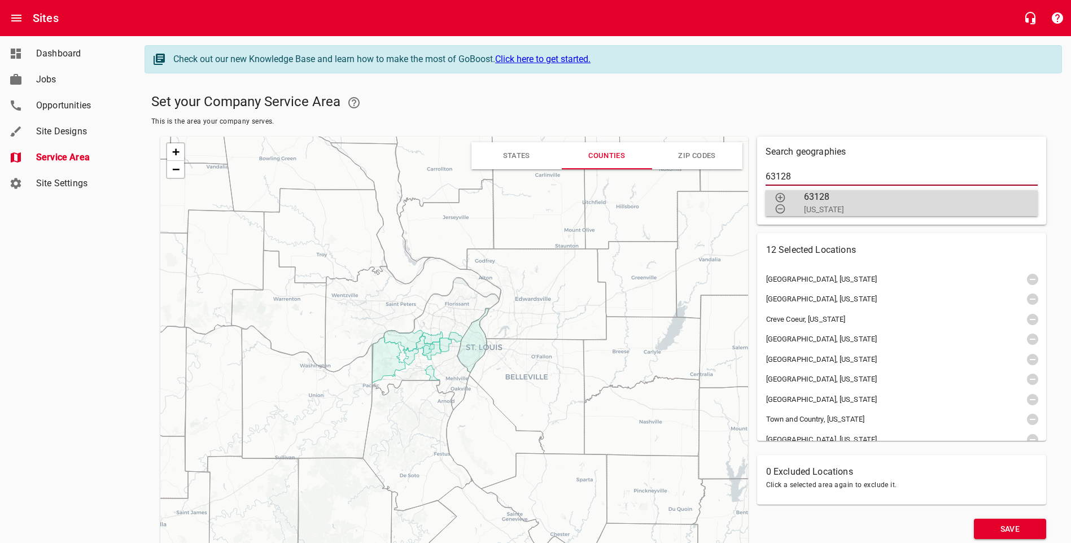
type input "63128"
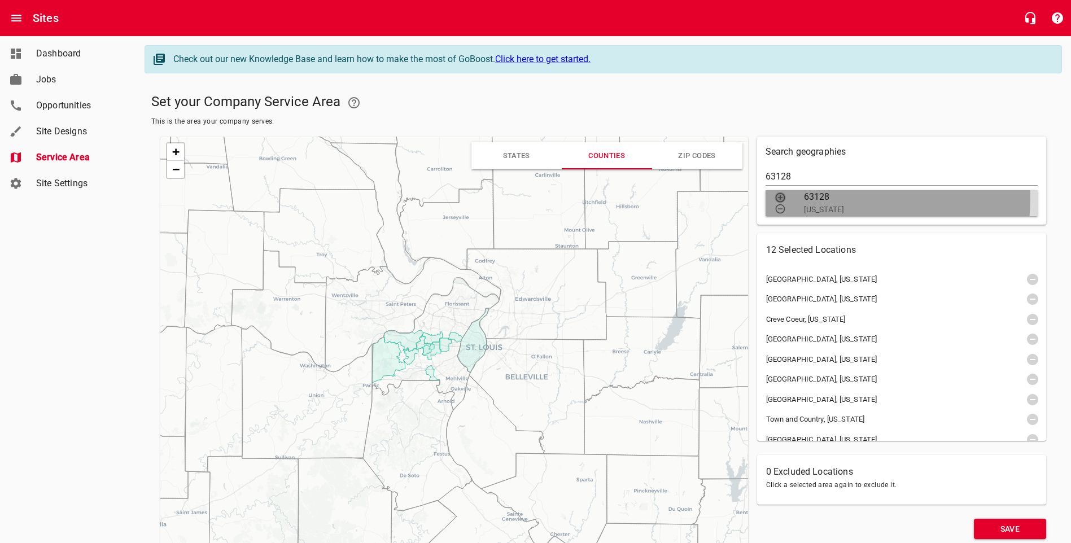
click at [782, 197] on icon "button" at bounding box center [780, 197] width 11 height 11
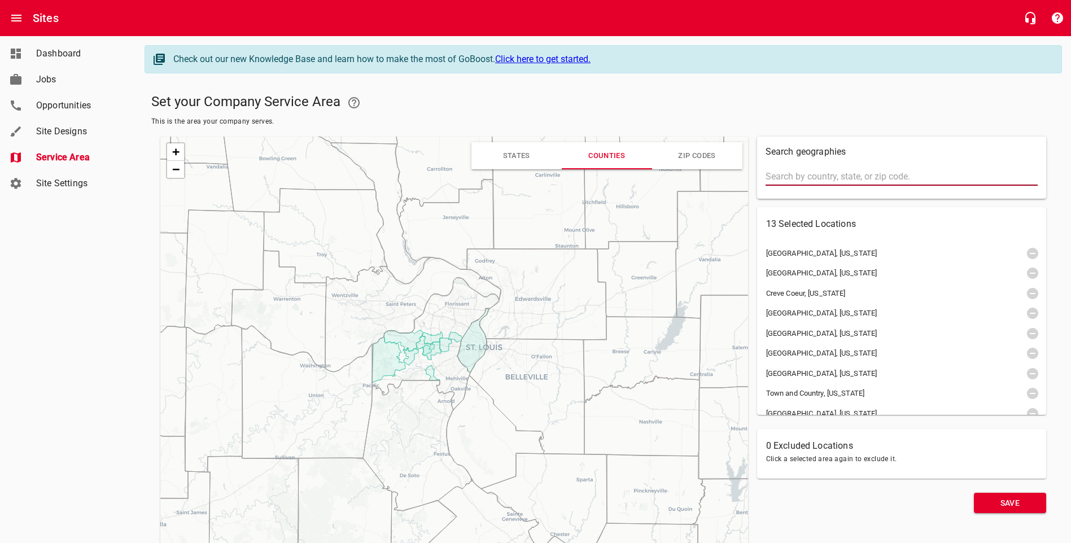
click at [803, 172] on input "text" at bounding box center [902, 177] width 272 height 18
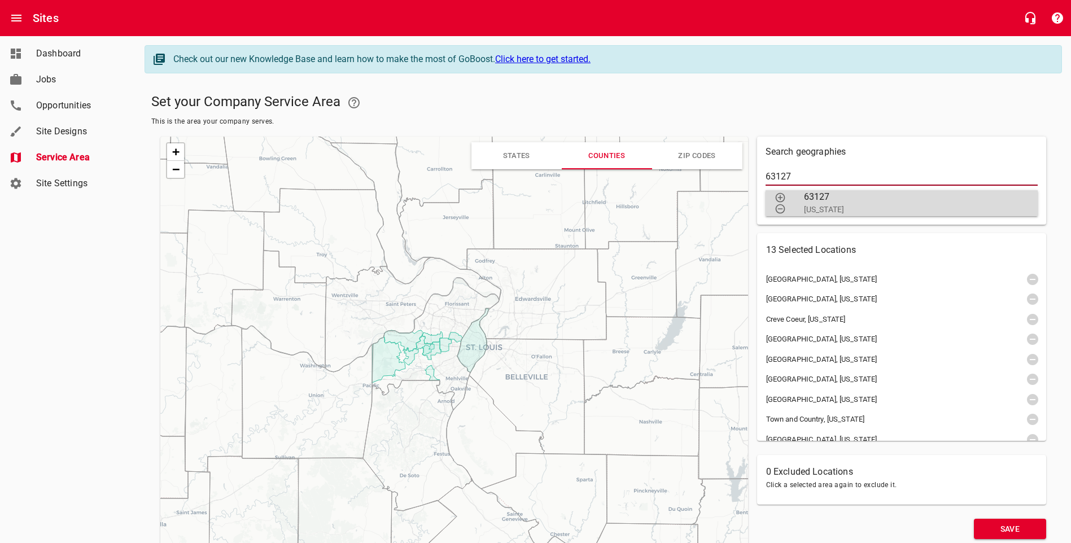
type input "63127"
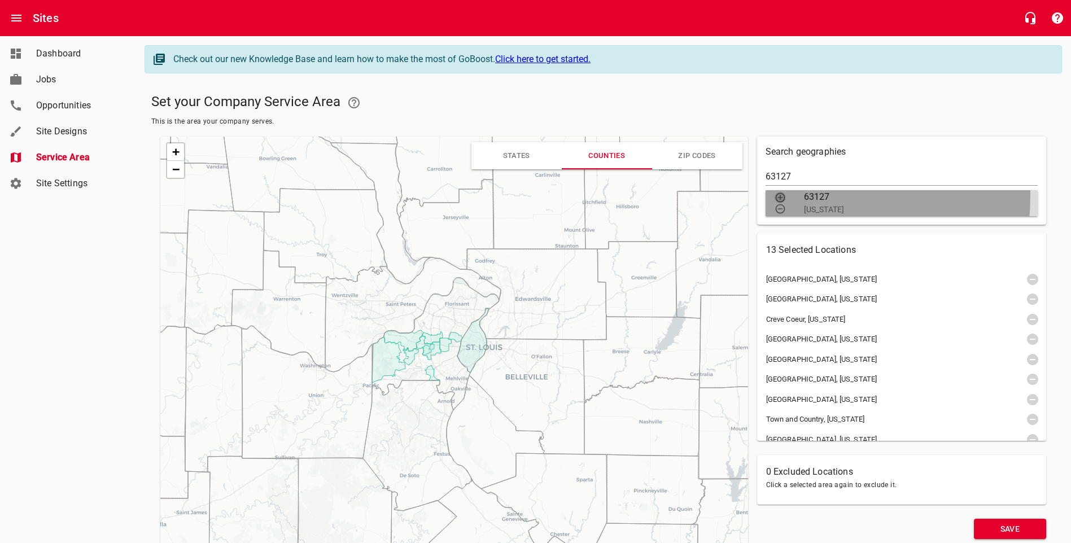
click at [779, 195] on icon "button" at bounding box center [780, 197] width 11 height 11
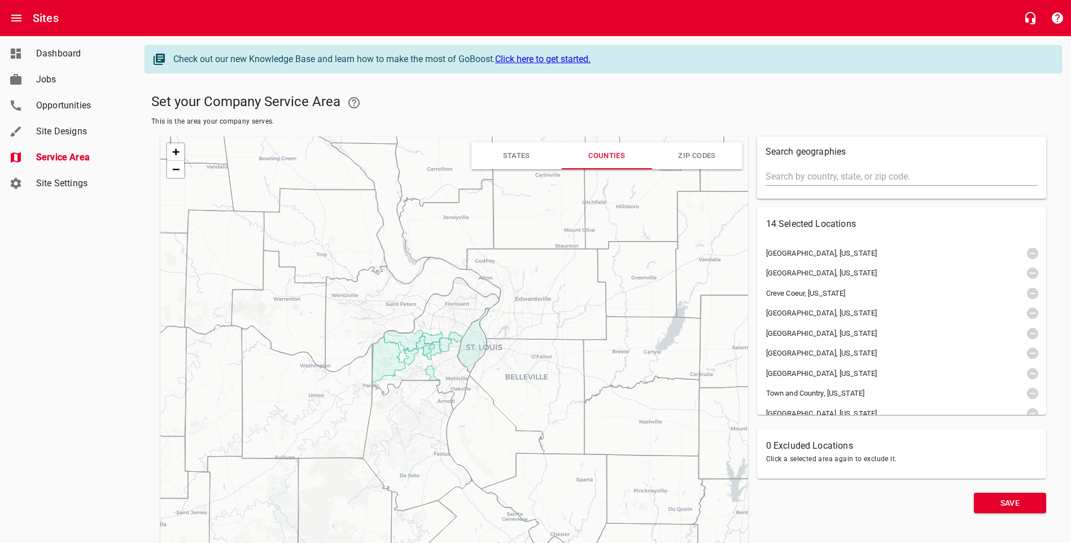
click at [781, 174] on input "text" at bounding box center [902, 177] width 272 height 18
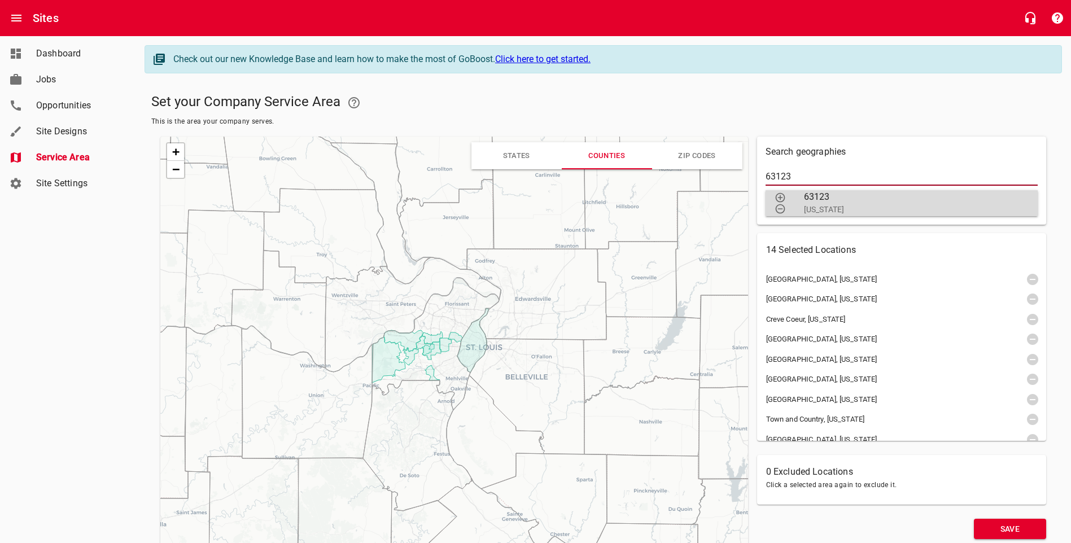
type input "63123"
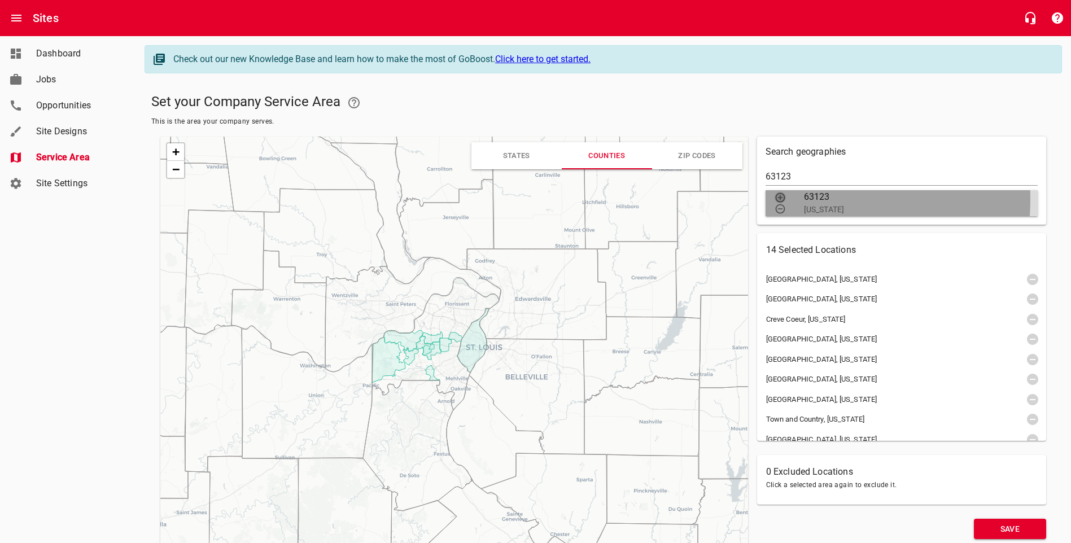
click at [781, 199] on icon "button" at bounding box center [780, 197] width 11 height 11
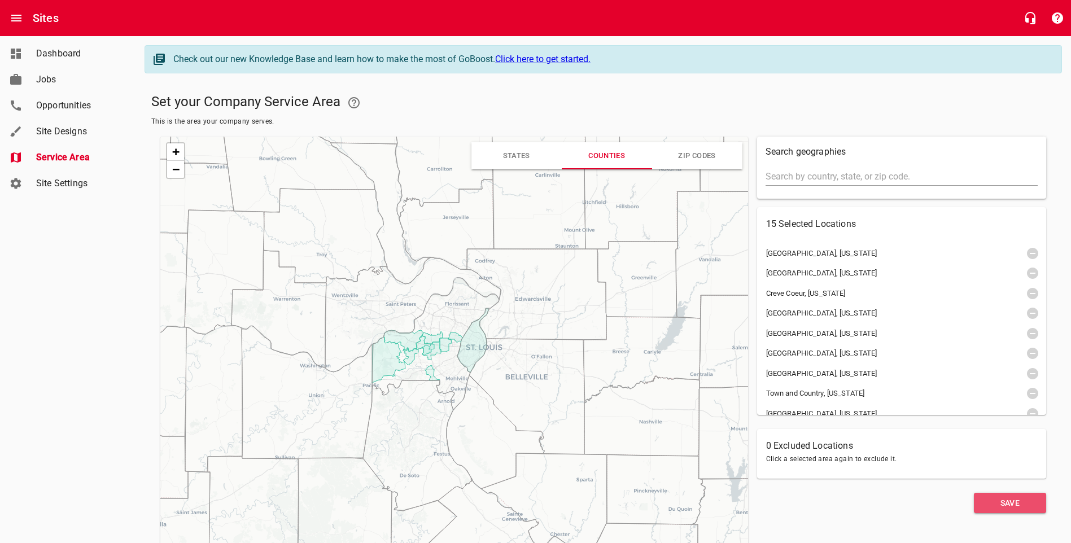
click at [1005, 506] on span "Save" at bounding box center [1010, 503] width 54 height 14
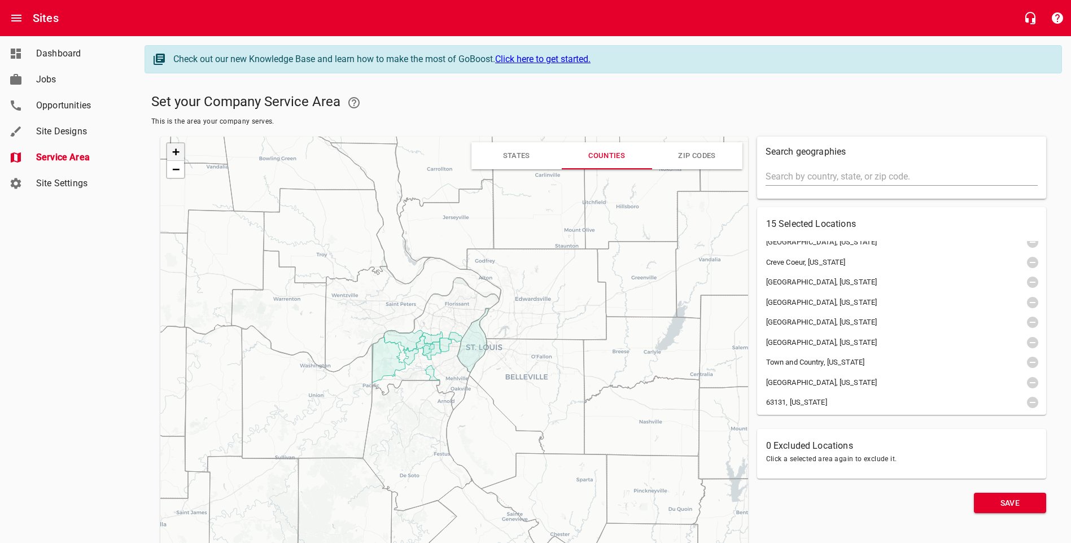
click at [167, 153] on link "+" at bounding box center [175, 152] width 17 height 18
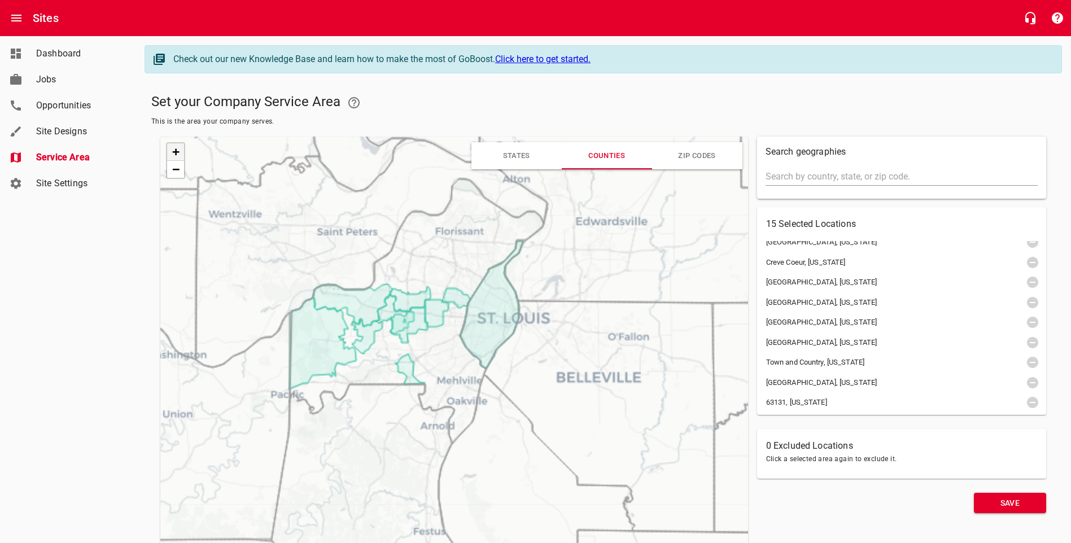
scroll to position [73, 0]
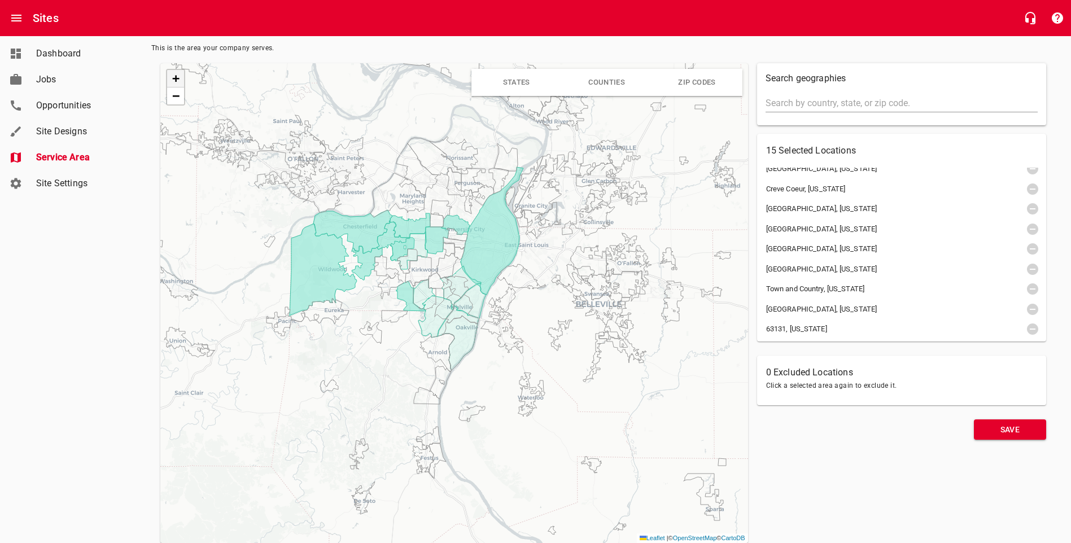
click at [179, 82] on span "+" at bounding box center [175, 78] width 7 height 14
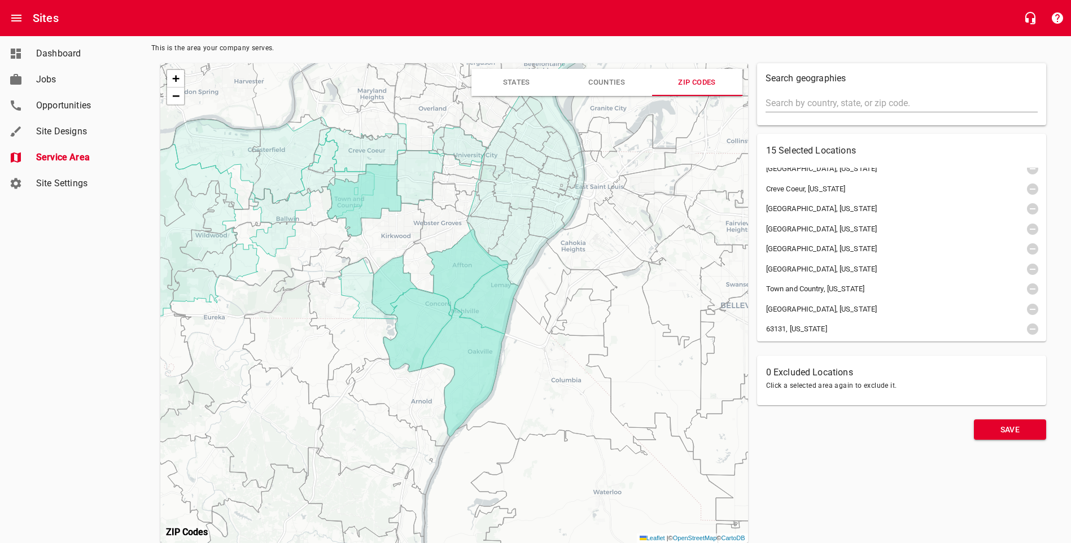
click at [391, 241] on icon at bounding box center [380, 238] width 89 height 71
click at [431, 237] on icon at bounding box center [443, 227] width 60 height 54
click at [422, 260] on icon at bounding box center [418, 268] width 31 height 51
click at [413, 387] on icon at bounding box center [400, 403] width 108 height 88
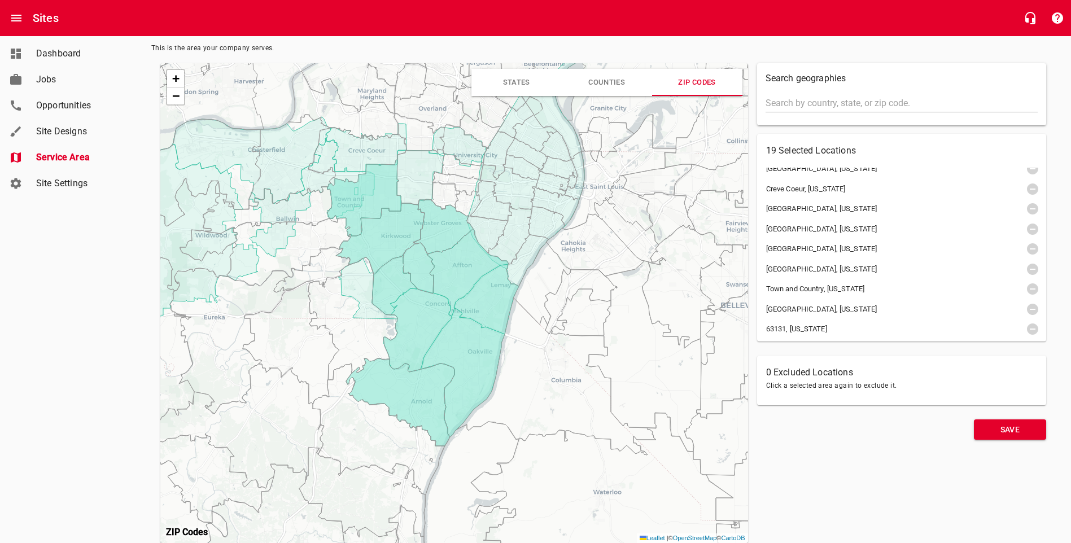
click at [216, 307] on icon at bounding box center [232, 341] width 125 height 146
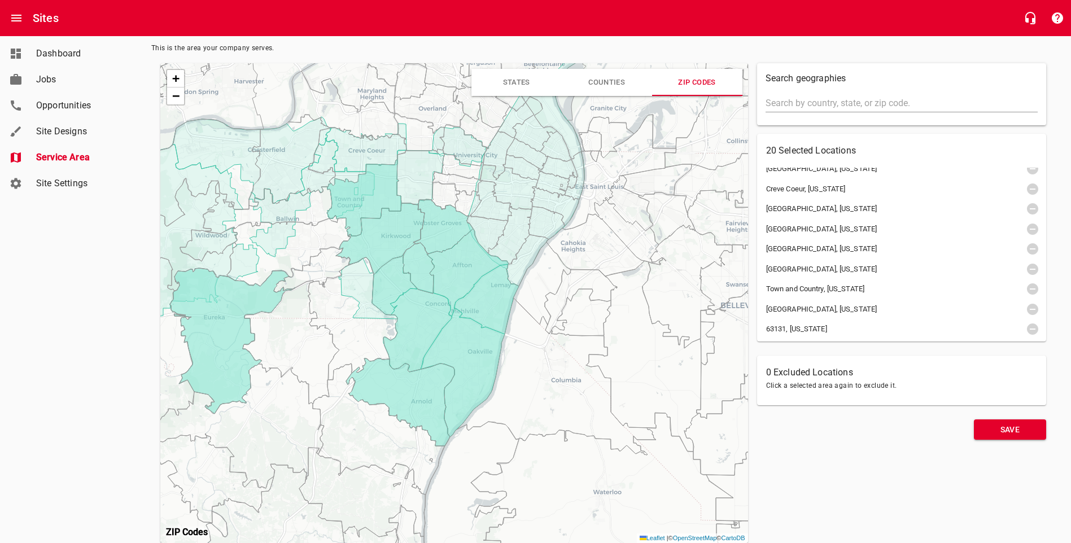
click at [261, 271] on icon at bounding box center [289, 252] width 124 height 68
click at [315, 211] on icon at bounding box center [270, 207] width 134 height 51
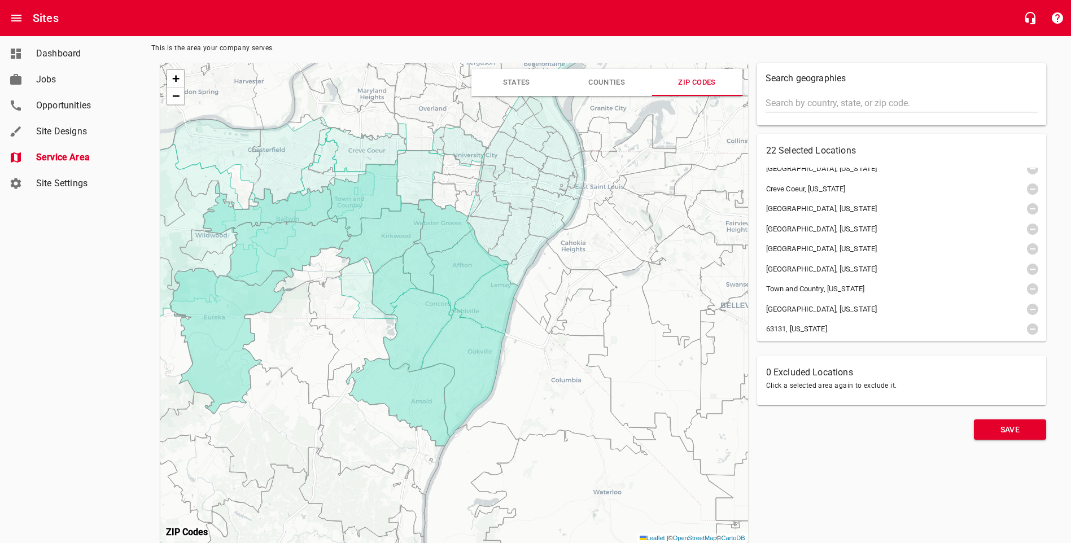
click at [272, 162] on icon at bounding box center [292, 161] width 86 height 92
click at [350, 156] on icon at bounding box center [357, 157] width 98 height 58
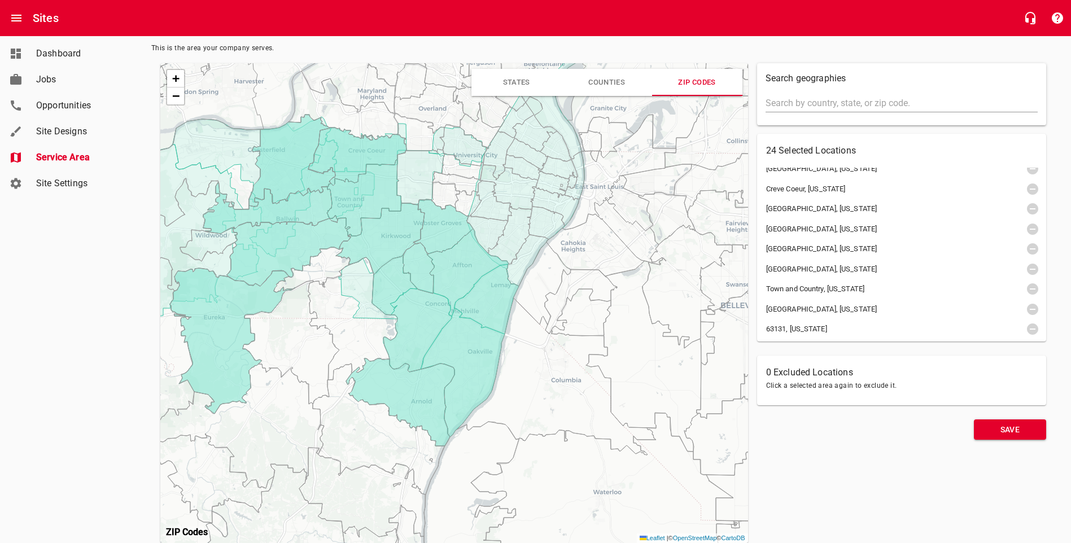
click at [414, 179] on icon at bounding box center [420, 177] width 47 height 56
click at [461, 149] on icon at bounding box center [464, 145] width 48 height 41
click at [357, 116] on icon at bounding box center [344, 105] width 110 height 69
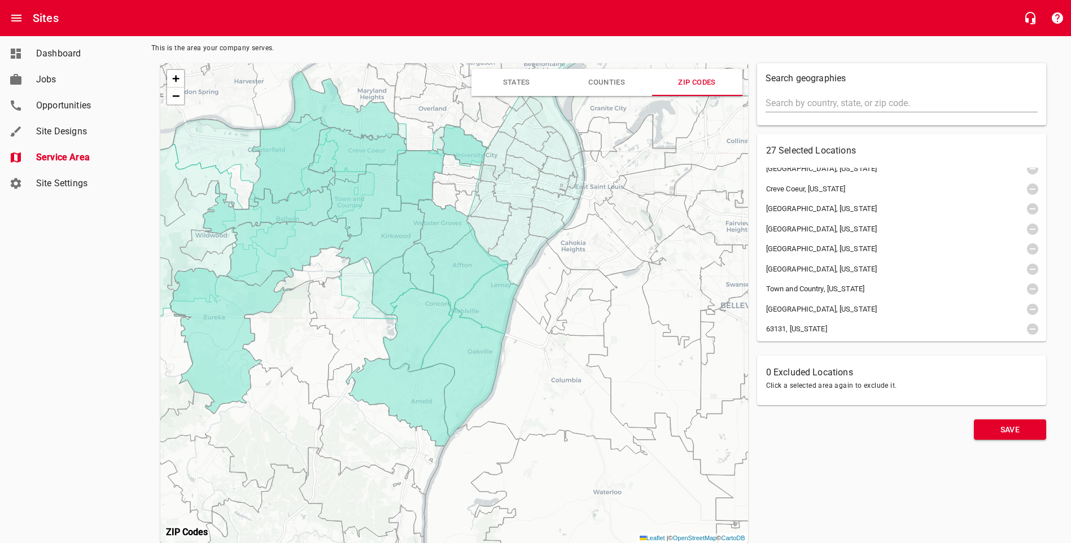
click at [352, 91] on icon at bounding box center [349, 77] width 94 height 71
click at [239, 150] on icon at bounding box center [194, 172] width 132 height 107
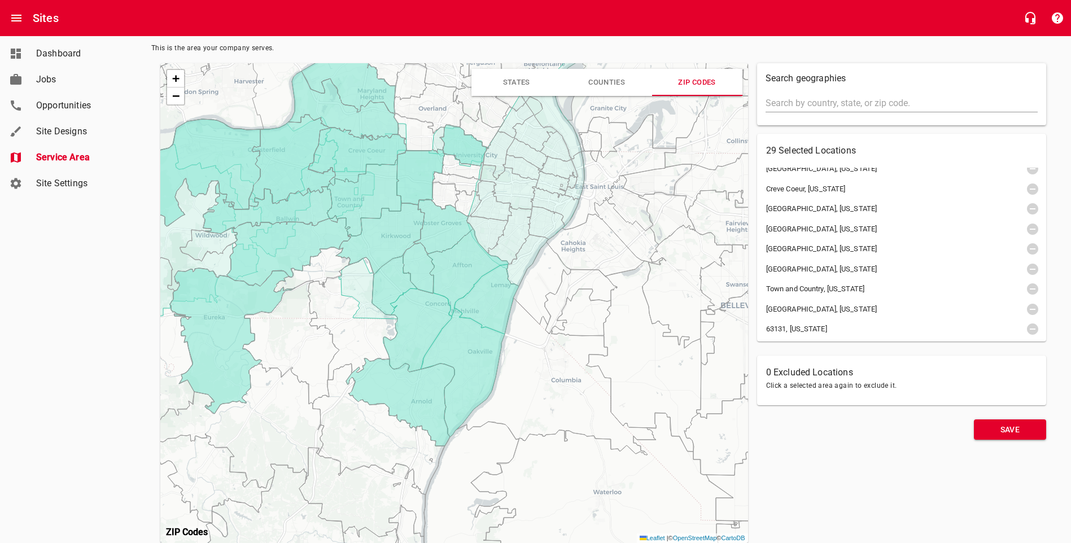
click at [194, 216] on icon at bounding box center [182, 234] width 109 height 112
click at [199, 240] on icon at bounding box center [208, 244] width 57 height 34
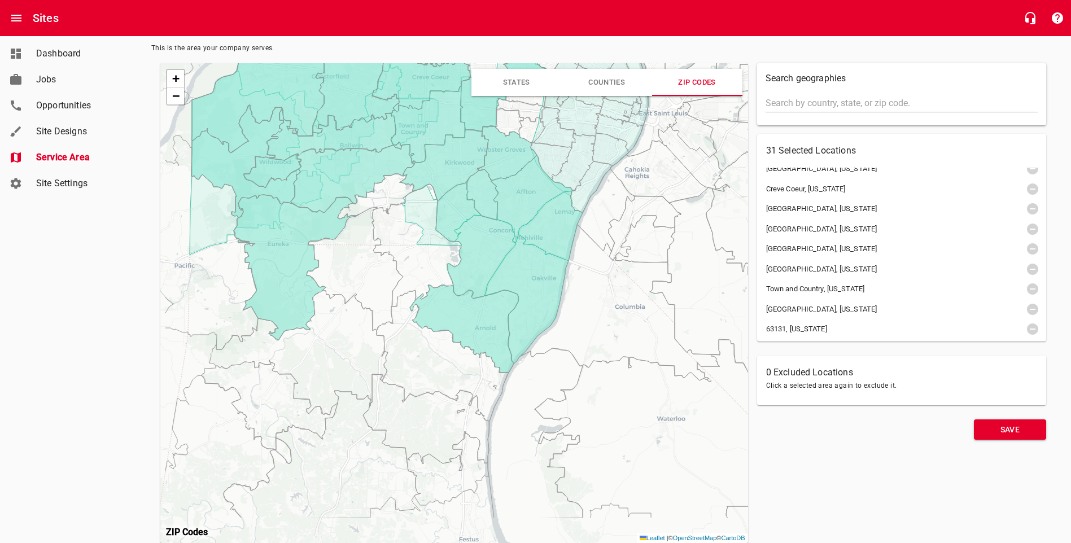
drag, startPoint x: 293, startPoint y: 243, endPoint x: 352, endPoint y: 172, distance: 92.2
click at [352, 172] on icon at bounding box center [353, 179] width 124 height 68
click at [382, 190] on icon at bounding box center [376, 196] width 76 height 45
click at [417, 204] on icon at bounding box center [416, 245] width 89 height 123
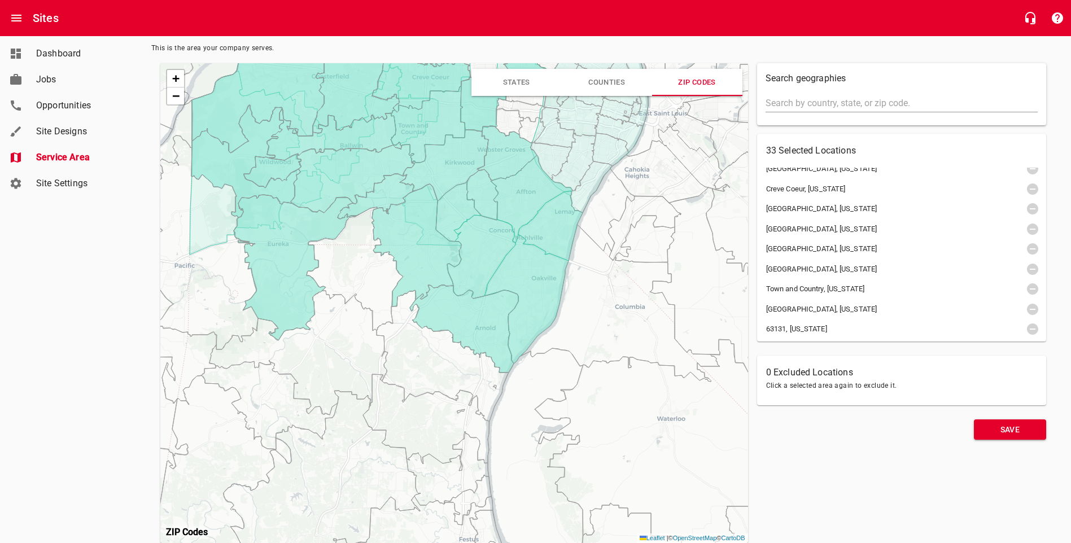
click at [629, 303] on icon at bounding box center [620, 303] width 199 height 157
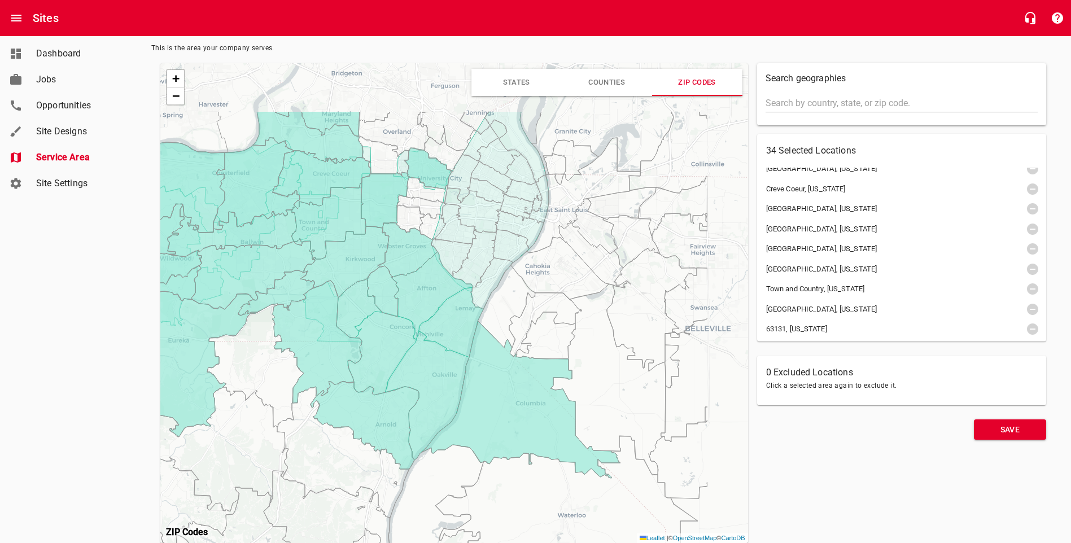
drag, startPoint x: 520, startPoint y: 233, endPoint x: 421, endPoint y: 324, distance: 134.7
click at [421, 324] on icon at bounding box center [432, 296] width 82 height 88
click at [490, 273] on icon at bounding box center [492, 283] width 42 height 51
click at [502, 247] on icon at bounding box center [510, 246] width 37 height 33
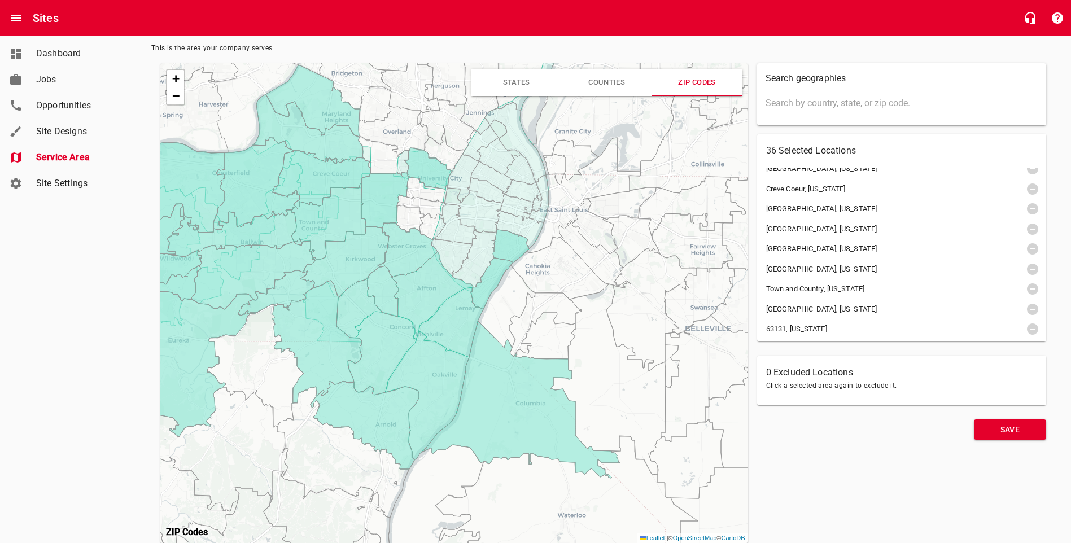
click at [482, 256] on icon at bounding box center [474, 258] width 44 height 58
click at [455, 256] on icon at bounding box center [452, 257] width 41 height 38
click at [456, 237] on icon at bounding box center [455, 224] width 41 height 41
click at [429, 225] on icon at bounding box center [433, 227] width 27 height 26
click at [406, 220] on icon at bounding box center [410, 219] width 28 height 28
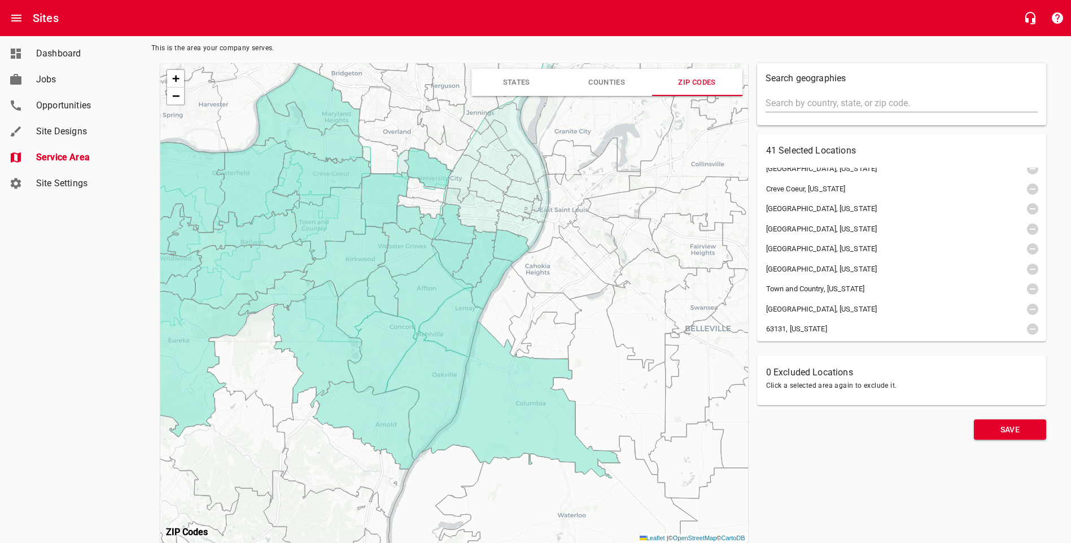
click at [427, 206] on icon at bounding box center [422, 207] width 50 height 24
click at [434, 187] on icon at bounding box center [428, 168] width 48 height 41
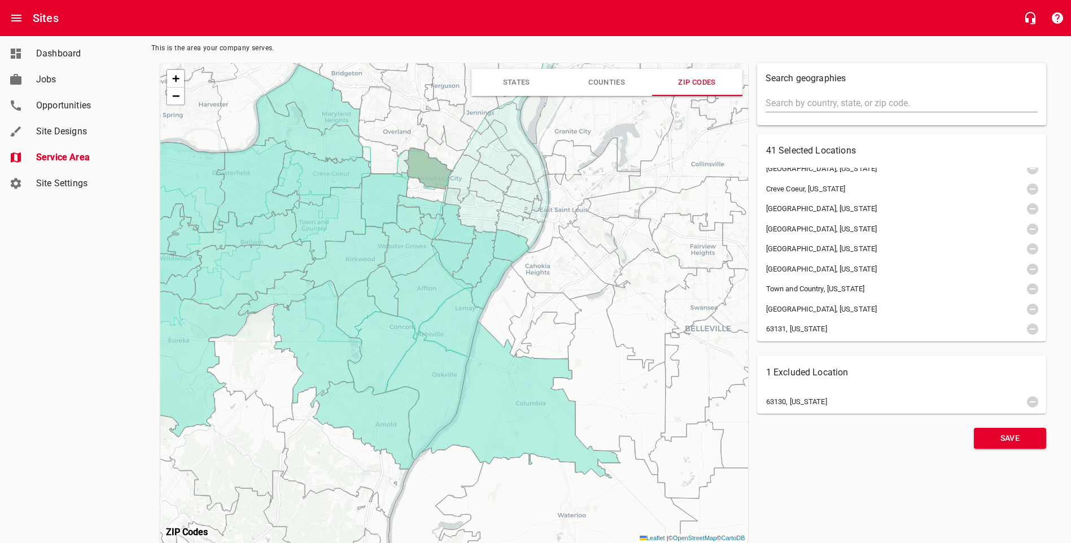
click at [434, 194] on icon at bounding box center [427, 190] width 41 height 27
click at [433, 193] on icon at bounding box center [427, 190] width 41 height 27
click at [425, 194] on icon at bounding box center [427, 190] width 41 height 27
click at [429, 190] on icon at bounding box center [427, 190] width 41 height 27
click at [429, 171] on icon at bounding box center [428, 168] width 48 height 41
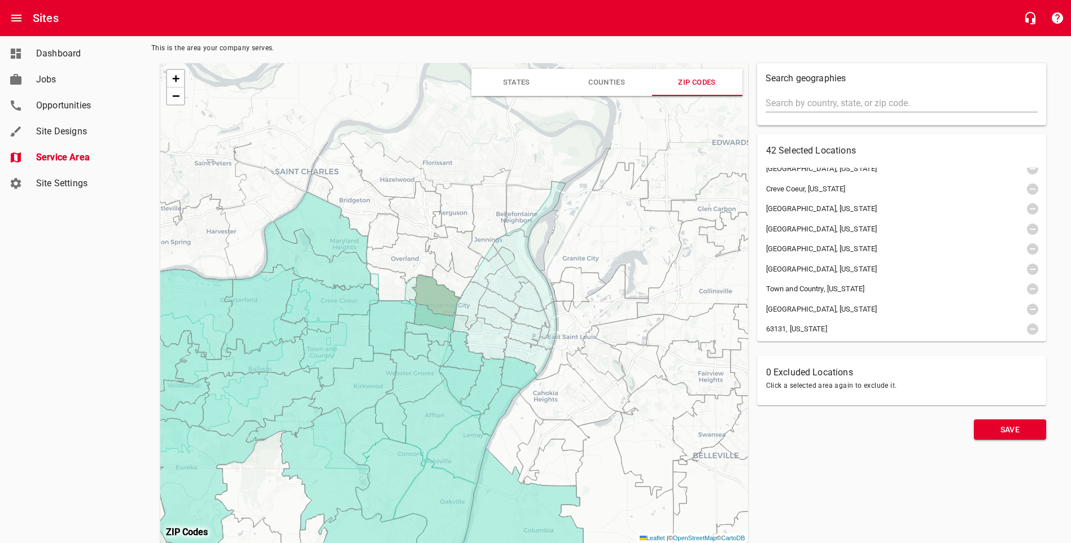
drag, startPoint x: 364, startPoint y: 224, endPoint x: 369, endPoint y: 339, distance: 114.8
click at [369, 339] on icon at bounding box center [392, 327] width 47 height 56
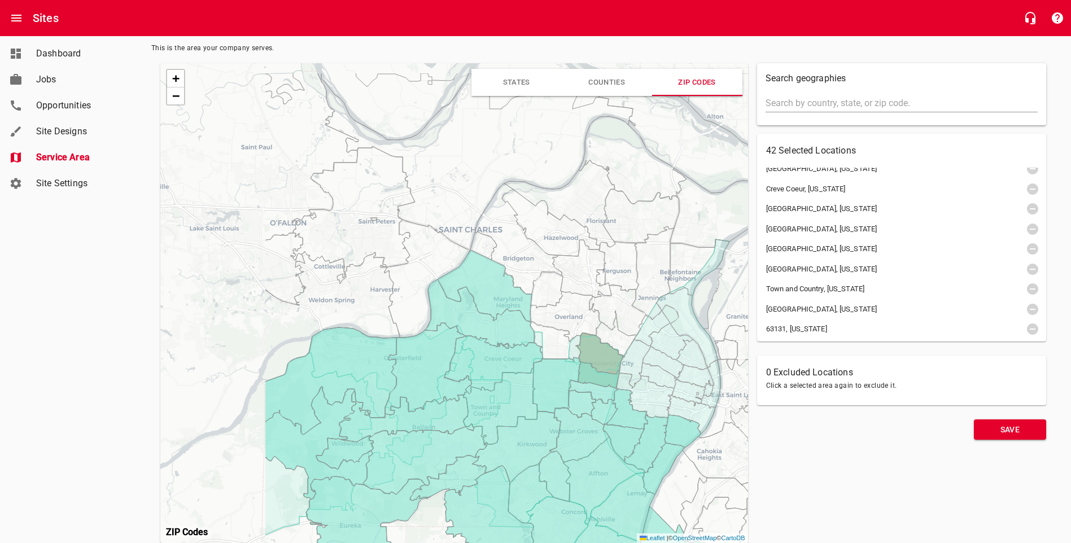
drag, startPoint x: 295, startPoint y: 253, endPoint x: 459, endPoint y: 311, distance: 173.8
click at [459, 311] on icon at bounding box center [480, 314] width 110 height 69
click at [433, 272] on icon at bounding box center [420, 278] width 99 height 120
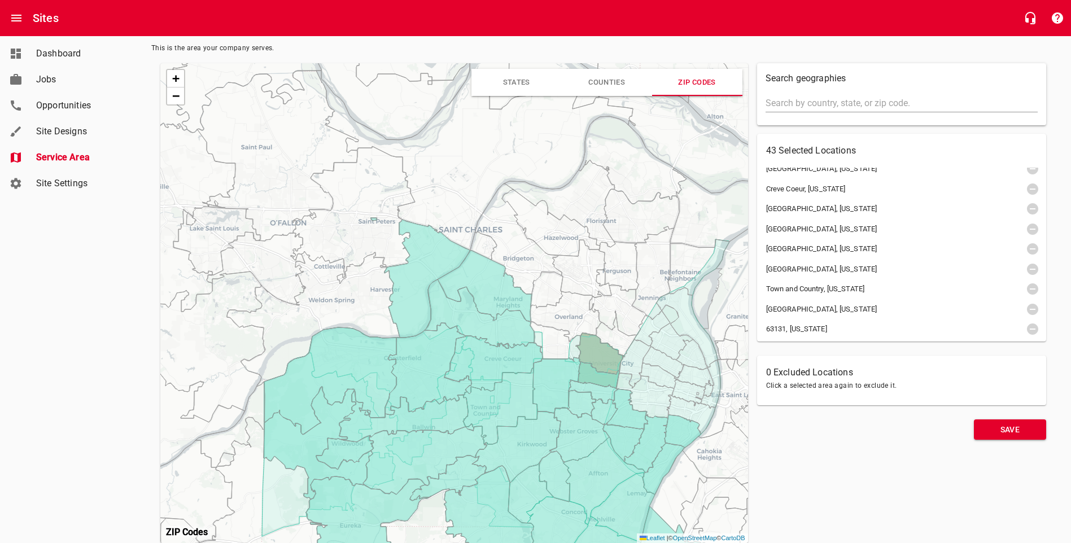
click at [364, 301] on icon at bounding box center [313, 319] width 173 height 136
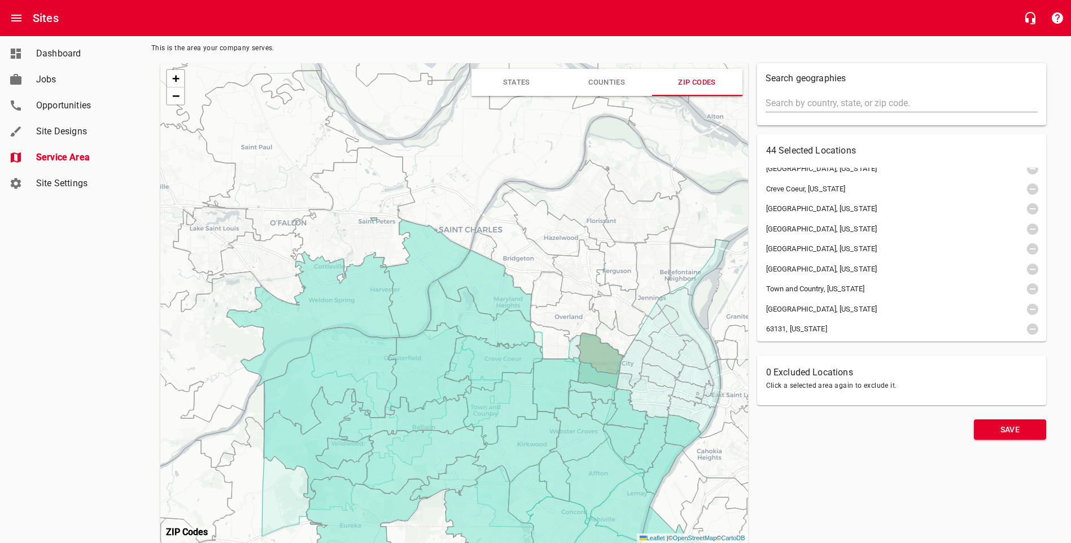
click at [372, 234] on icon at bounding box center [353, 215] width 124 height 137
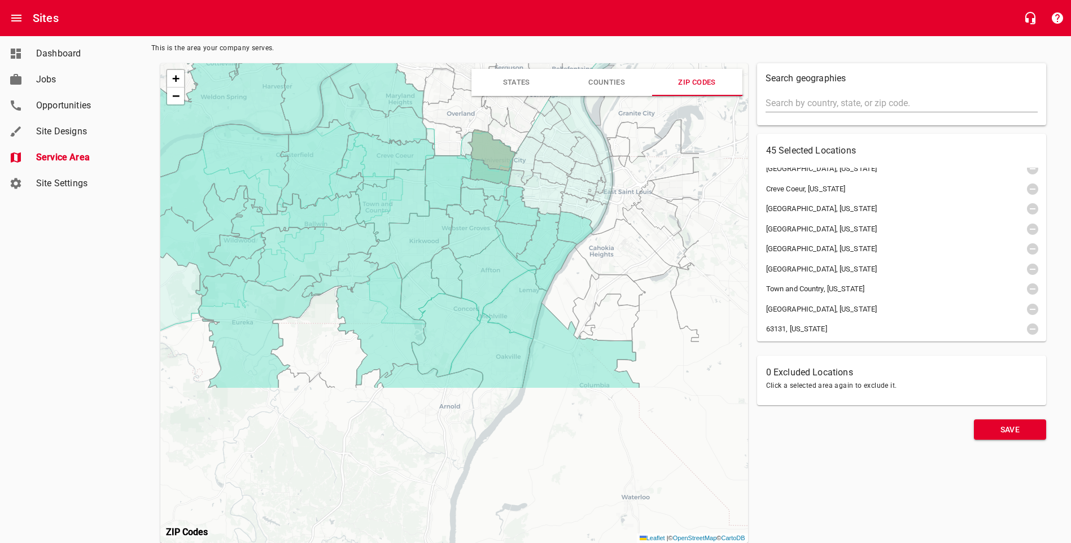
drag, startPoint x: 526, startPoint y: 424, endPoint x: 416, endPoint y: 246, distance: 209.4
click at [416, 246] on icon at bounding box center [408, 243] width 89 height 71
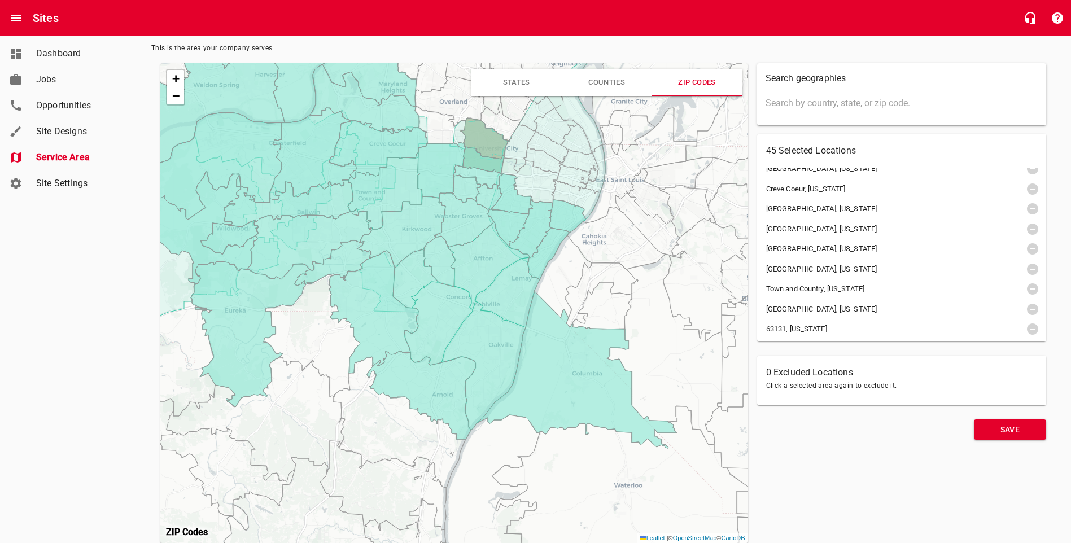
click at [402, 430] on icon at bounding box center [400, 422] width 132 height 131
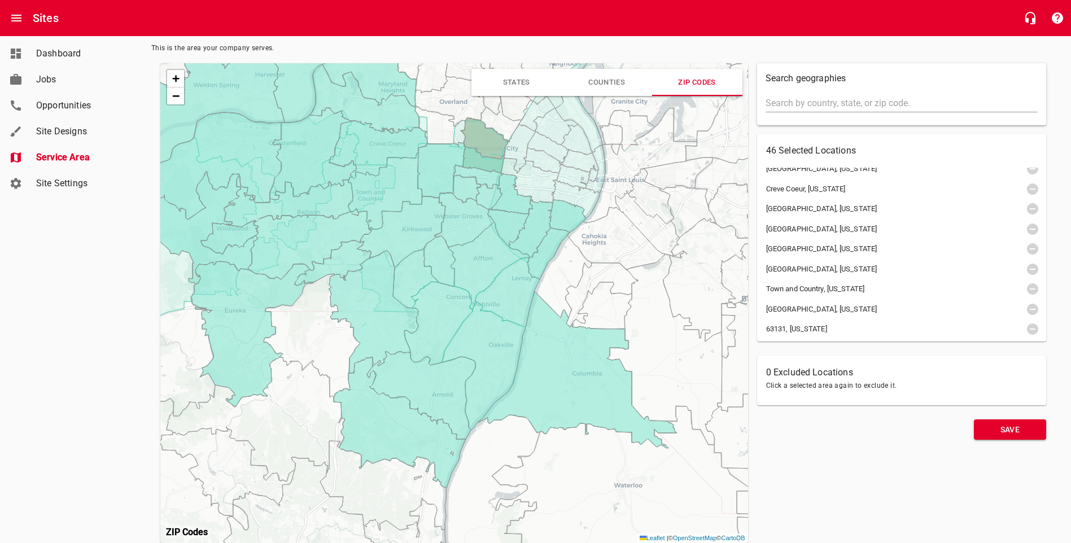
click at [402, 430] on icon at bounding box center [400, 422] width 132 height 131
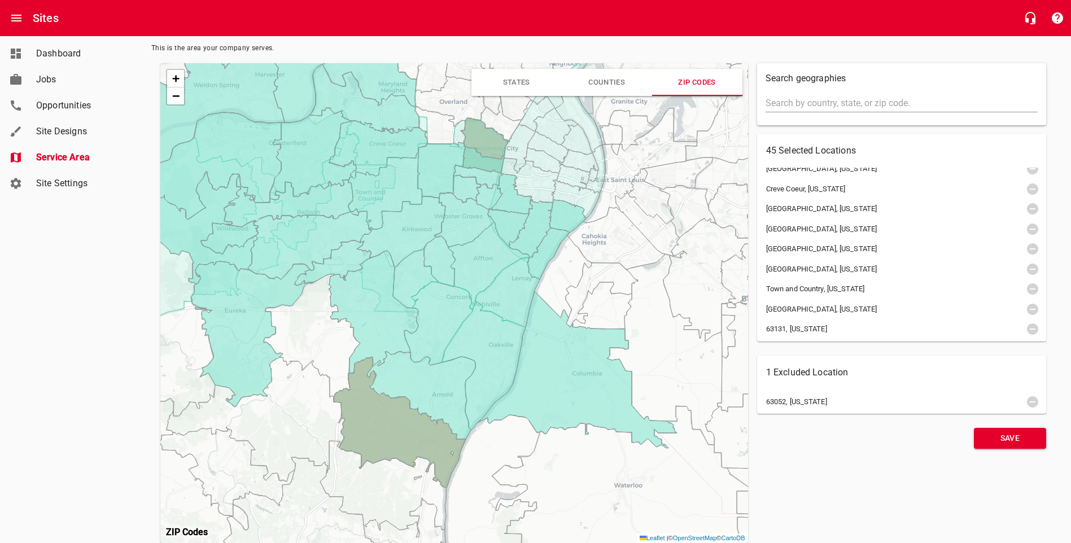
click at [402, 430] on icon at bounding box center [400, 422] width 132 height 131
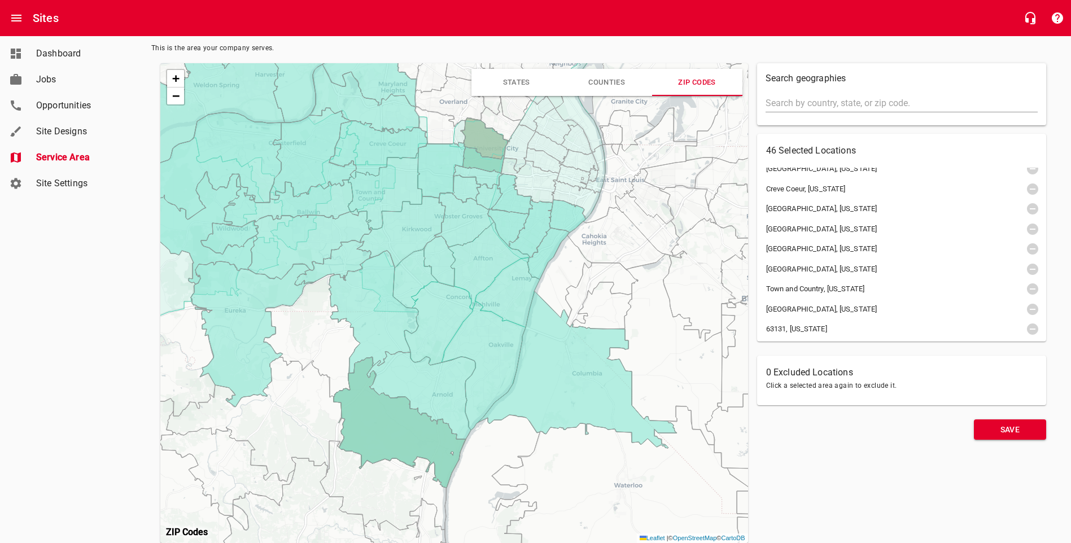
click at [448, 396] on icon at bounding box center [421, 396] width 108 height 88
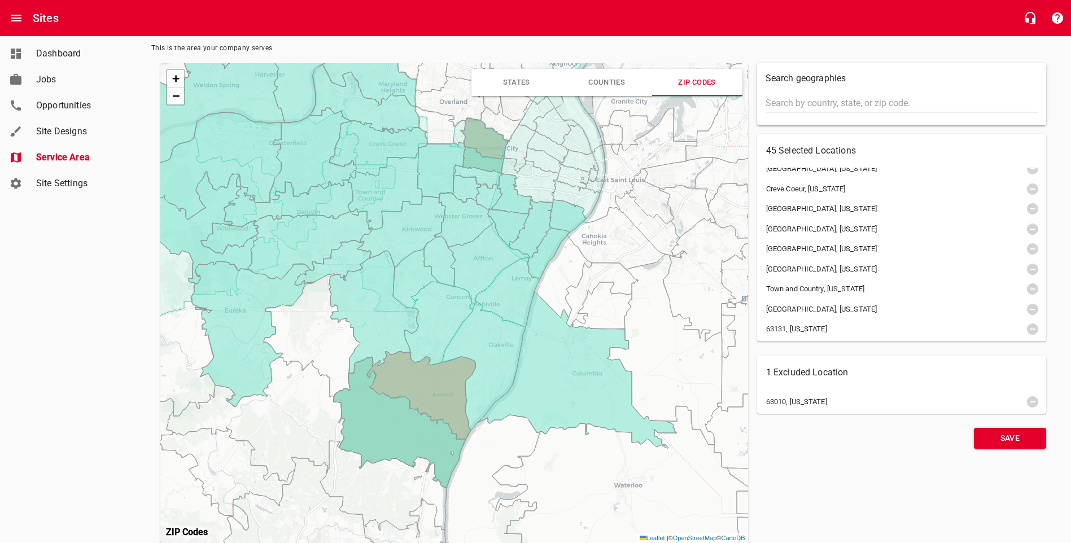
click at [448, 396] on icon at bounding box center [421, 396] width 108 height 88
click at [996, 431] on span "Save" at bounding box center [1010, 430] width 54 height 14
click at [81, 249] on div "Dashboard Jobs Opportunities Site Designs Service Area Site Settings" at bounding box center [68, 271] width 136 height 543
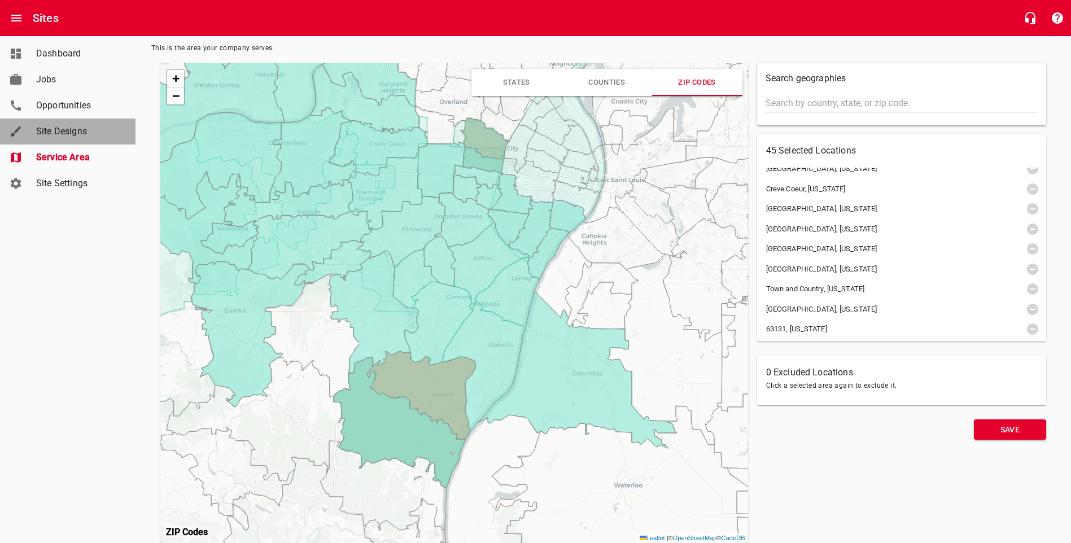
click at [53, 130] on span "Site Designs" at bounding box center [79, 132] width 86 height 14
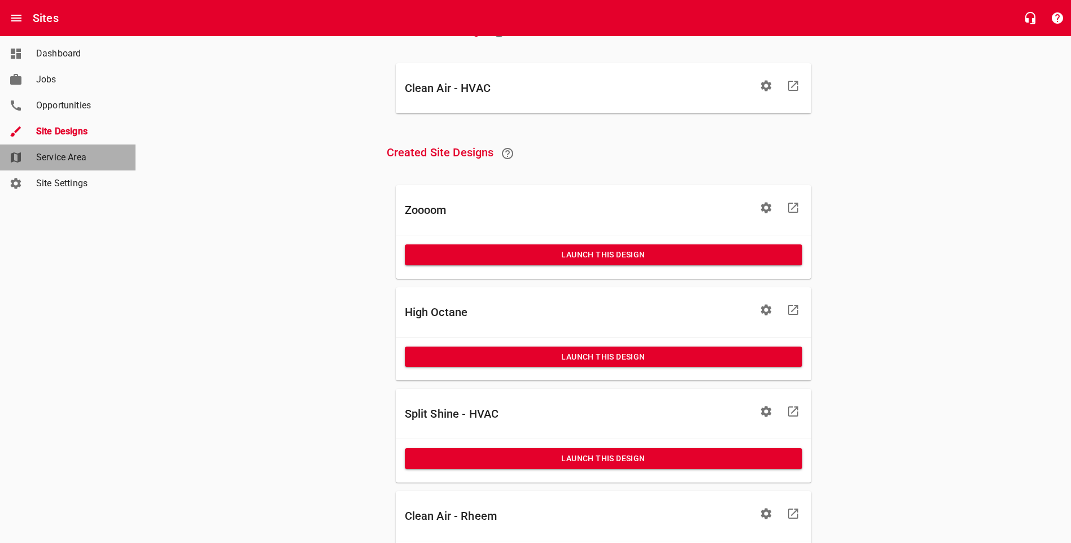
click at [62, 163] on span "Service Area" at bounding box center [79, 158] width 86 height 14
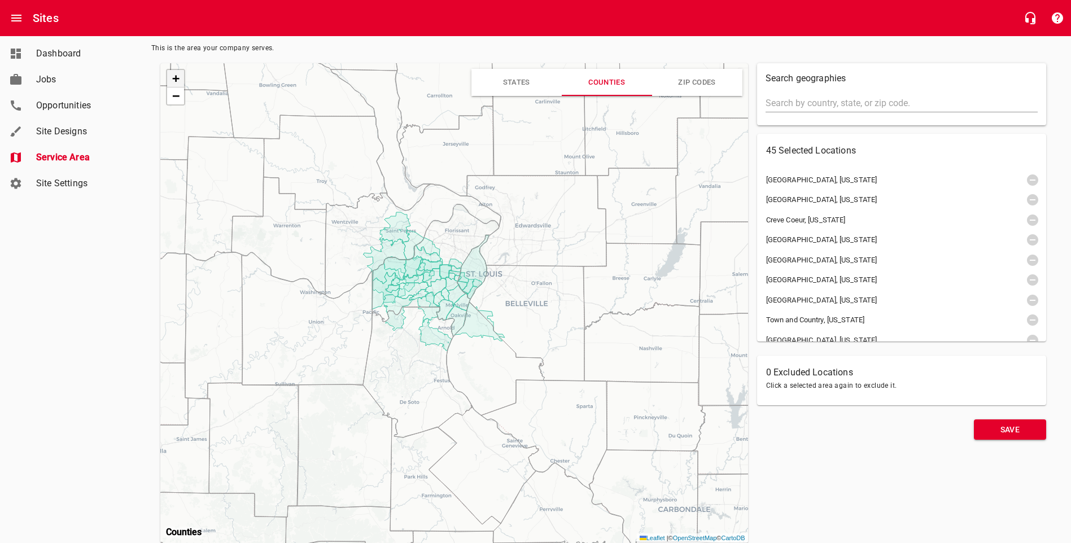
click at [171, 77] on link "+" at bounding box center [175, 79] width 17 height 18
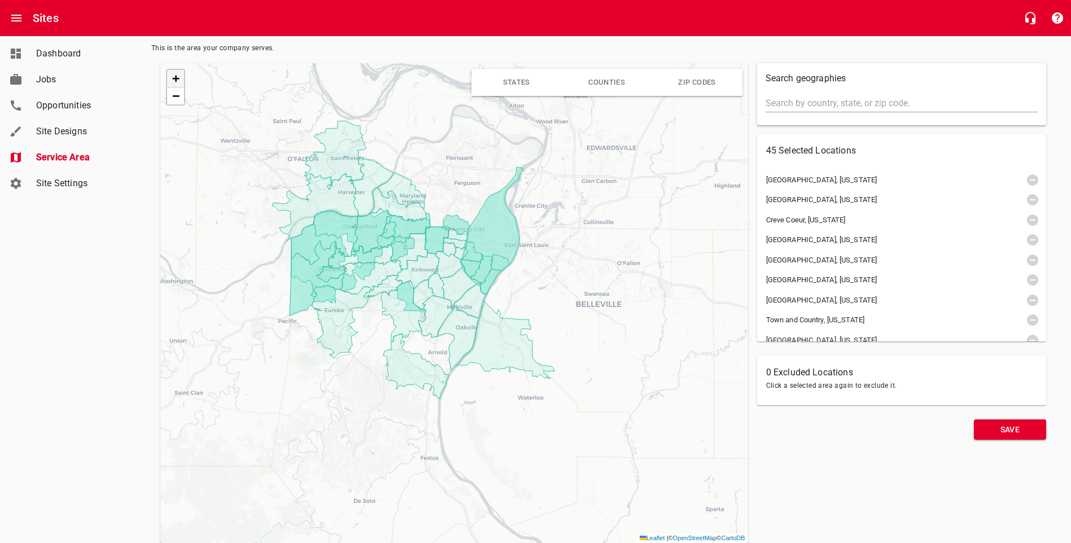
click at [171, 77] on link "+" at bounding box center [175, 79] width 17 height 18
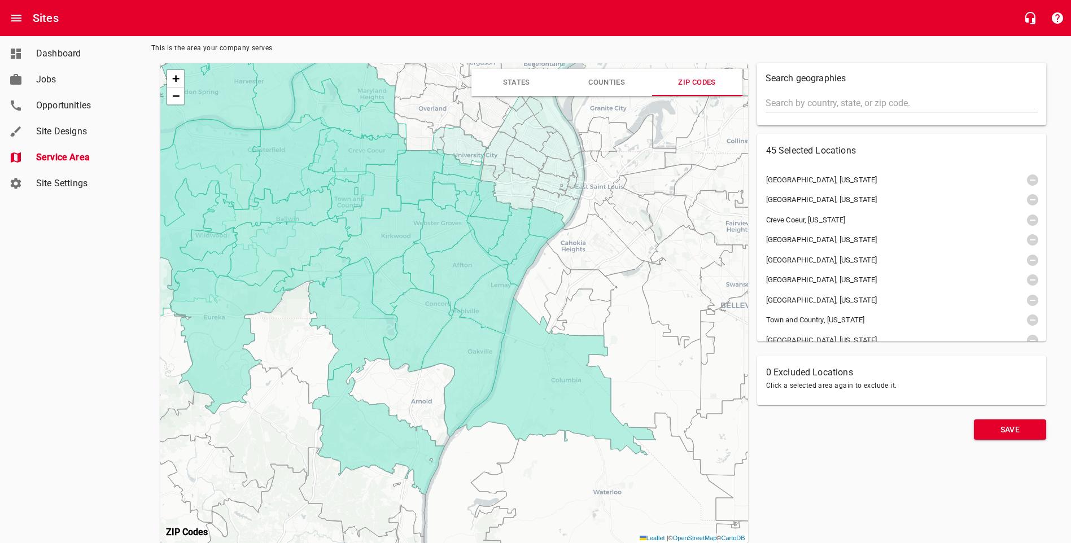
click at [296, 340] on icon at bounding box center [291, 343] width 97 height 124
click at [388, 374] on icon at bounding box center [400, 403] width 108 height 88
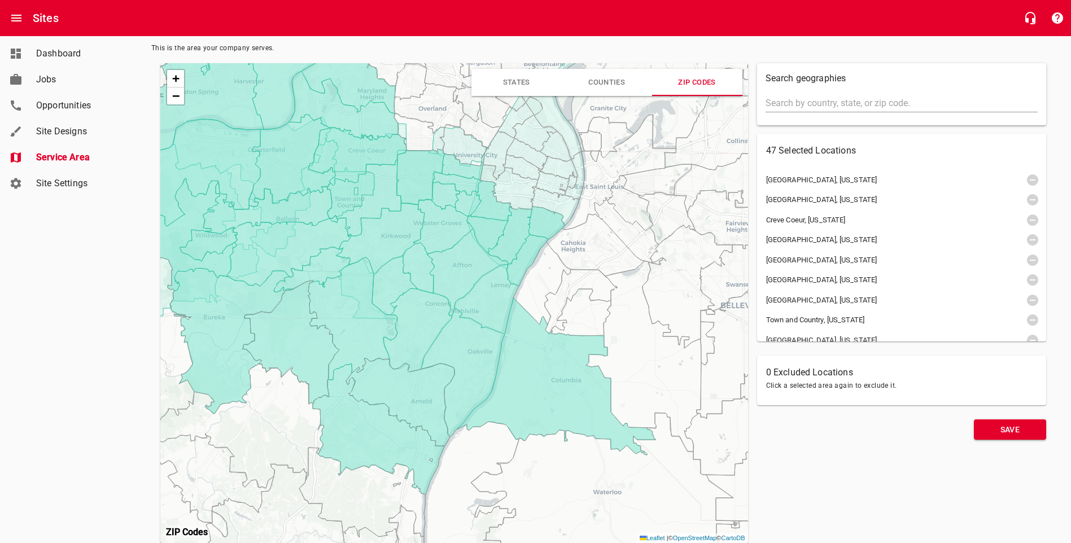
click at [458, 149] on icon at bounding box center [464, 145] width 48 height 41
click at [415, 134] on icon at bounding box center [419, 134] width 50 height 40
click at [504, 182] on icon at bounding box center [509, 187] width 58 height 45
click at [551, 202] on icon at bounding box center [555, 206] width 49 height 39
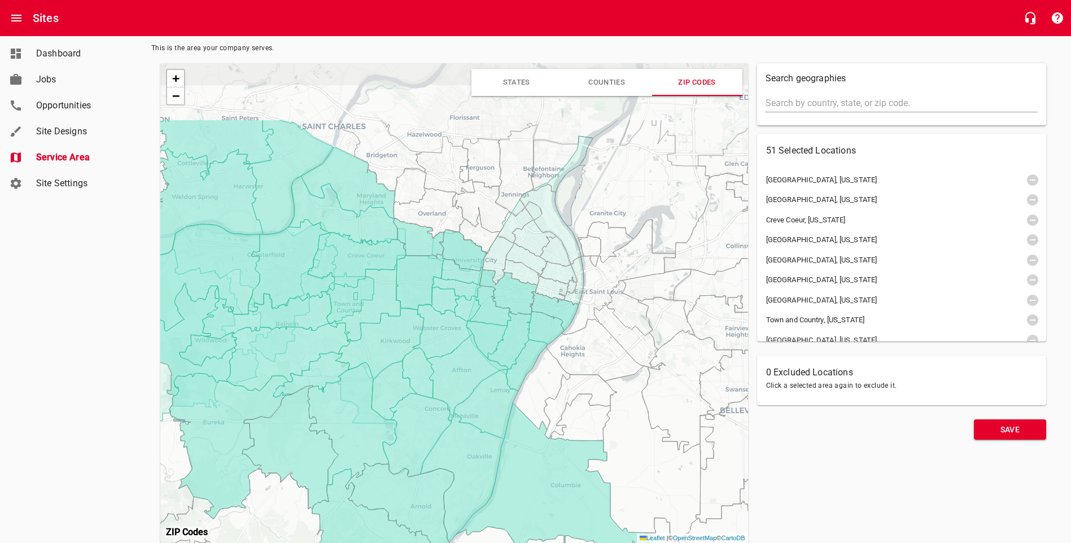
drag, startPoint x: 430, startPoint y: 193, endPoint x: 429, endPoint y: 303, distance: 110.7
click at [429, 303] on icon at bounding box center [419, 282] width 47 height 56
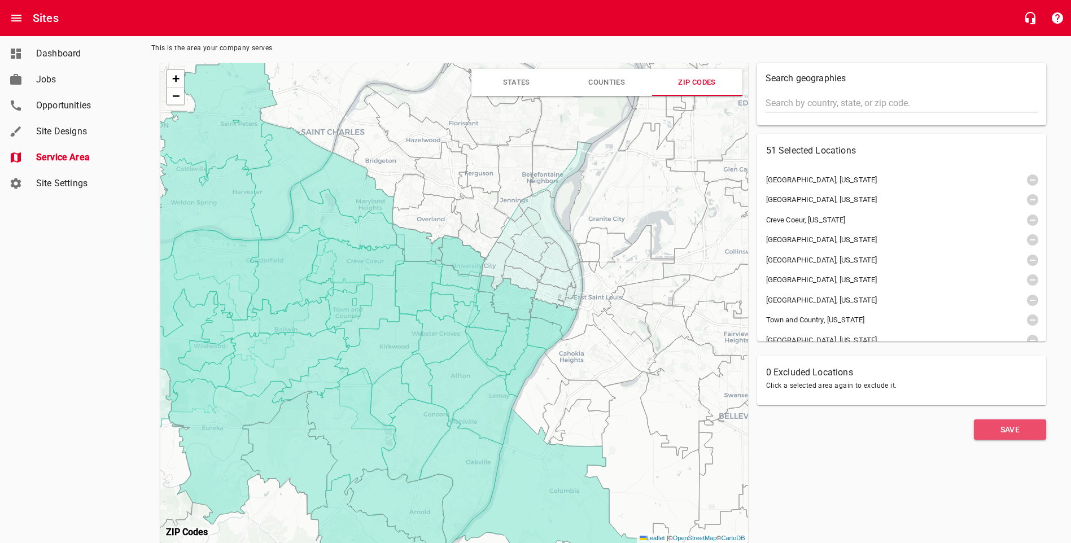
click at [1000, 429] on span "Save" at bounding box center [1010, 430] width 54 height 14
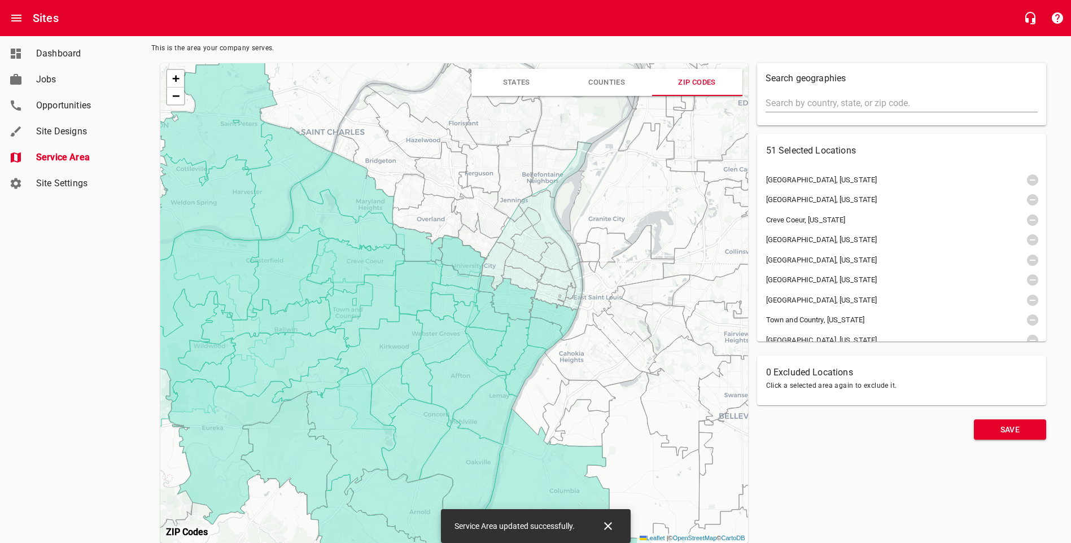
click at [54, 181] on span "Site Settings" at bounding box center [79, 184] width 86 height 14
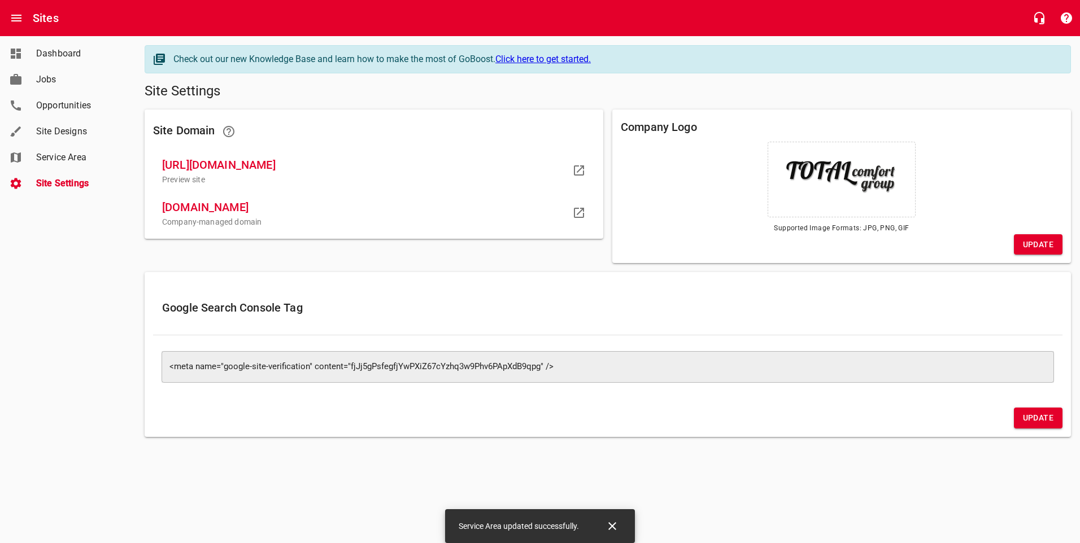
click at [1042, 240] on span "Update" at bounding box center [1038, 245] width 30 height 14
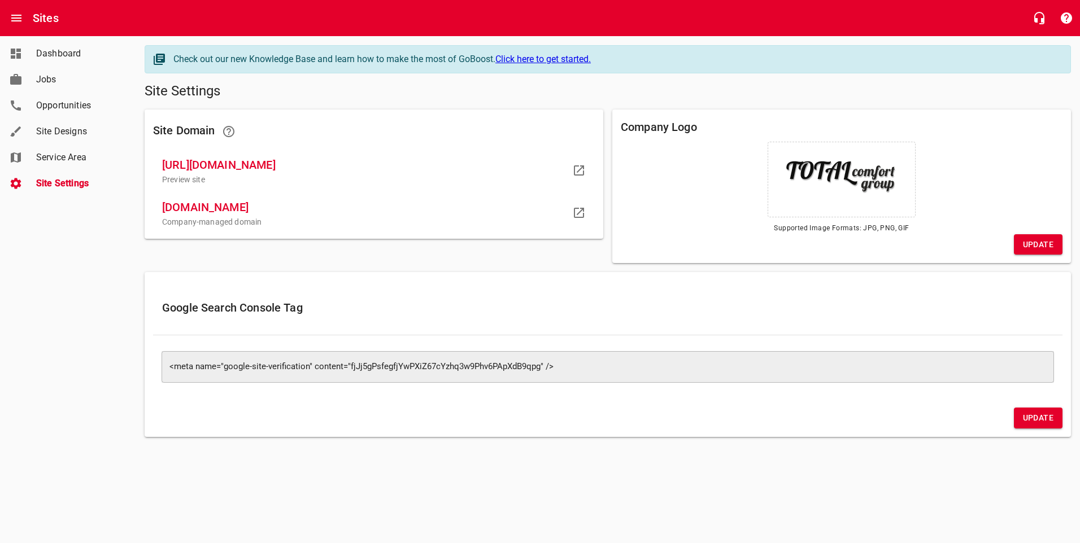
click at [63, 104] on span "Opportunities" at bounding box center [79, 106] width 86 height 14
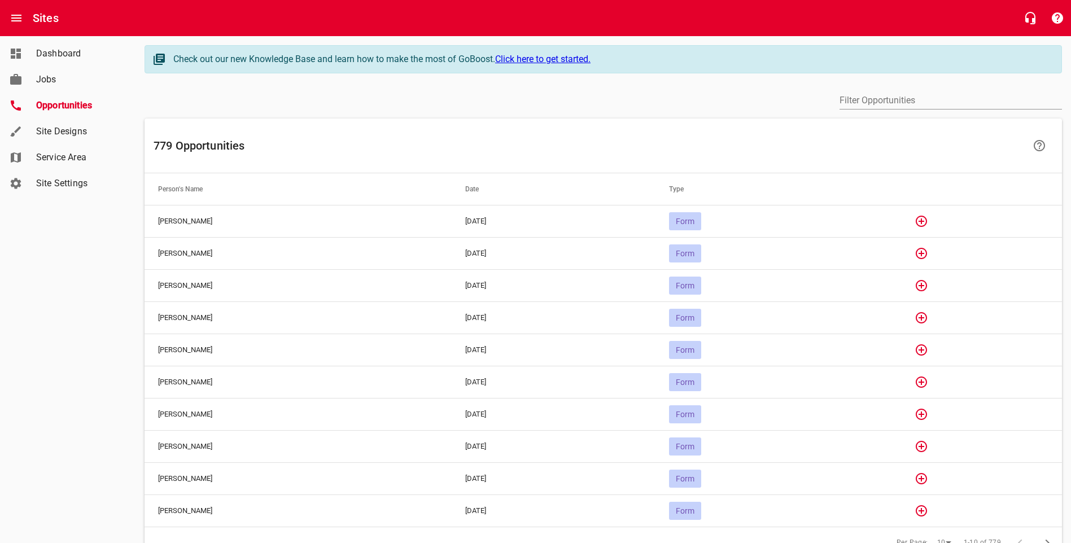
click at [47, 81] on span "Jobs" at bounding box center [79, 80] width 86 height 14
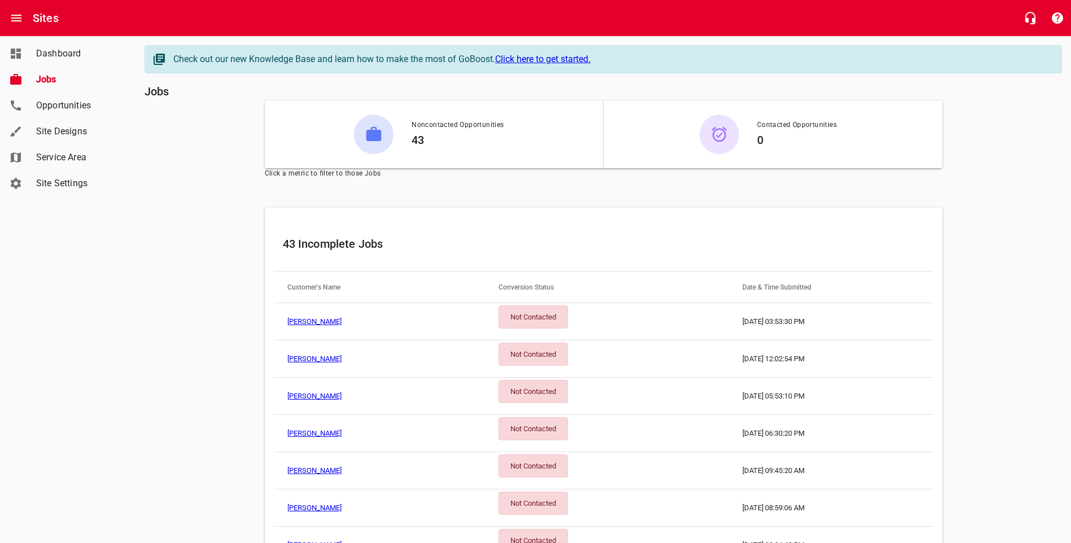
click at [58, 55] on span "Dashboard" at bounding box center [79, 54] width 86 height 14
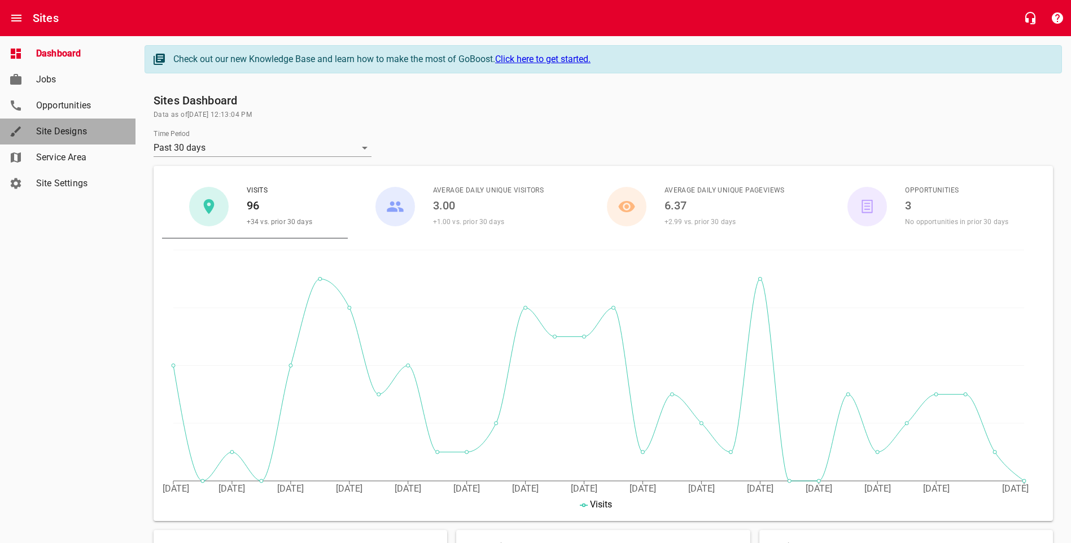
click at [51, 131] on span "Site Designs" at bounding box center [79, 132] width 86 height 14
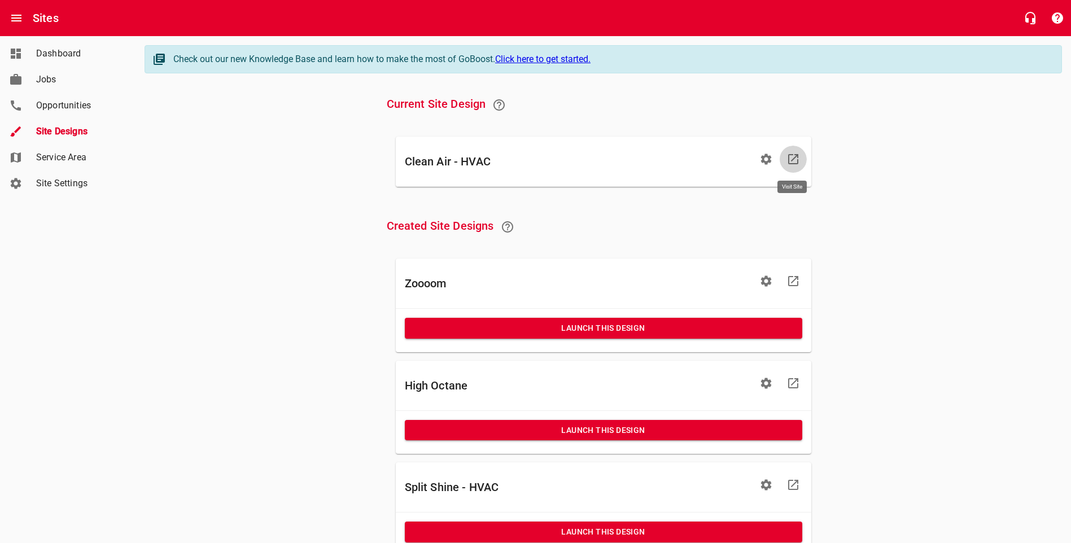
click at [795, 158] on icon at bounding box center [793, 159] width 10 height 10
click at [766, 160] on icon "button" at bounding box center [767, 159] width 14 height 14
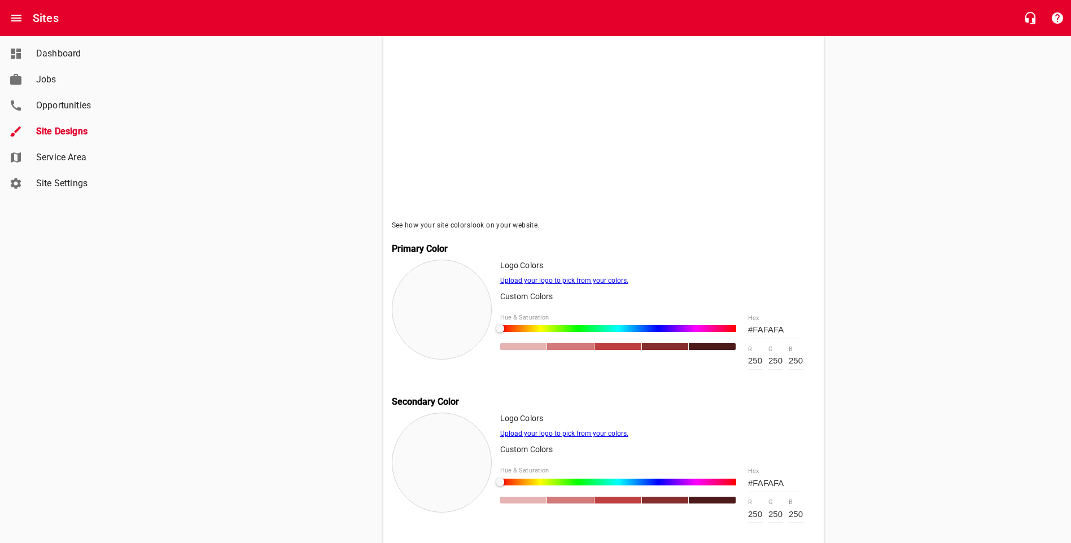
scroll to position [366, 0]
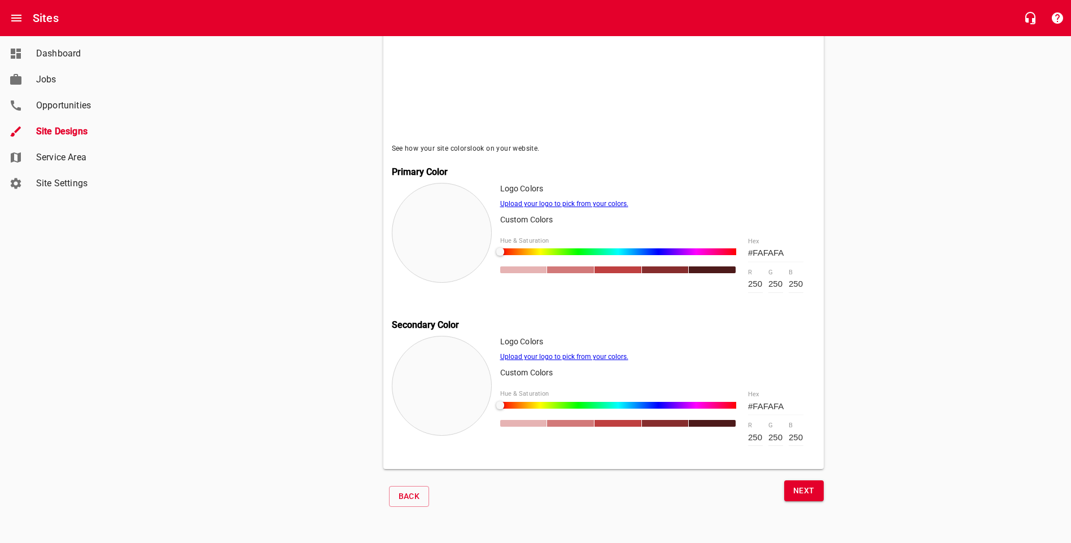
click at [816, 489] on button "Next" at bounding box center [805, 491] width 40 height 21
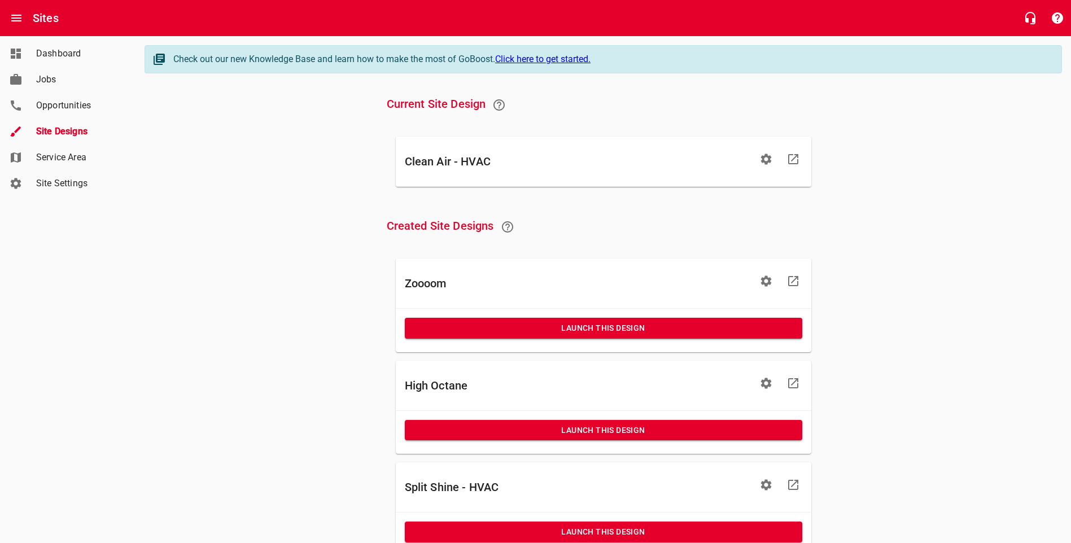
click at [491, 162] on h6 "Clean Air - HVAC" at bounding box center [579, 161] width 348 height 18
click at [472, 162] on h6 "Clean Air - HVAC" at bounding box center [579, 161] width 348 height 18
drag, startPoint x: 472, startPoint y: 162, endPoint x: 360, endPoint y: 129, distance: 116.5
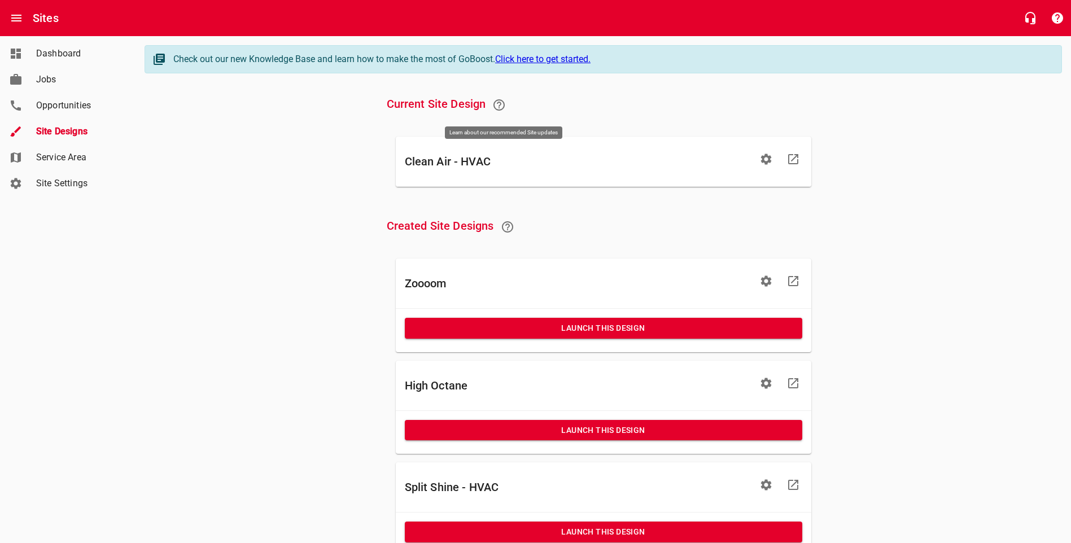
click at [504, 105] on icon at bounding box center [500, 105] width 14 height 14
click at [16, 13] on icon "Open drawer" at bounding box center [17, 18] width 14 height 14
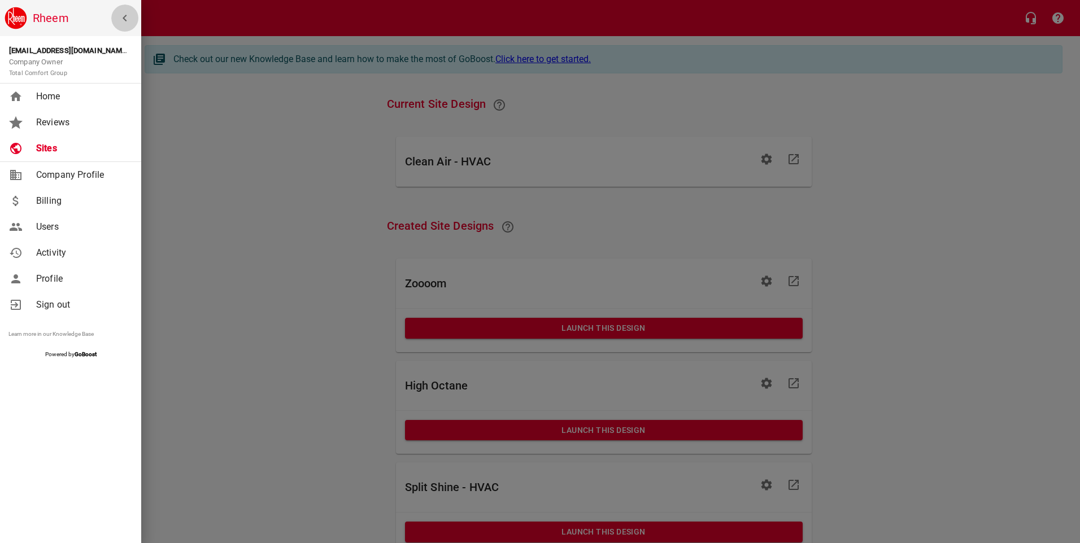
click at [125, 16] on icon "button" at bounding box center [125, 18] width 4 height 7
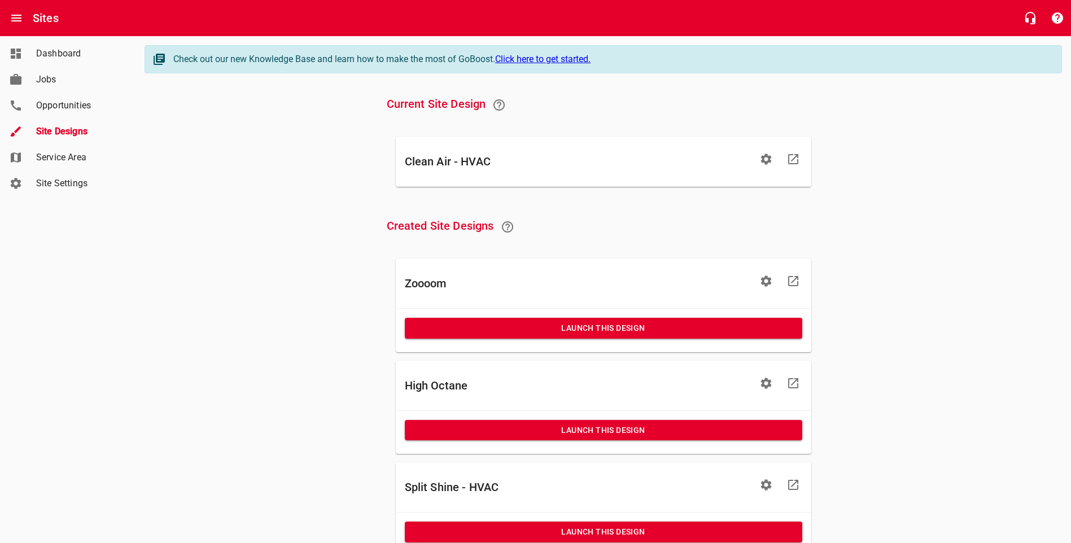
click at [454, 159] on h6 "Clean Air - HVAC" at bounding box center [579, 161] width 348 height 18
click at [36, 19] on h6 "Sites" at bounding box center [46, 18] width 26 height 18
click at [19, 16] on icon "Open drawer" at bounding box center [16, 18] width 10 height 7
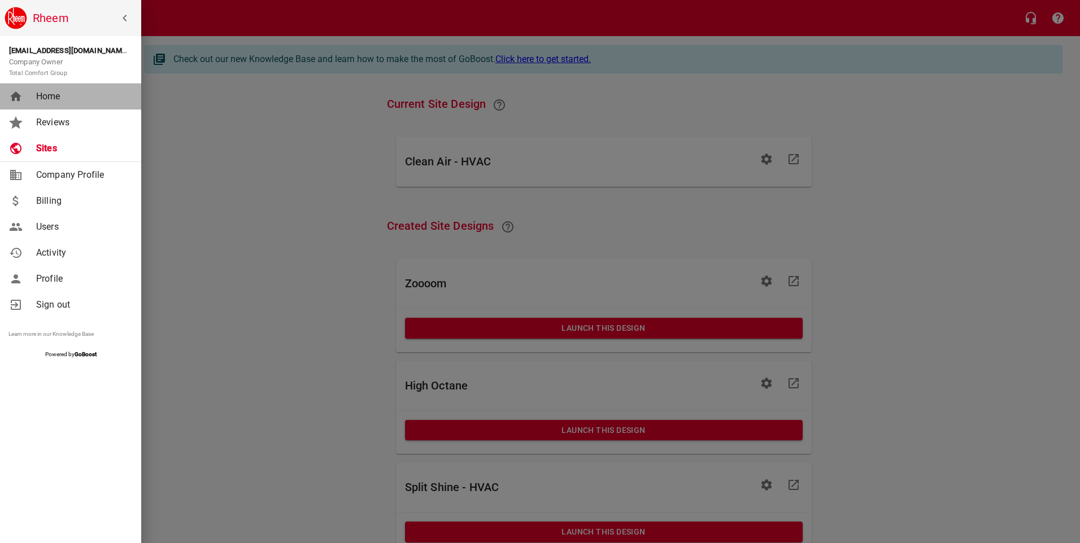
click at [54, 89] on link "Home" at bounding box center [70, 97] width 141 height 26
